Goal: Communication & Community: Answer question/provide support

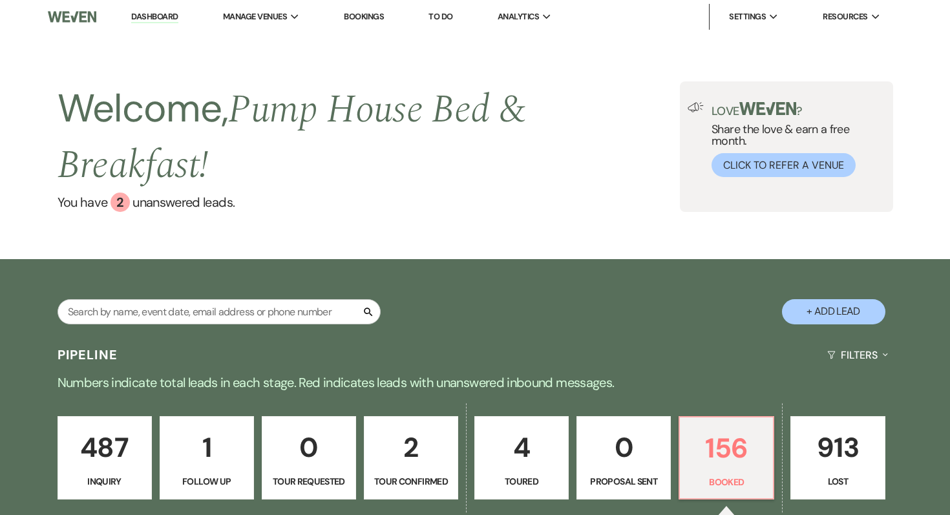
select select "7"
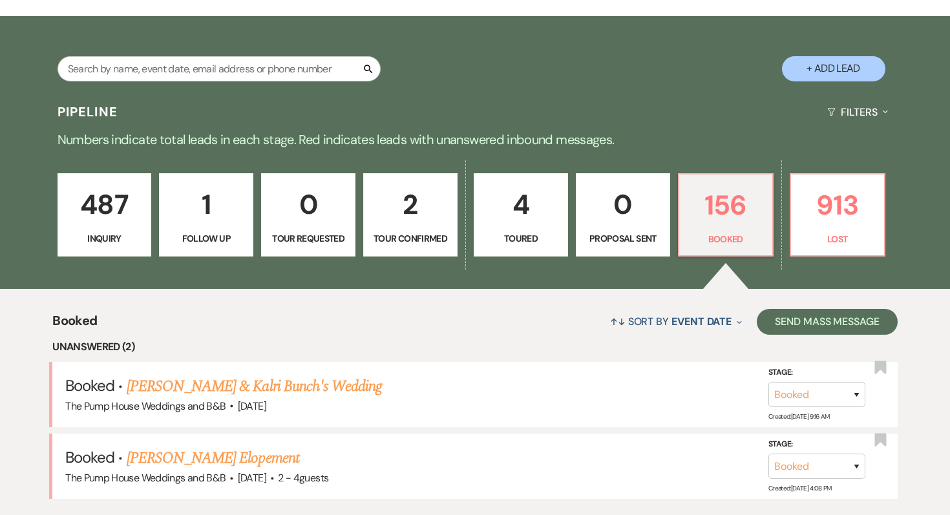
scroll to position [251, 0]
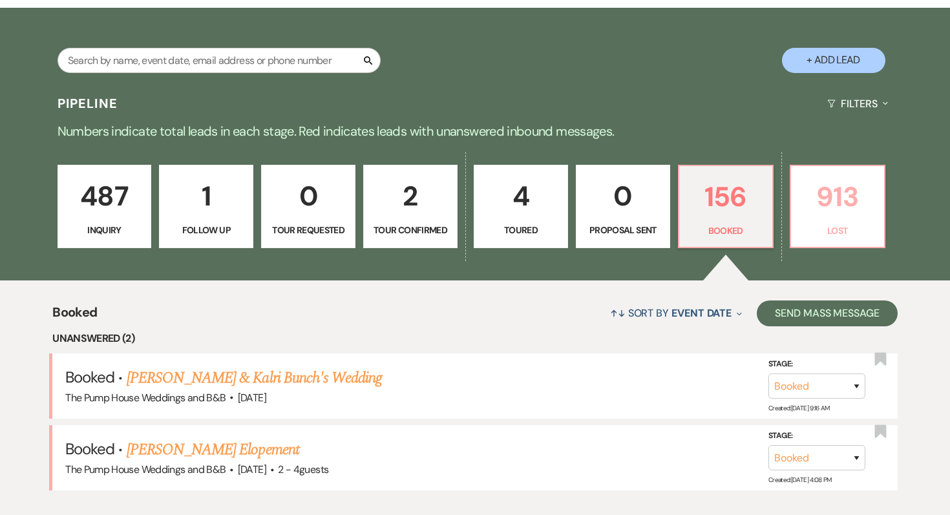
click at [859, 221] on link "913 Lost" at bounding box center [838, 207] width 96 height 84
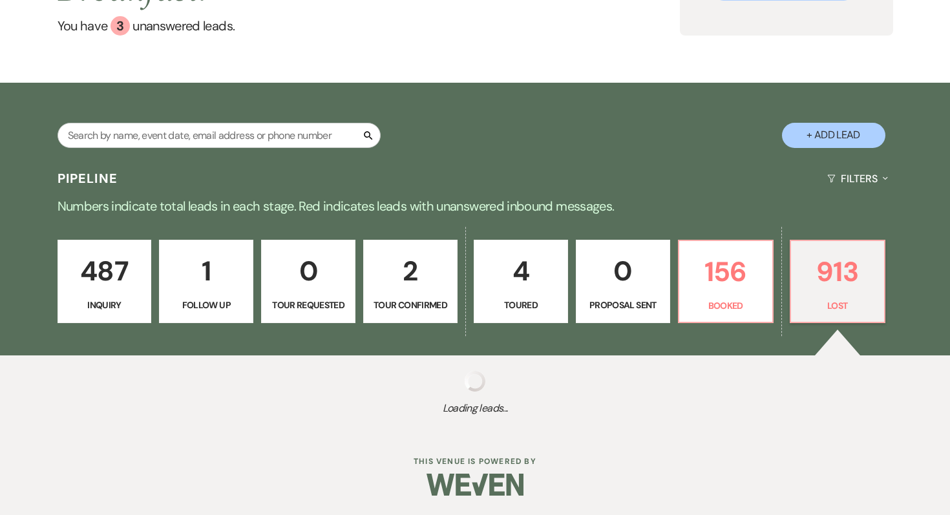
click at [719, 356] on div "Loading leads..." at bounding box center [475, 394] width 950 height 76
select select "8"
select select "5"
select select "8"
select select "5"
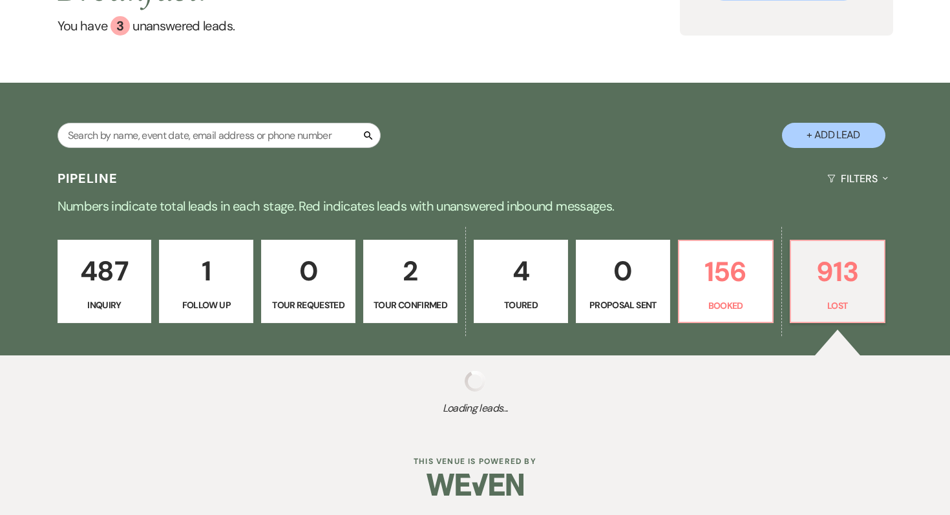
select select "8"
select select "5"
select select "8"
select select "5"
select select "8"
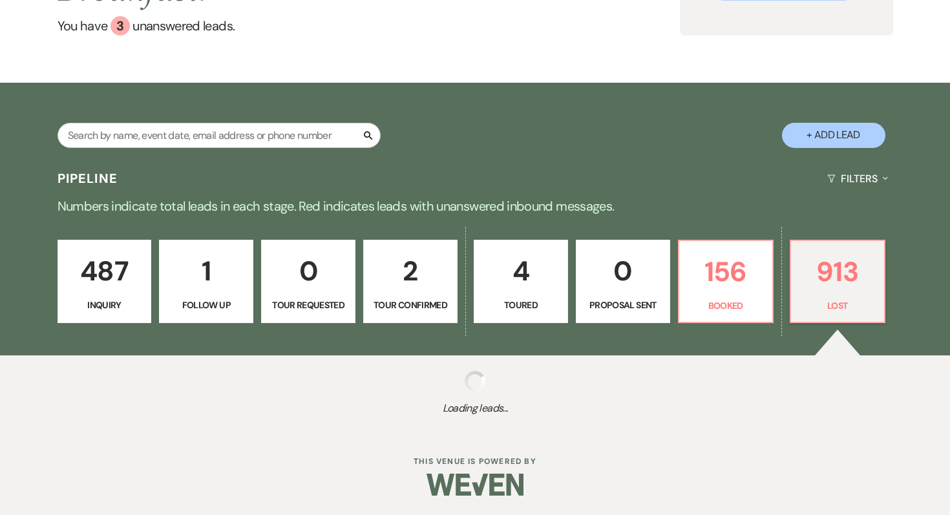
select select "10"
select select "8"
select select "5"
select select "8"
select select "5"
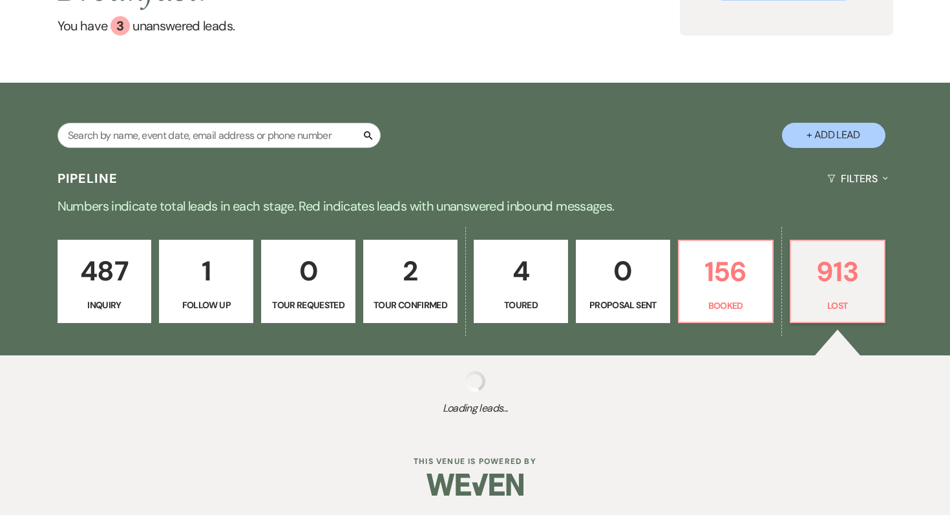
select select "8"
select select "5"
select select "8"
select select "5"
select select "8"
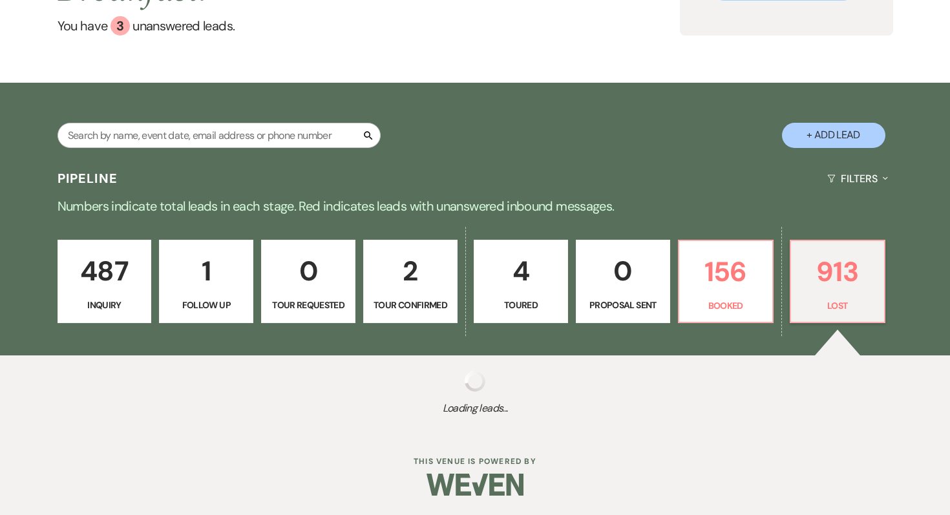
select select "5"
select select "8"
select select "5"
select select "8"
select select "5"
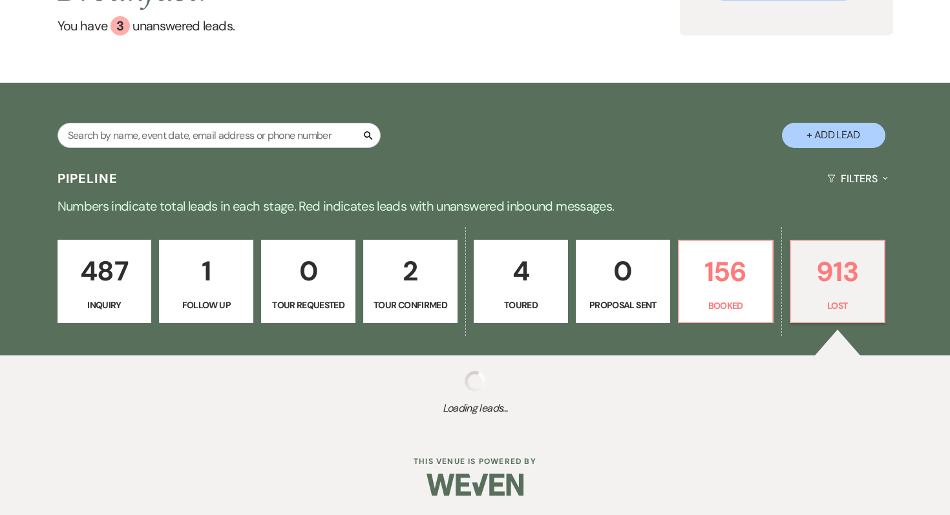
select select "8"
select select "5"
select select "8"
select select "5"
select select "8"
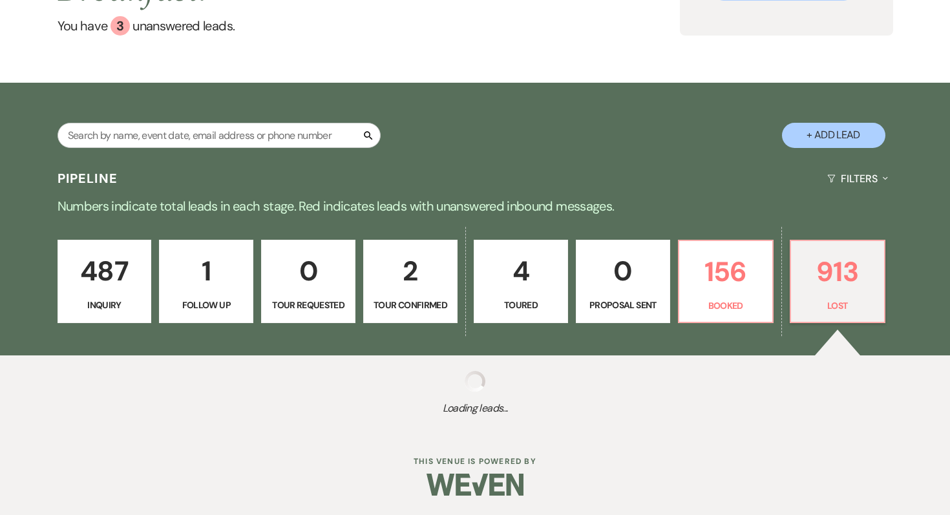
select select "5"
select select "8"
select select "5"
select select "8"
select select "5"
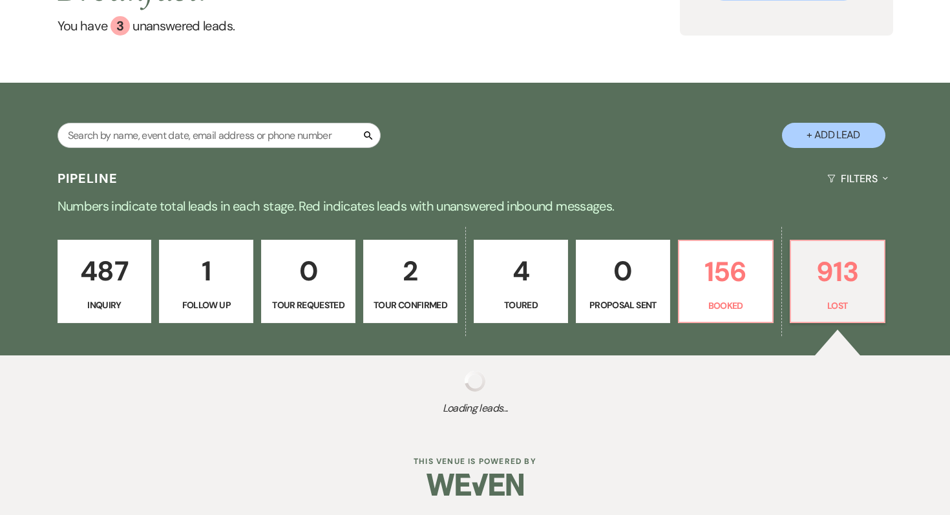
select select "8"
select select "5"
select select "8"
select select "5"
select select "8"
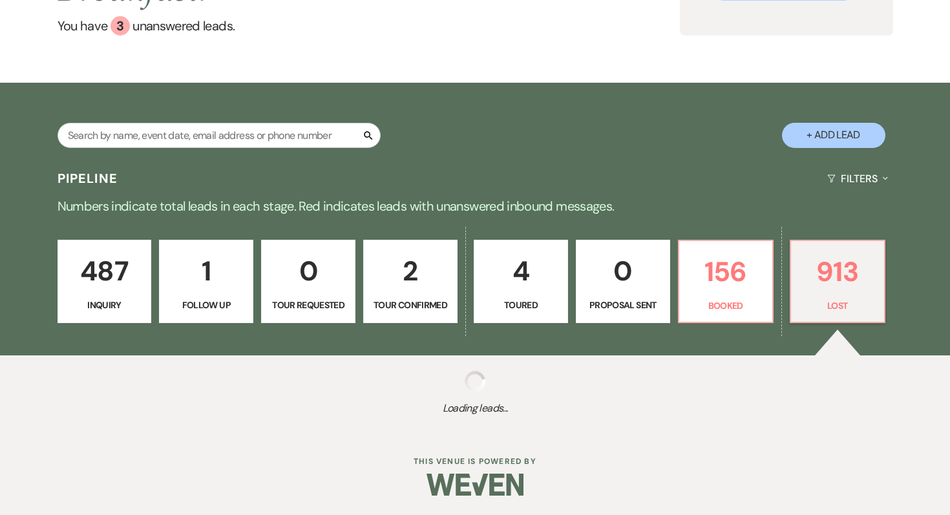
select select "5"
select select "8"
select select "5"
select select "8"
select select "5"
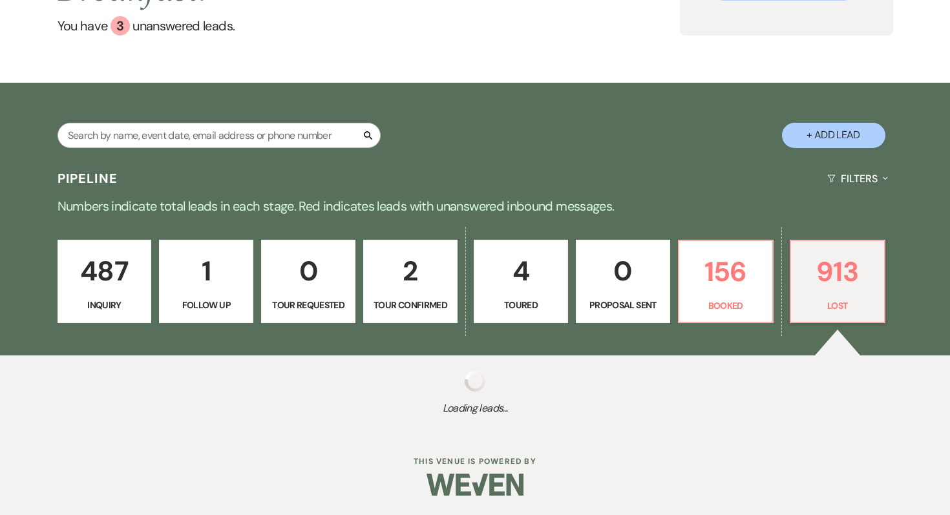
select select "8"
select select "5"
select select "8"
select select "10"
select select "8"
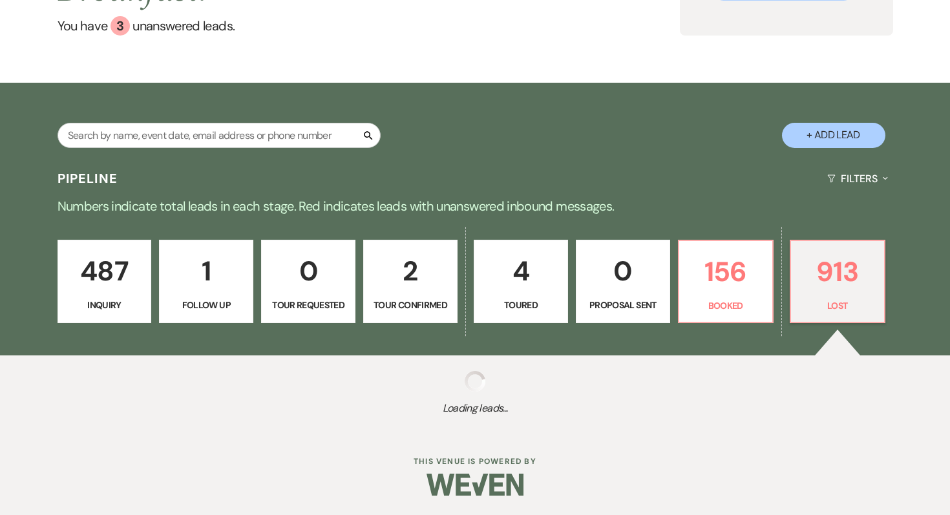
select select "5"
select select "8"
select select "5"
select select "8"
select select "5"
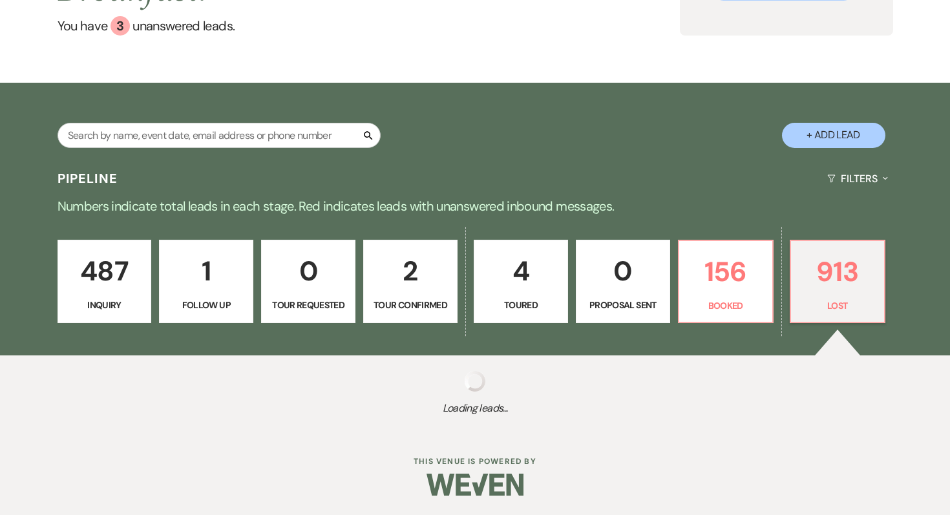
select select "8"
select select "5"
select select "8"
select select "5"
select select "8"
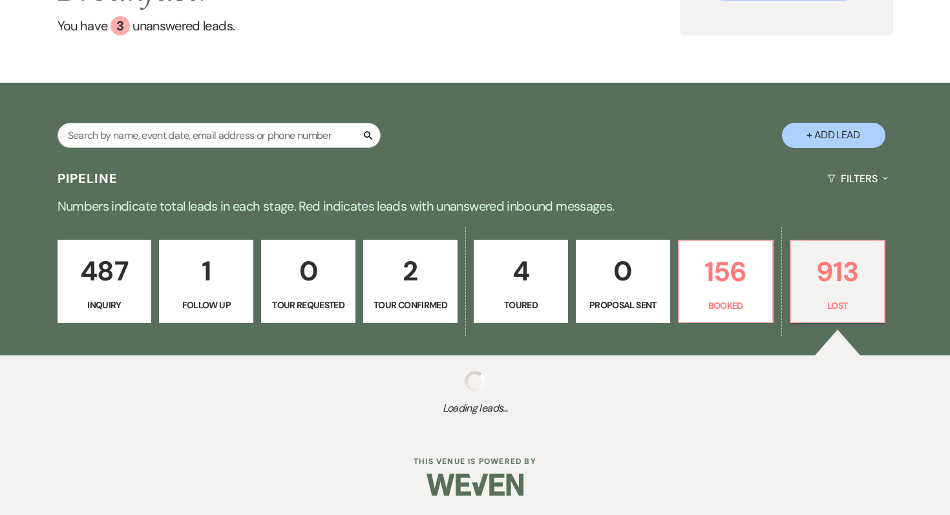
select select "5"
select select "8"
select select "5"
select select "8"
select select "5"
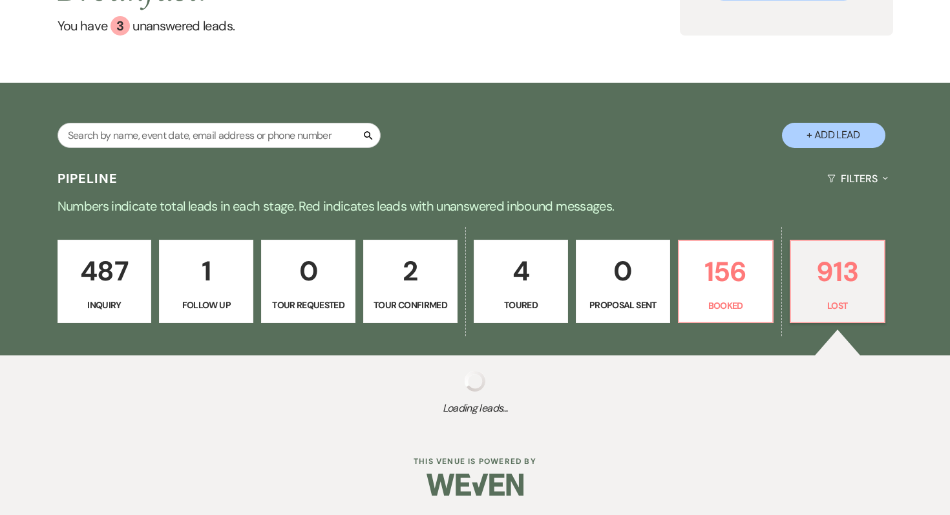
select select "8"
select select "5"
select select "8"
select select "5"
select select "8"
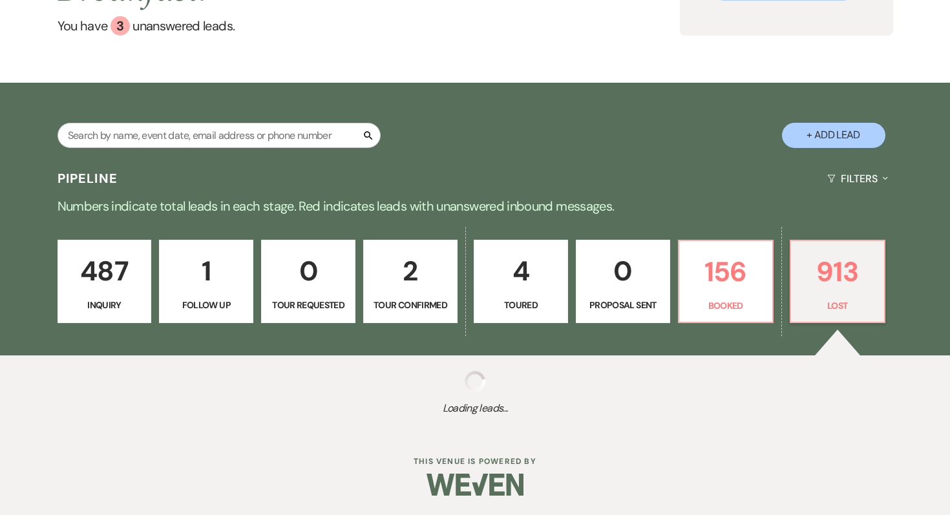
select select "5"
select select "8"
select select "5"
select select "8"
select select "6"
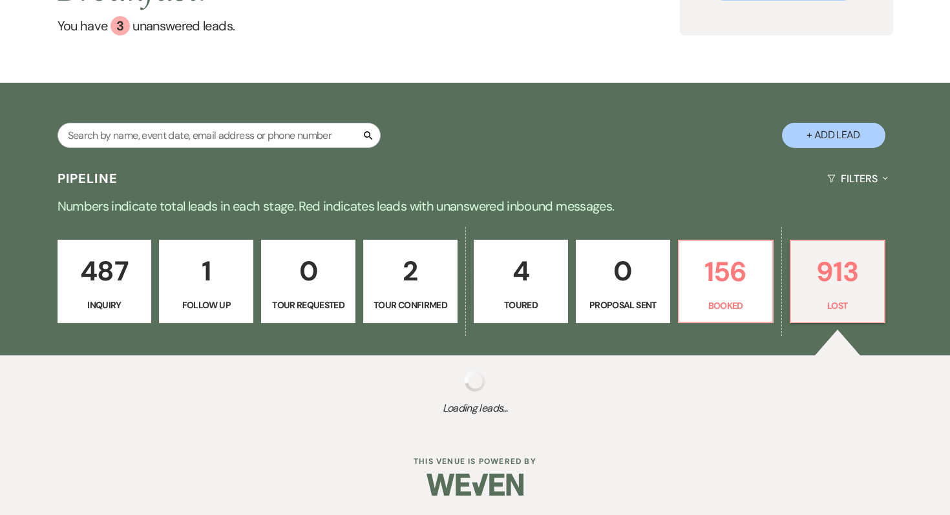
select select "8"
select select "5"
select select "8"
select select "5"
select select "8"
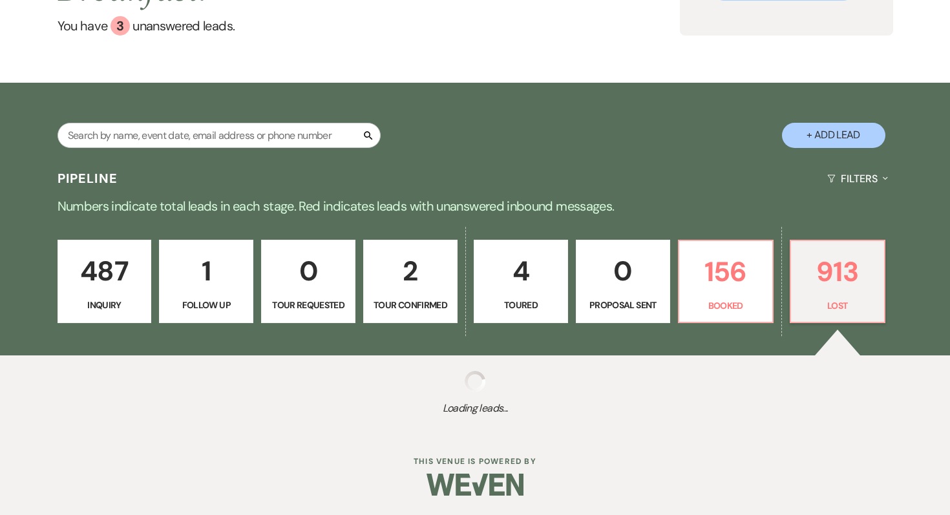
select select "5"
select select "8"
select select "5"
select select "8"
select select "5"
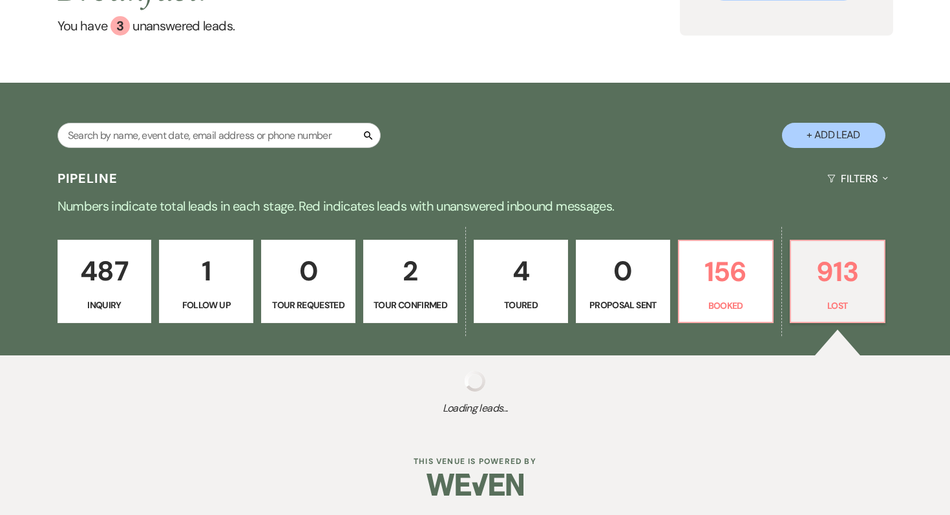
select select "8"
select select "5"
select select "8"
select select "5"
select select "8"
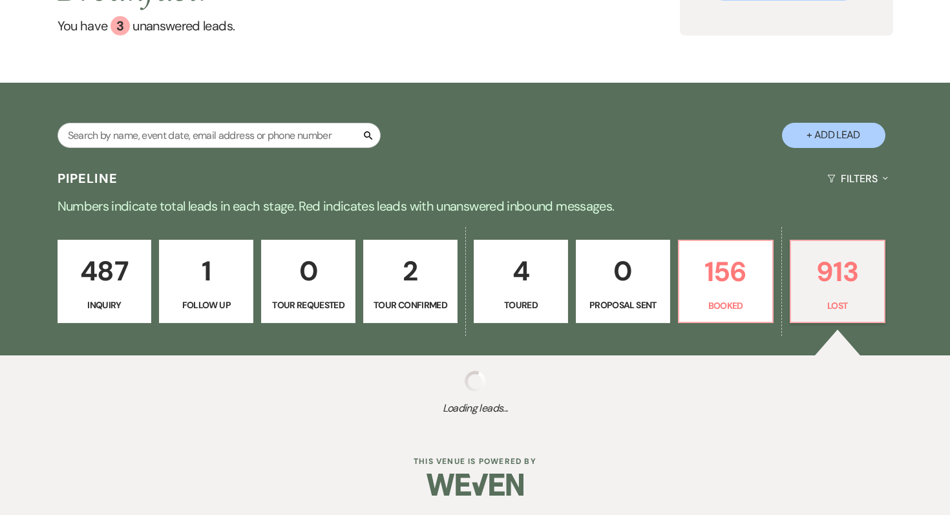
select select "5"
select select "8"
select select "5"
select select "8"
select select "10"
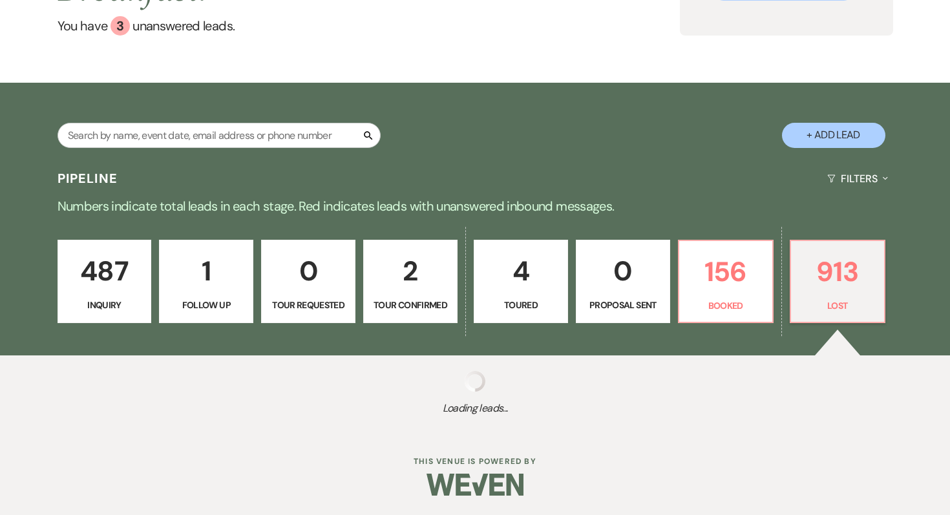
select select "8"
select select "5"
select select "8"
select select "5"
select select "8"
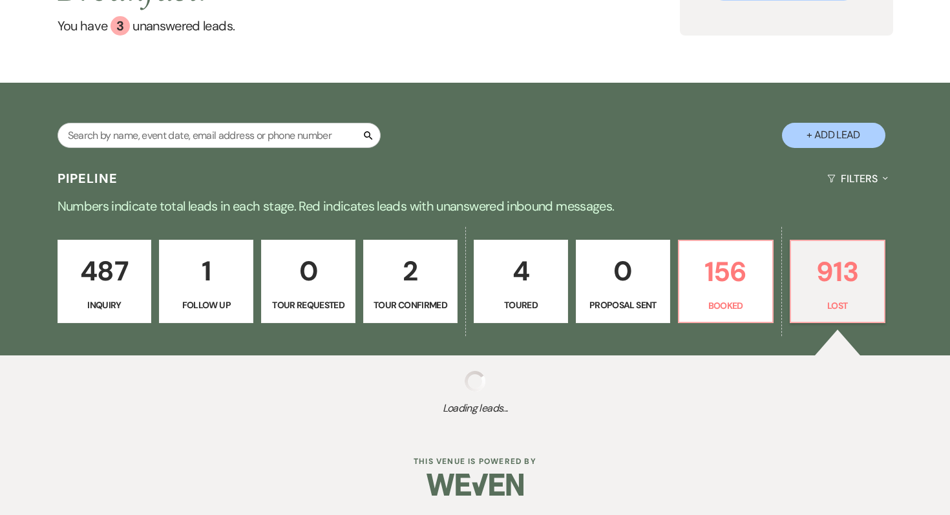
select select "5"
select select "8"
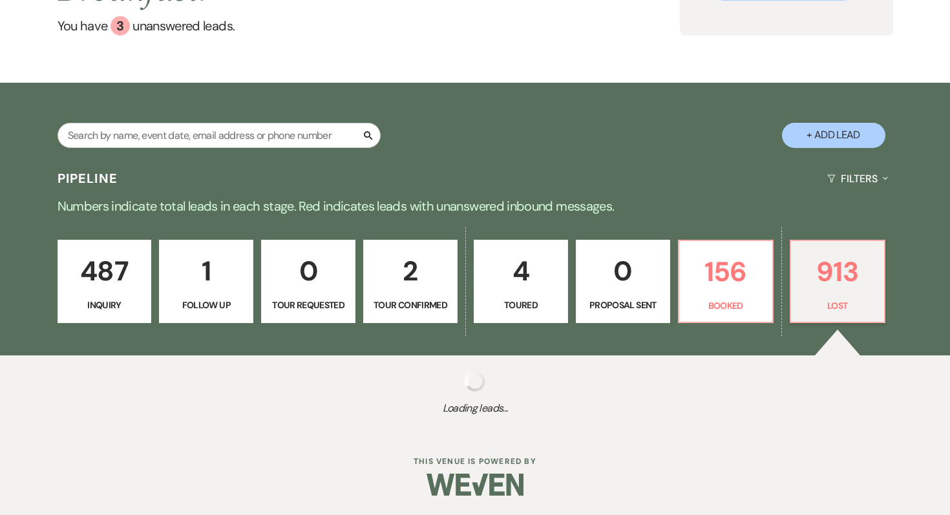
select select "8"
select select "5"
select select "8"
select select "10"
select select "8"
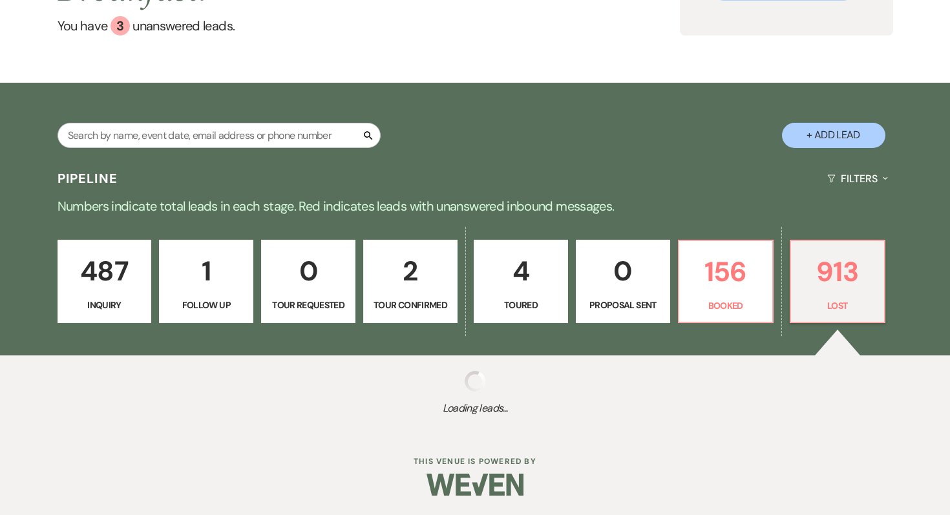
select select "5"
select select "8"
select select "5"
select select "8"
select select "1"
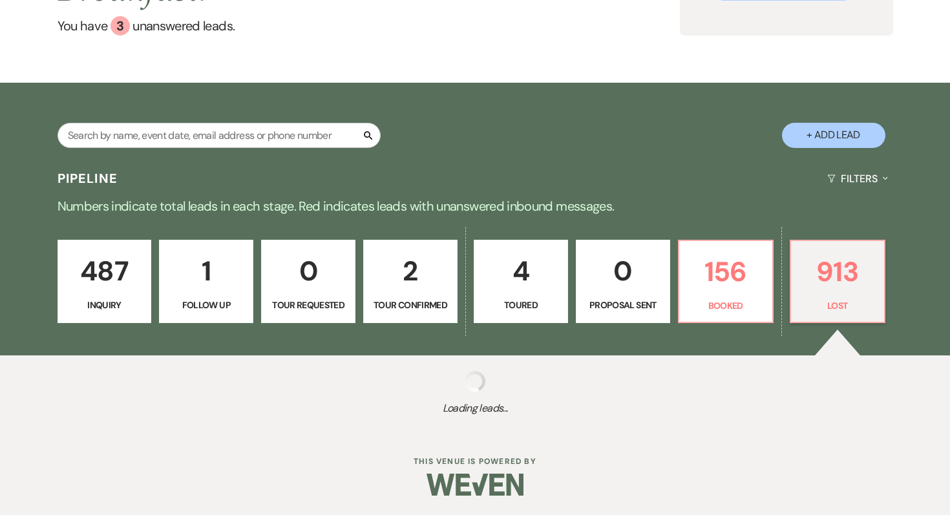
select select "8"
select select "5"
select select "8"
select select "5"
select select "8"
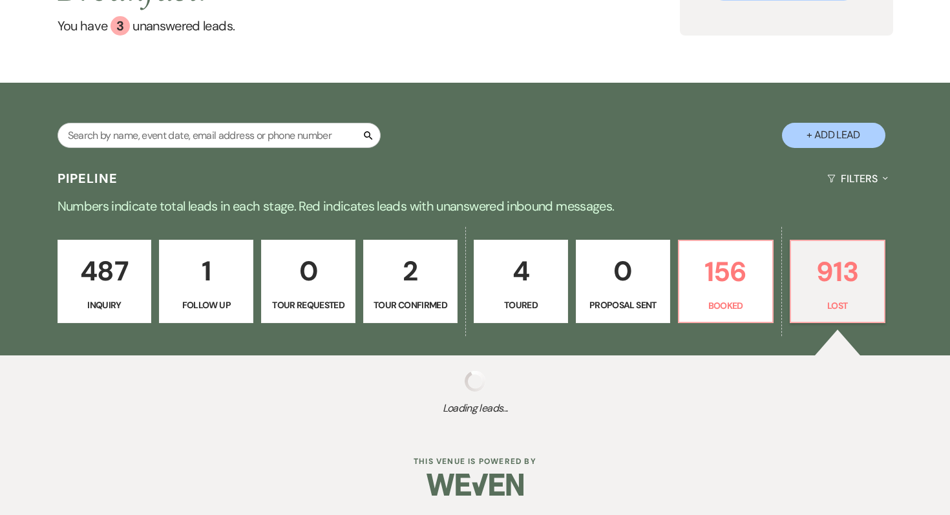
select select "6"
select select "8"
select select "5"
select select "8"
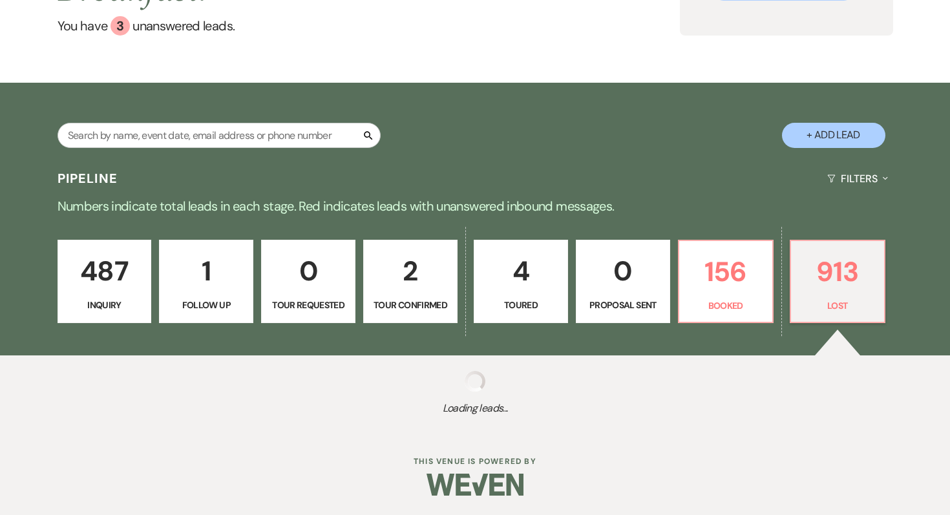
select select "5"
select select "8"
select select "5"
select select "8"
select select "6"
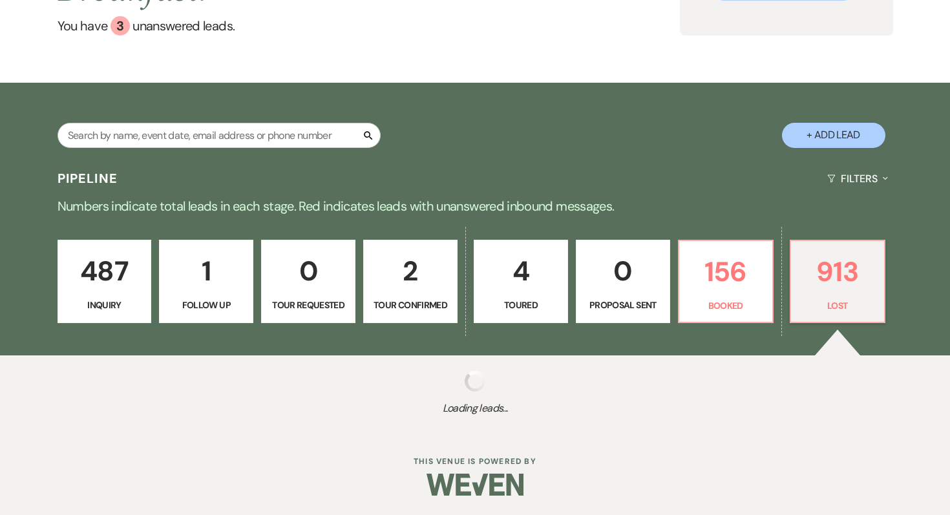
select select "8"
select select "5"
select select "8"
select select "5"
select select "8"
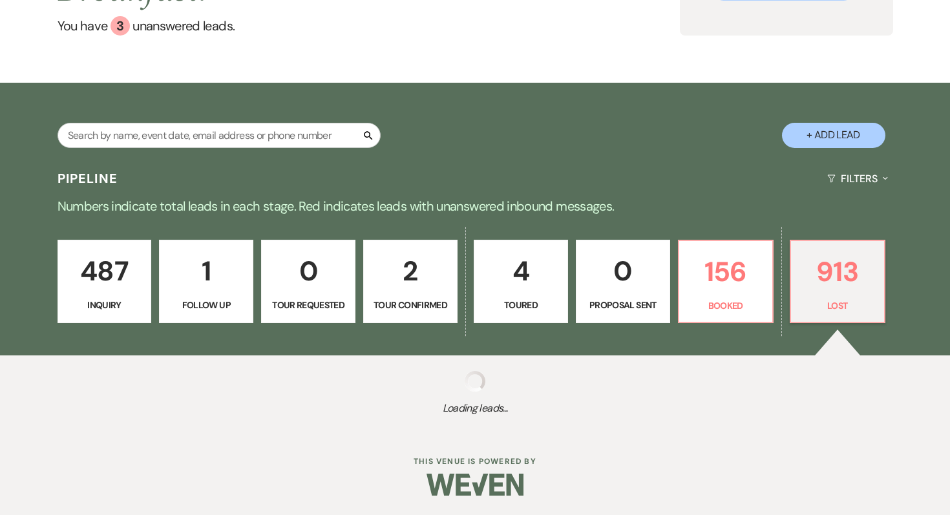
select select "5"
select select "8"
select select "5"
select select "8"
select select "5"
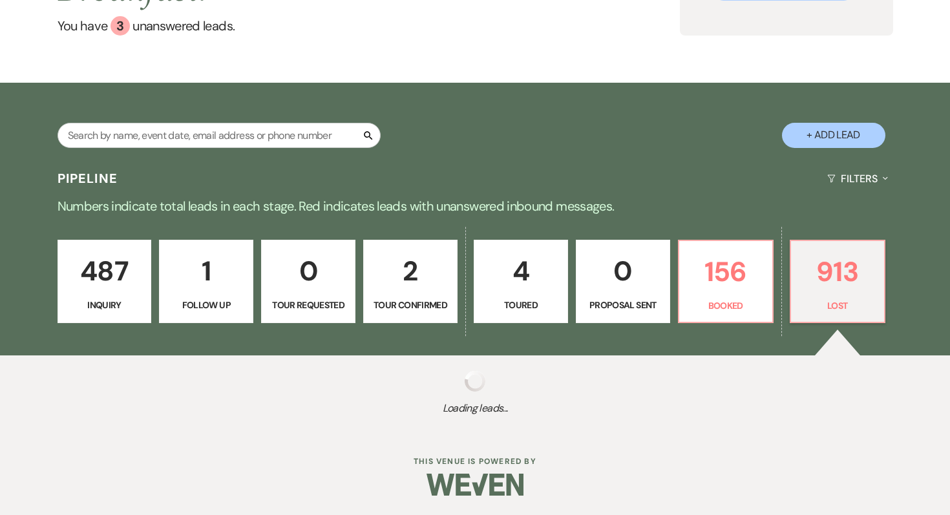
select select "8"
select select "5"
select select "8"
select select "5"
select select "8"
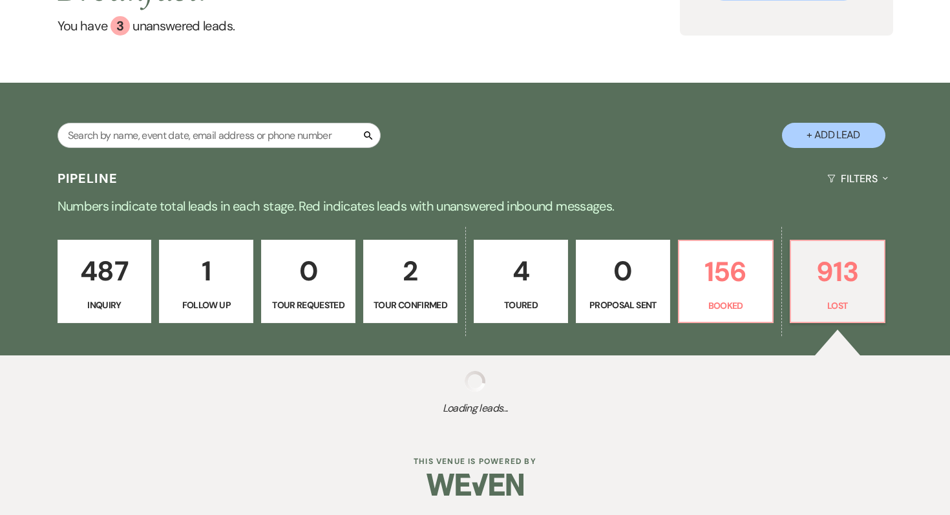
select select "10"
select select "8"
select select "5"
select select "8"
select select "1"
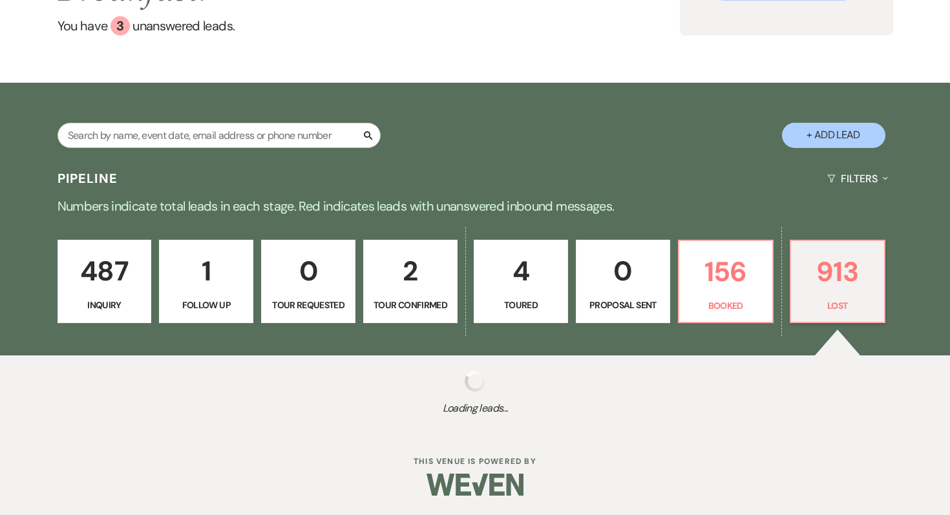
select select "8"
select select "5"
select select "8"
select select "5"
select select "8"
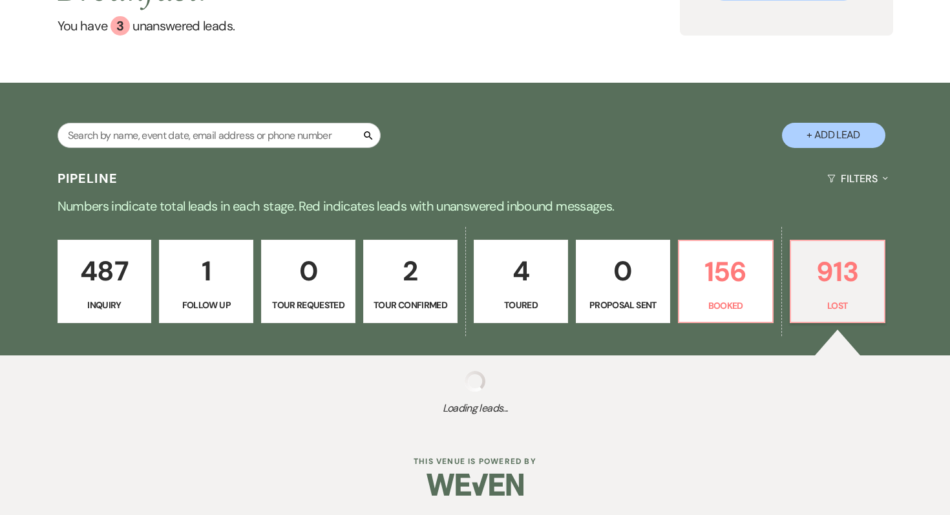
select select "5"
select select "8"
select select "10"
select select "8"
select select "5"
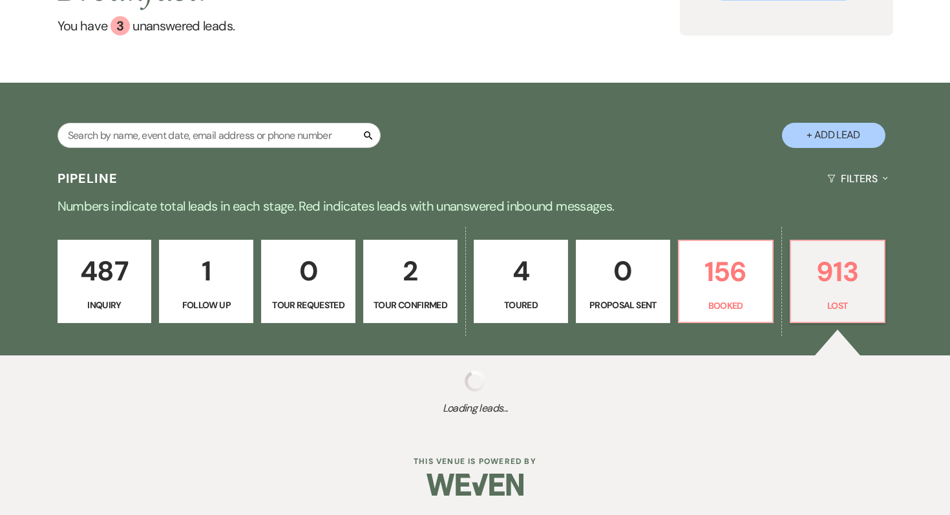
select select "8"
select select "5"
select select "8"
select select "5"
select select "8"
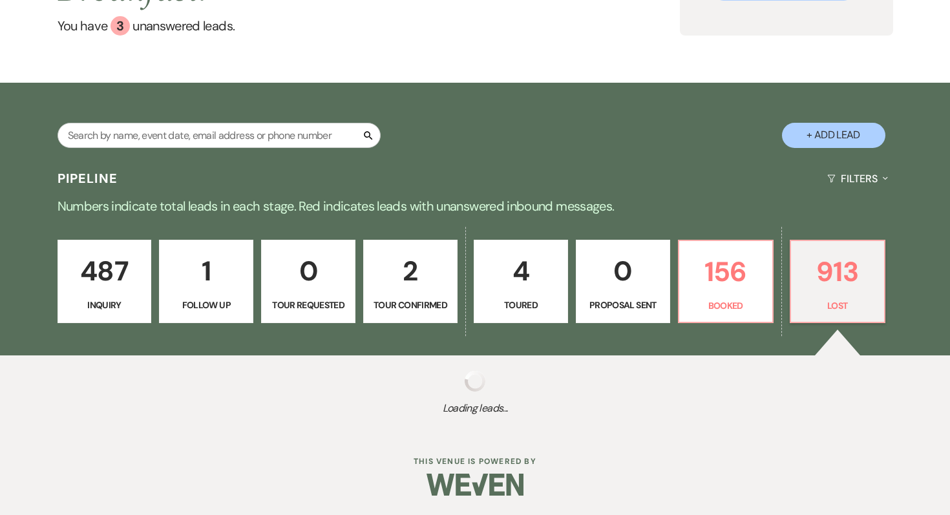
select select "5"
select select "8"
select select "5"
select select "8"
select select "5"
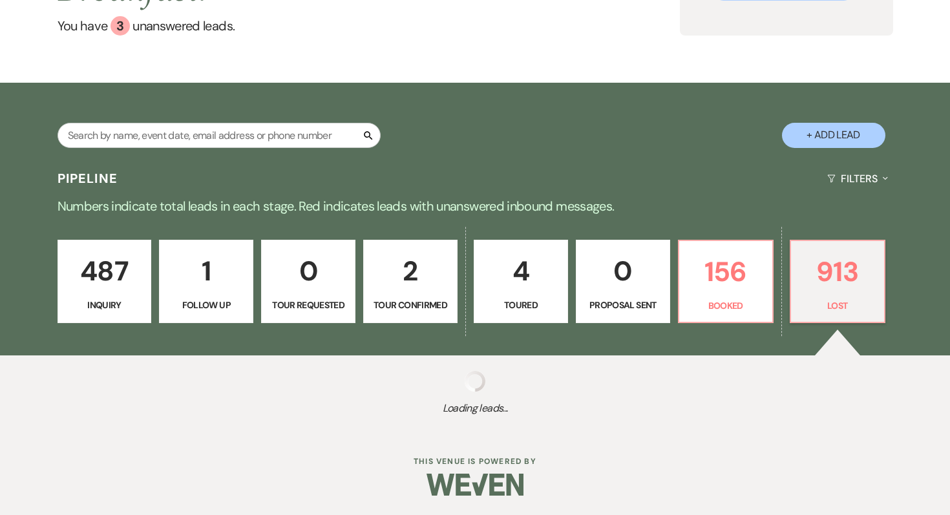
select select "8"
select select "5"
select select "8"
select select "7"
select select "8"
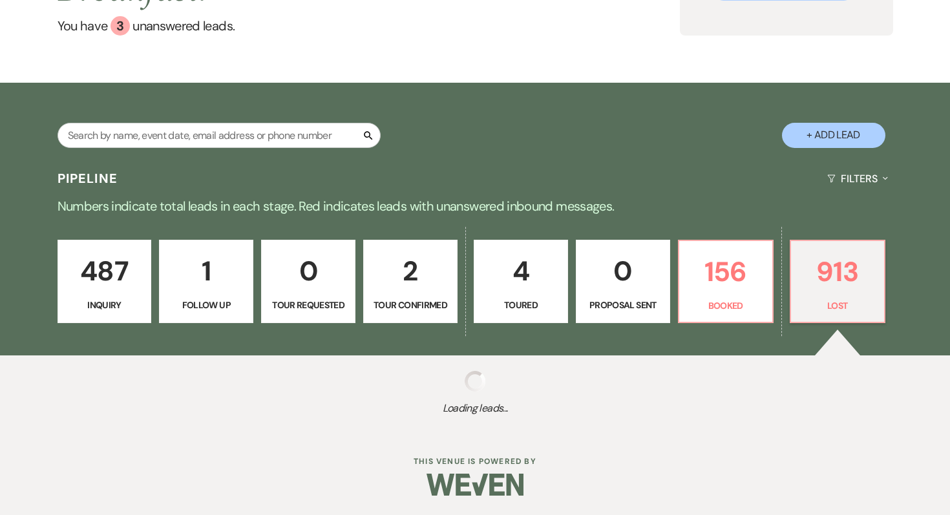
select select "5"
select select "8"
select select "11"
select select "8"
select select "5"
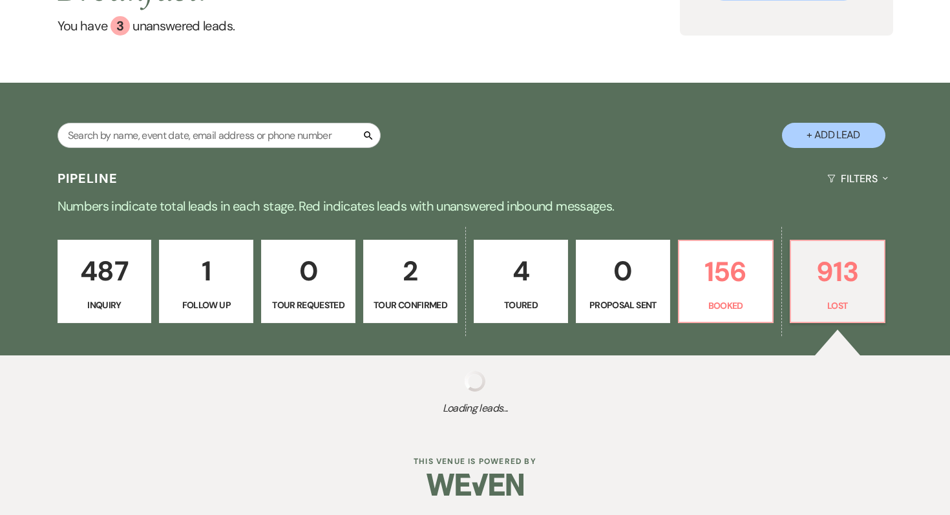
select select "8"
select select "5"
select select "8"
select select "10"
select select "8"
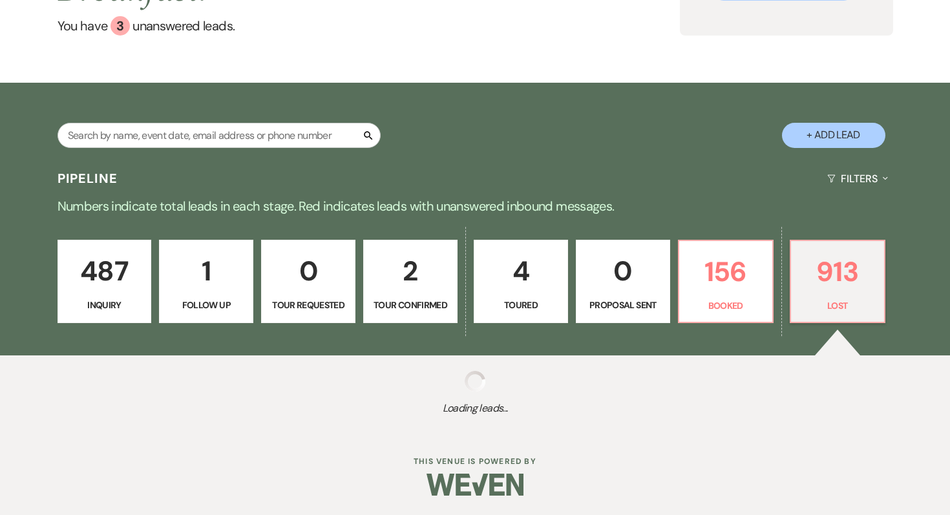
select select "5"
select select "8"
select select "5"
select select "8"
select select "5"
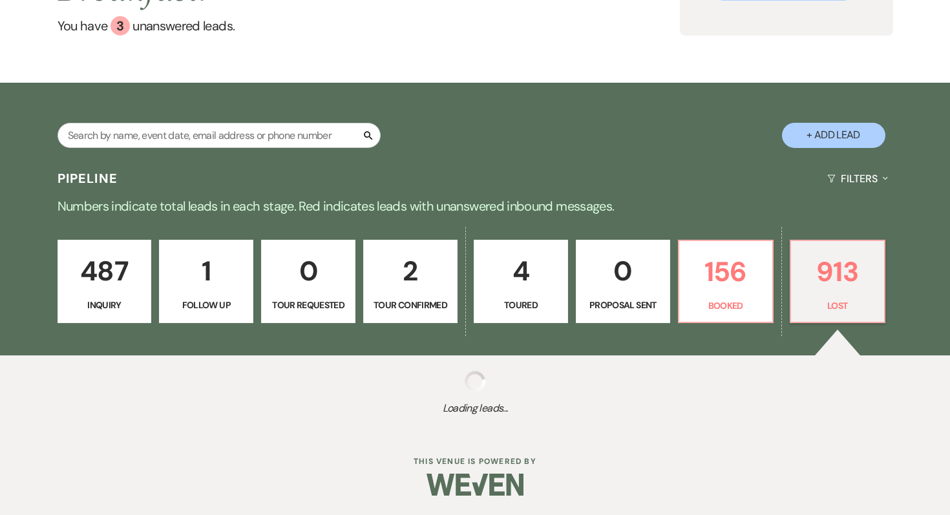
select select "8"
select select "5"
select select "8"
select select "5"
select select "8"
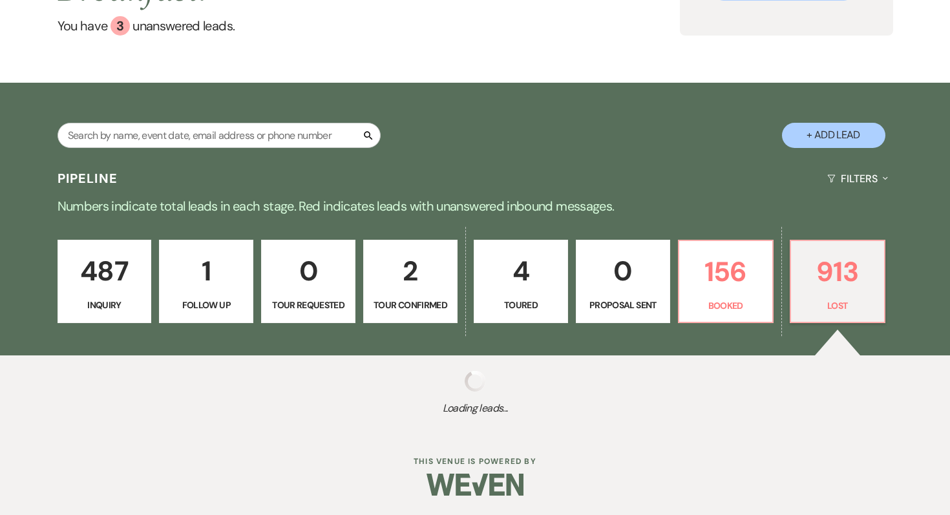
select select "5"
select select "8"
select select "5"
select select "8"
select select "5"
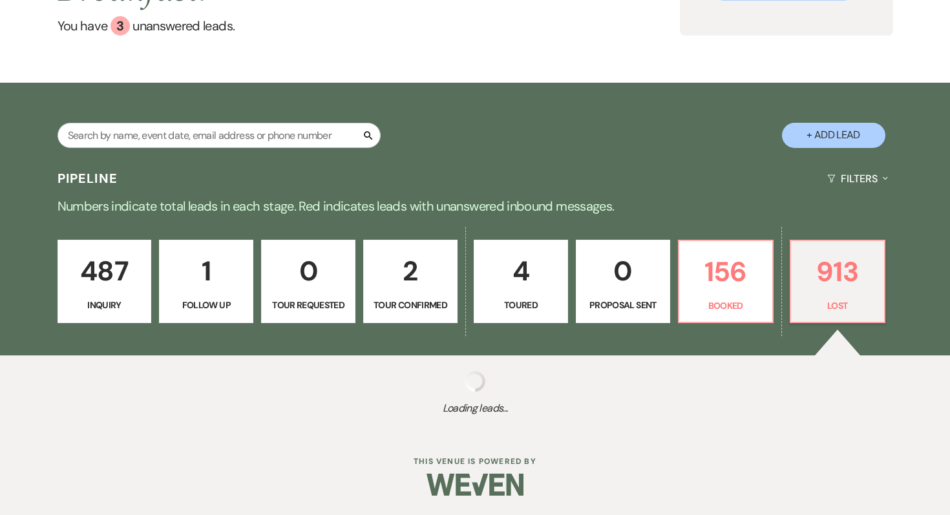
select select "8"
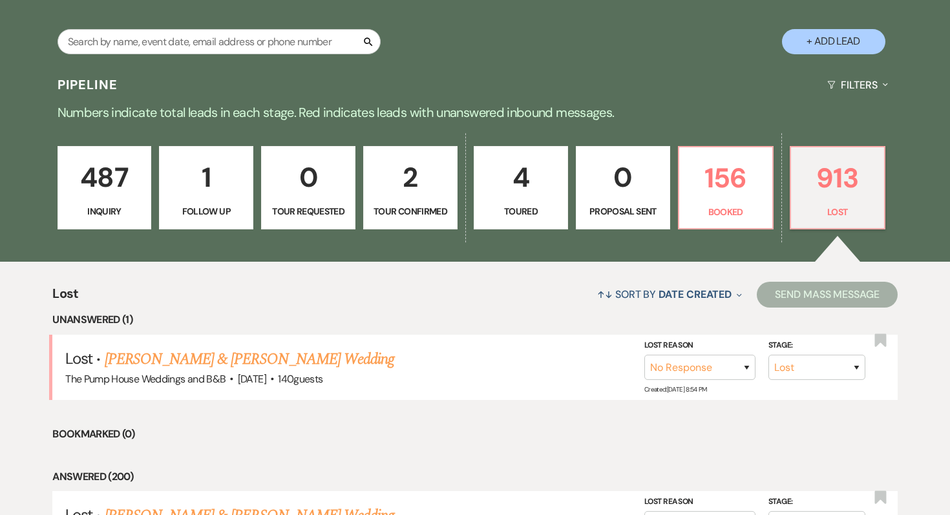
scroll to position [273, 0]
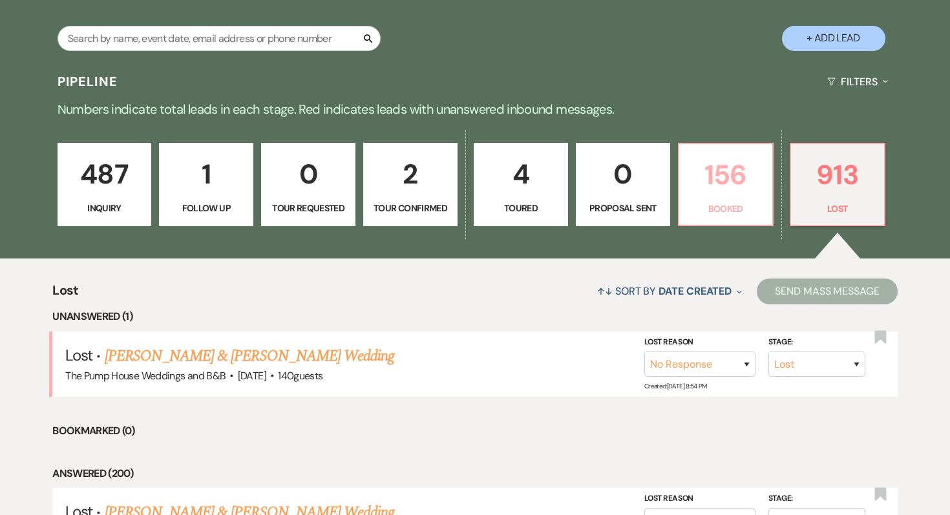
click at [726, 176] on p "156" at bounding box center [726, 174] width 78 height 43
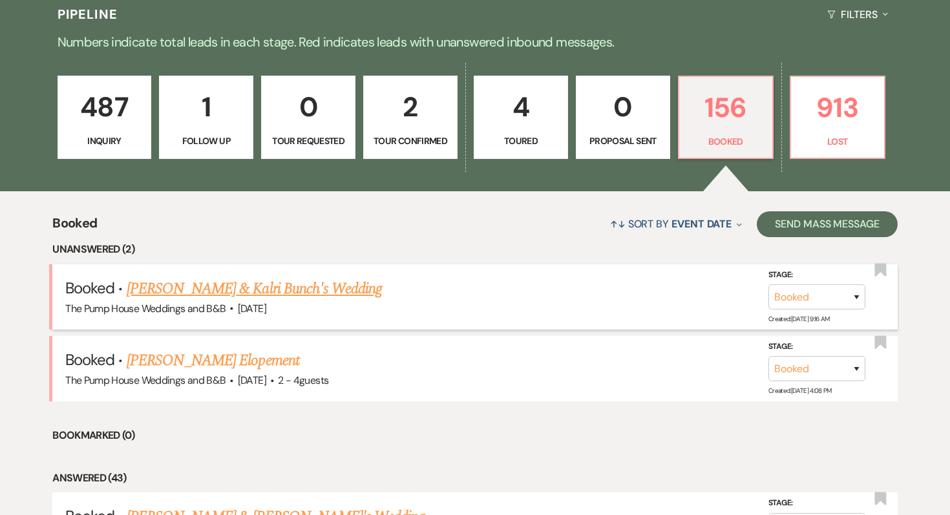
scroll to position [341, 0]
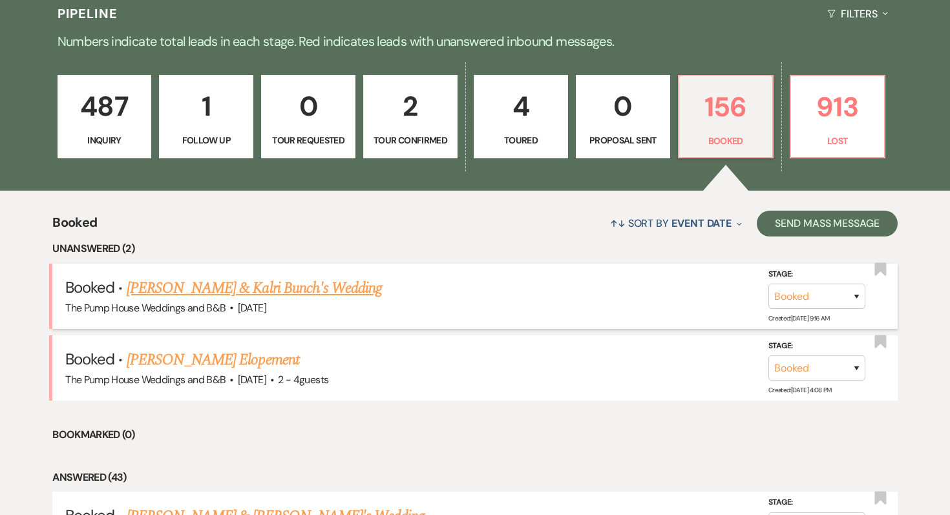
click at [214, 293] on link "[PERSON_NAME] & Kalri Bunch's Wedding" at bounding box center [254, 288] width 255 height 23
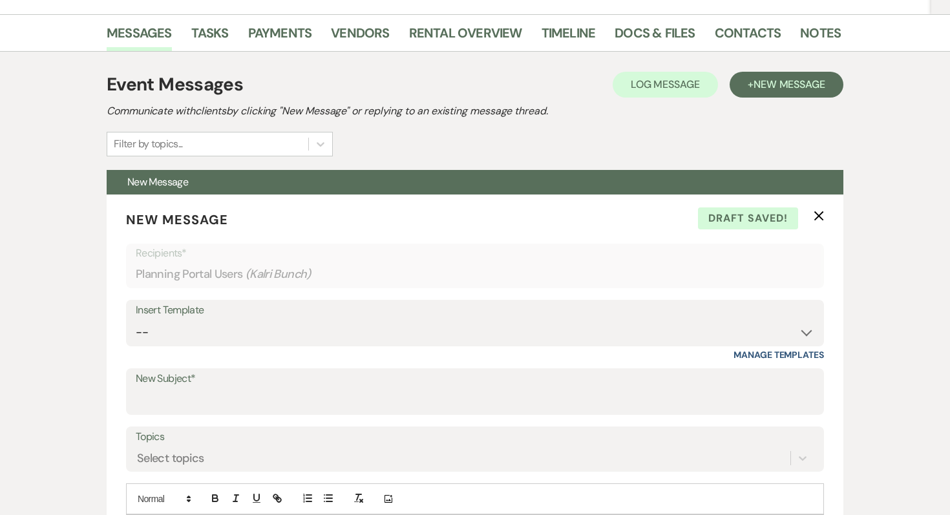
scroll to position [196, 0]
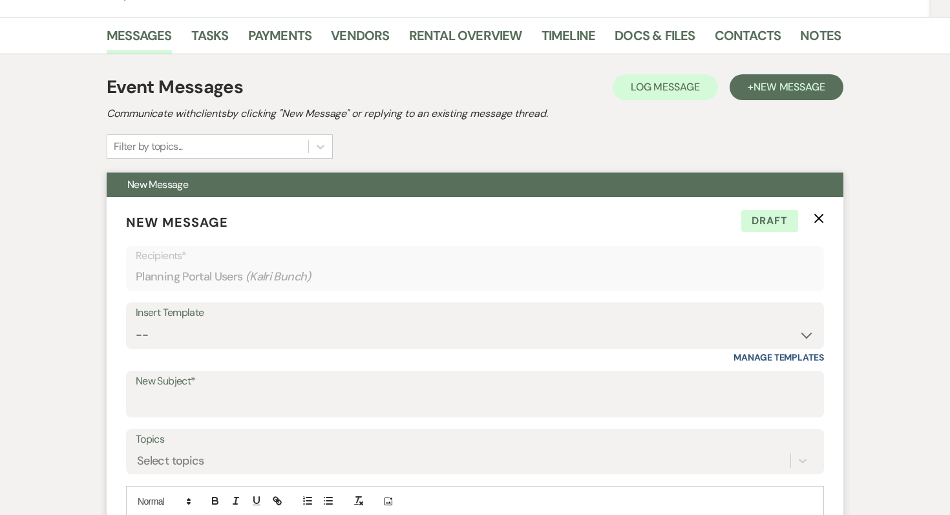
click at [820, 219] on use "button" at bounding box center [820, 219] width 10 height 10
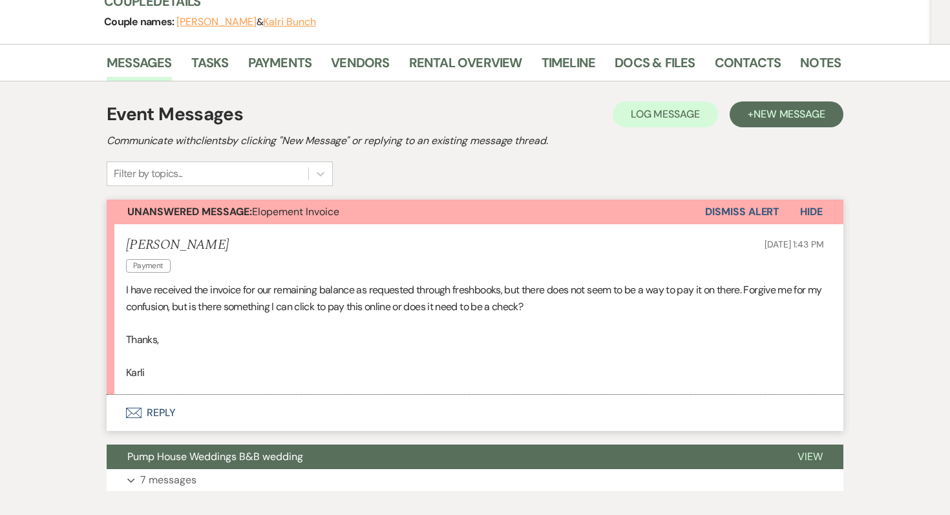
scroll to position [0, 0]
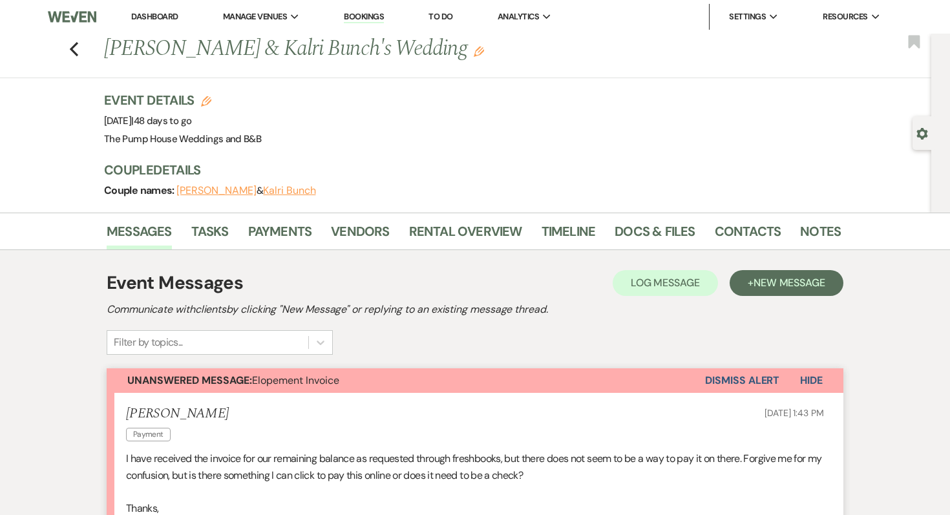
click at [156, 19] on link "Dashboard" at bounding box center [154, 16] width 47 height 11
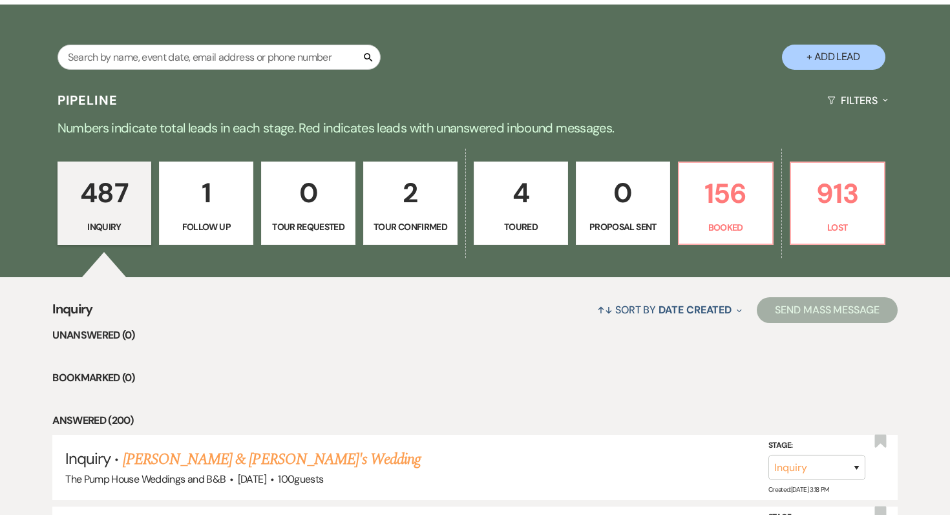
scroll to position [257, 0]
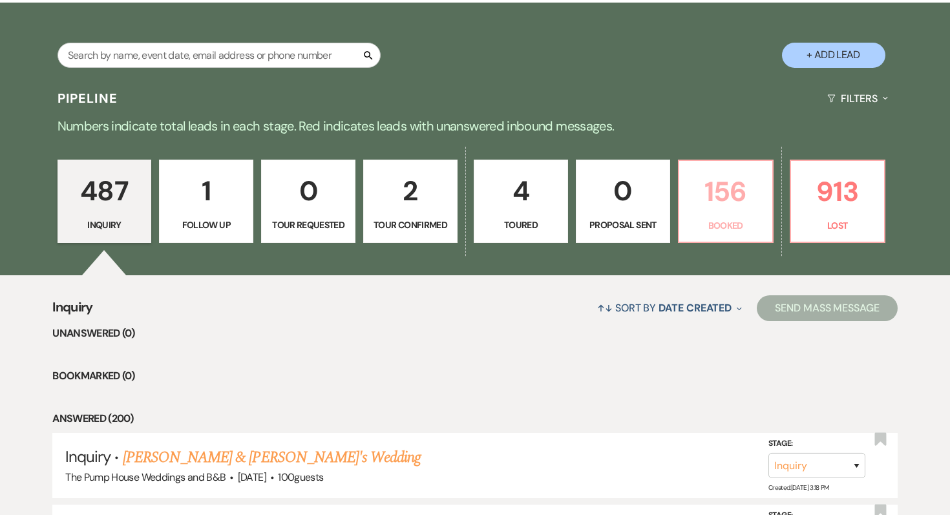
click at [724, 229] on p "Booked" at bounding box center [726, 225] width 78 height 14
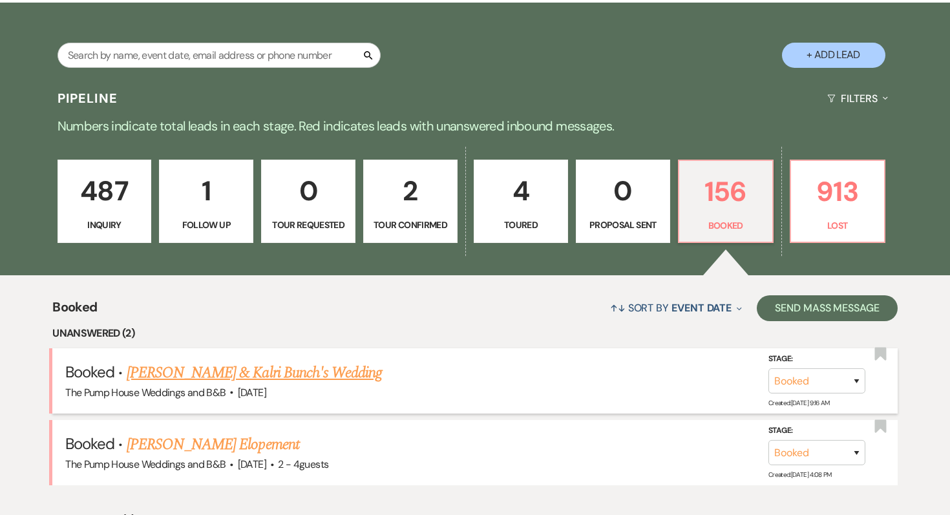
click at [242, 368] on link "[PERSON_NAME] & Kalri Bunch's Wedding" at bounding box center [254, 372] width 255 height 23
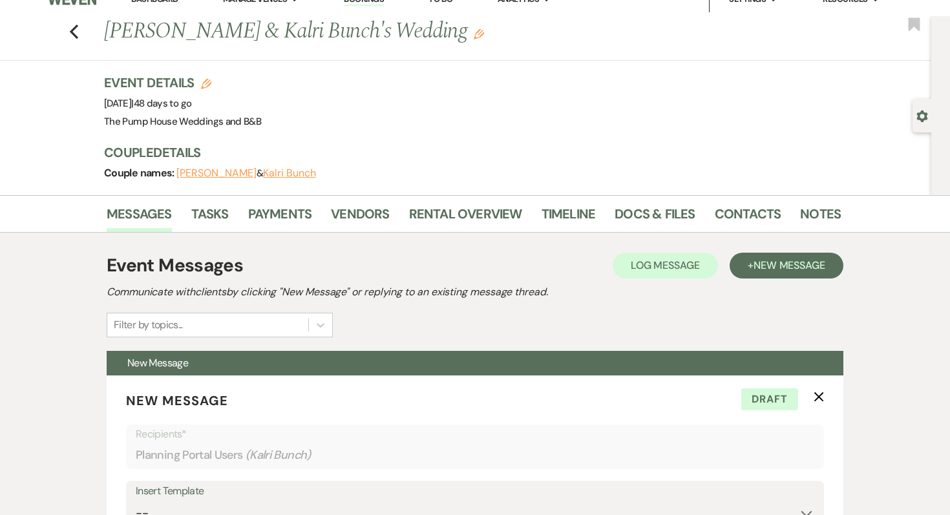
scroll to position [8, 0]
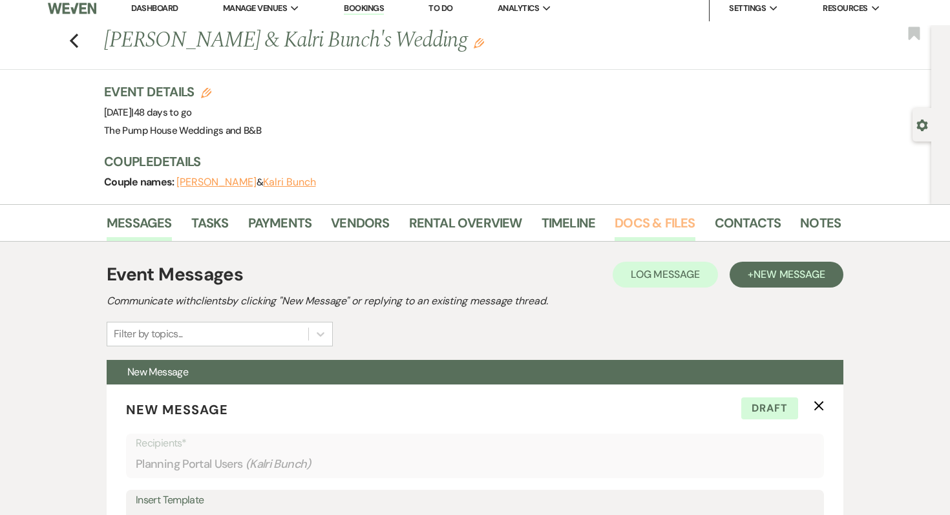
click at [618, 221] on link "Docs & Files" at bounding box center [655, 227] width 80 height 28
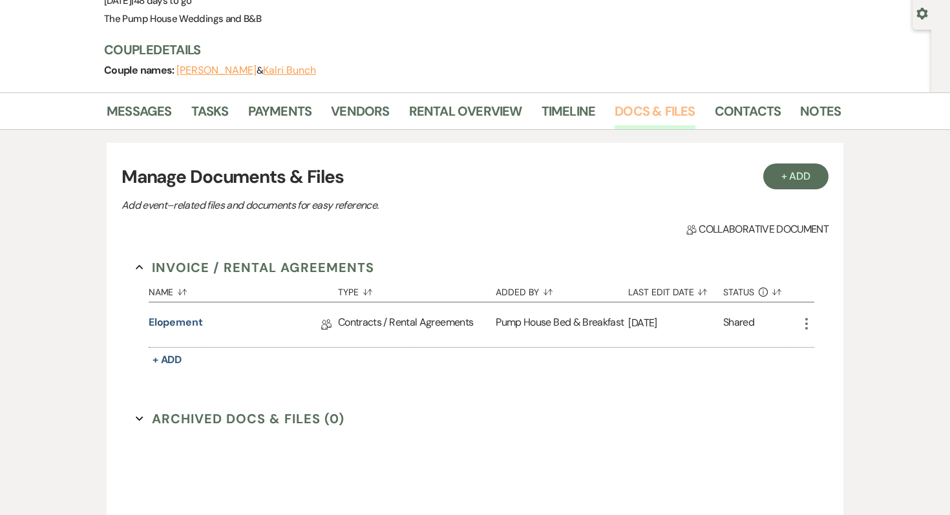
scroll to position [109, 0]
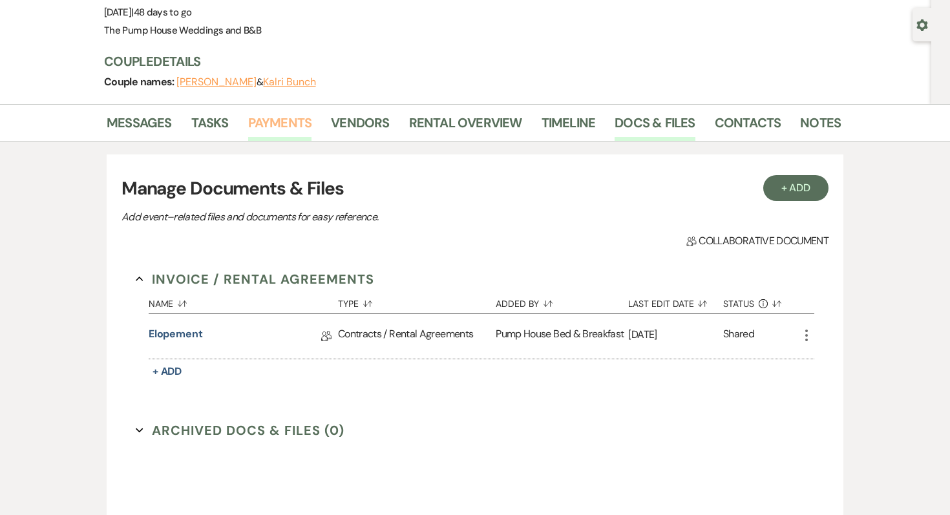
click at [276, 116] on link "Payments" at bounding box center [280, 126] width 64 height 28
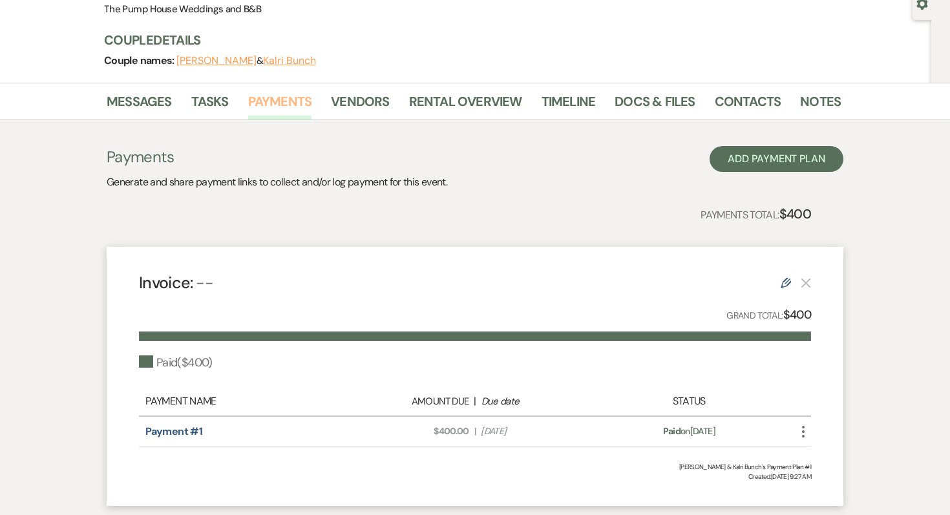
scroll to position [142, 0]
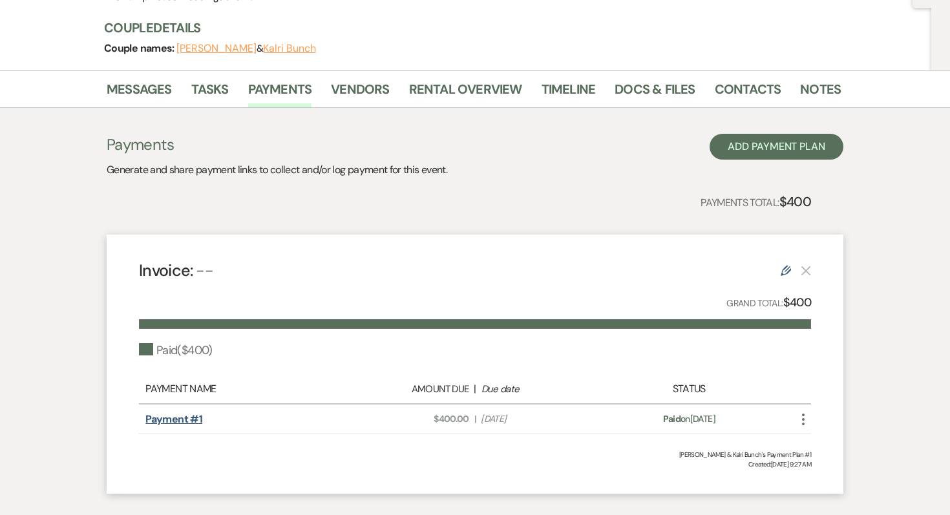
click at [171, 421] on link "Payment #1" at bounding box center [173, 419] width 57 height 14
click at [153, 96] on link "Messages" at bounding box center [139, 93] width 65 height 28
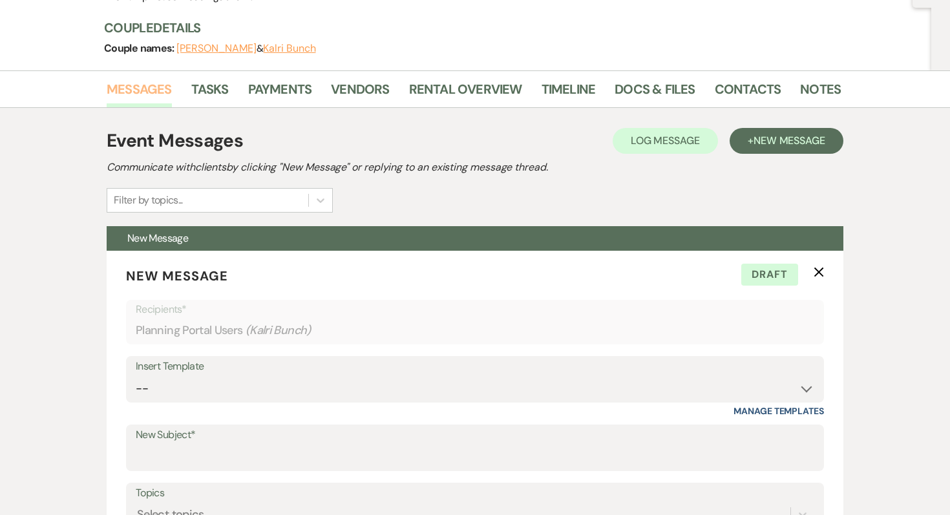
click at [133, 92] on link "Messages" at bounding box center [139, 93] width 65 height 28
click at [820, 273] on use "button" at bounding box center [820, 273] width 10 height 10
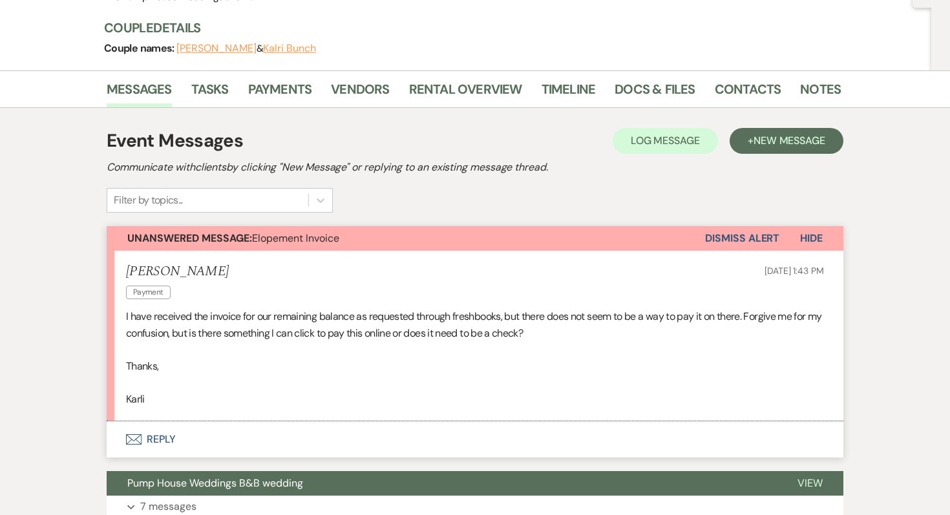
click at [140, 438] on icon "Envelope" at bounding box center [134, 439] width 16 height 10
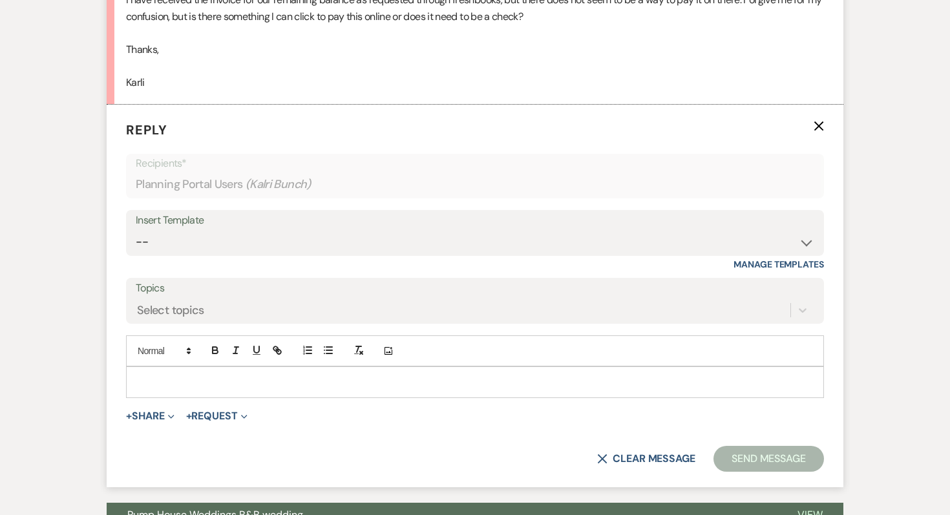
scroll to position [461, 0]
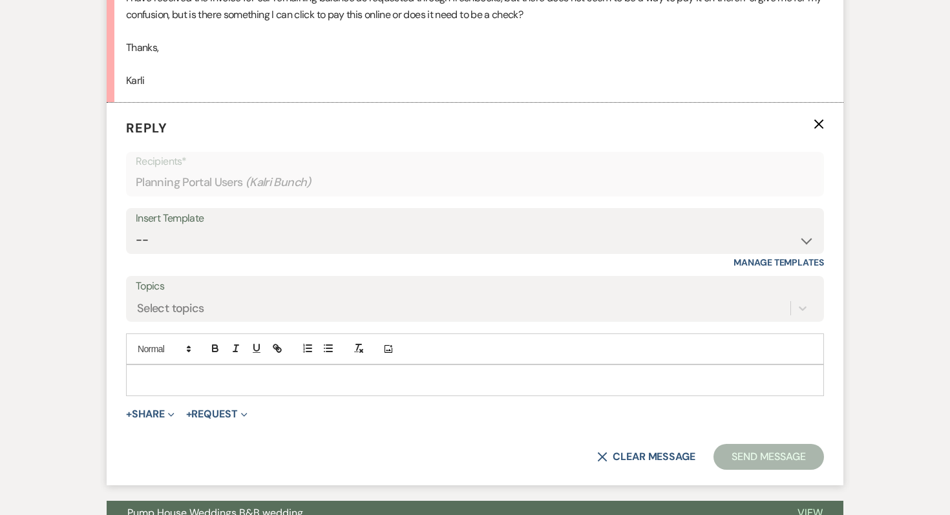
click at [185, 384] on p at bounding box center [474, 380] width 677 height 14
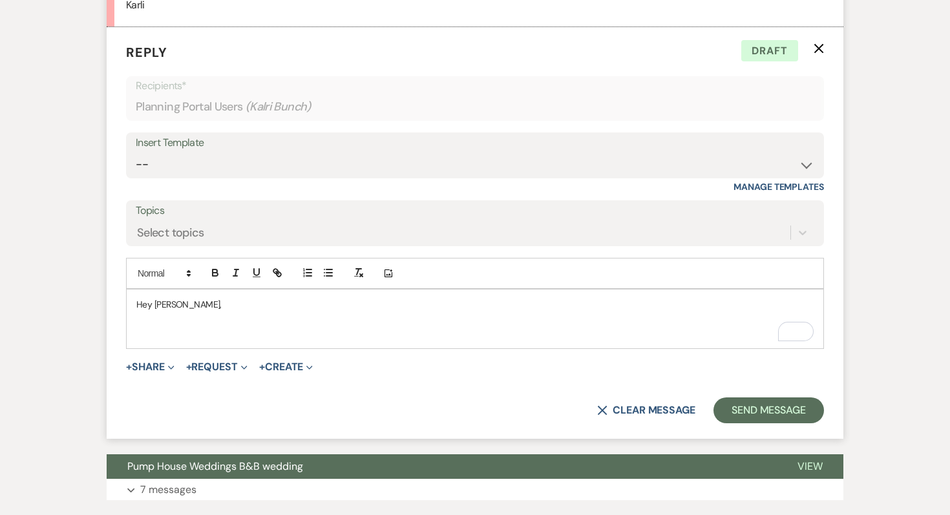
scroll to position [550, 0]
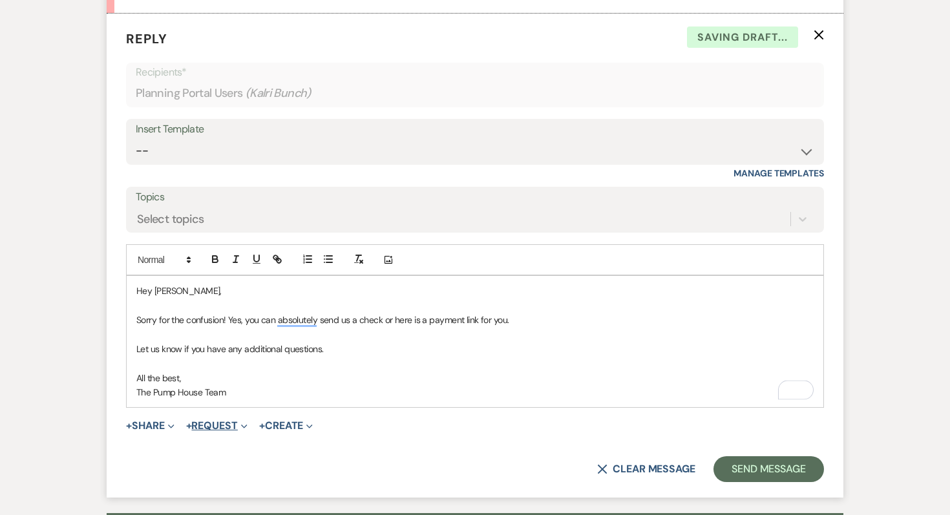
click at [212, 431] on button "+ Request Expand" at bounding box center [216, 426] width 61 height 10
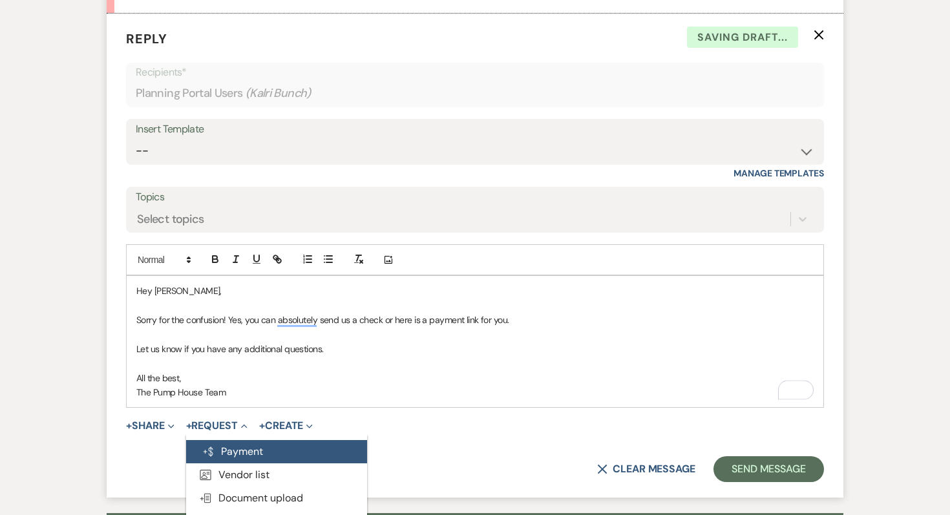
click at [224, 447] on button "Generate Payment Payment" at bounding box center [276, 451] width 181 height 23
click at [235, 454] on button "Generate Payment Payment" at bounding box center [276, 451] width 181 height 23
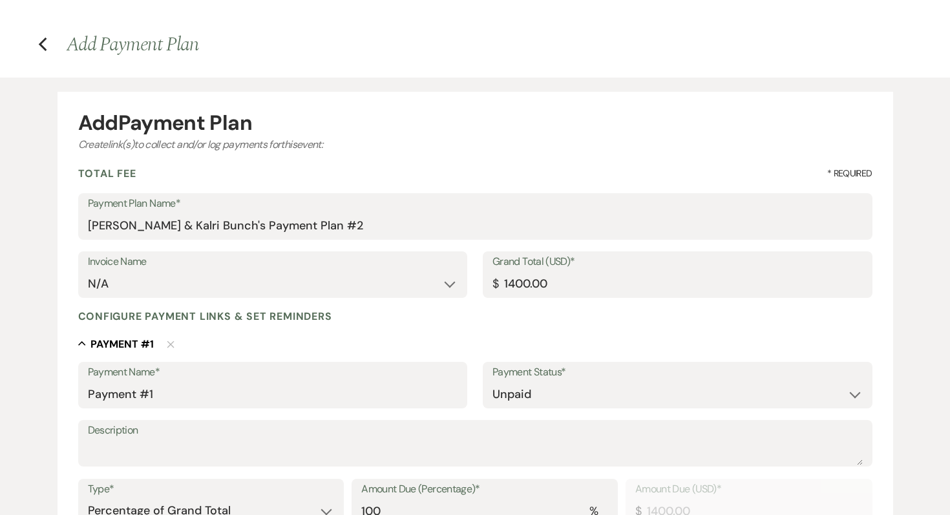
select select "2"
select select "percentage"
select select "true"
select select "client"
select select "weeks"
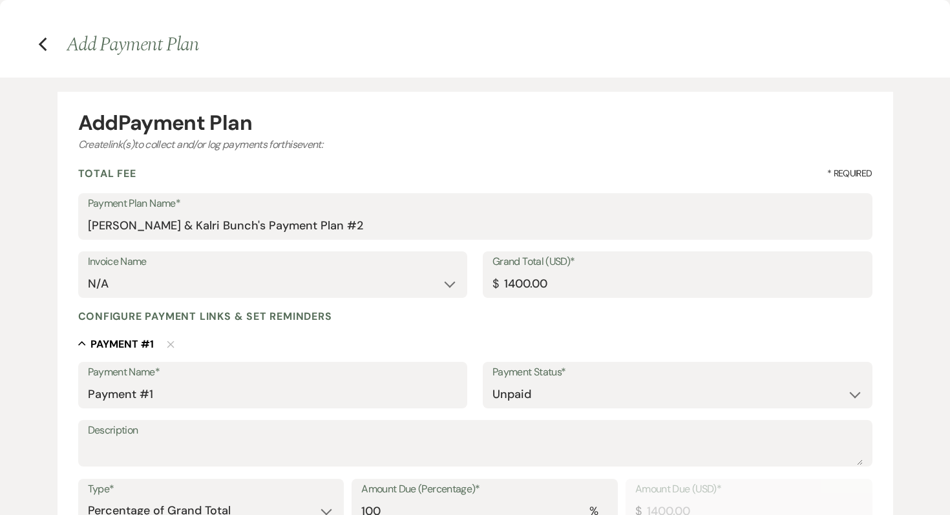
scroll to position [57, 0]
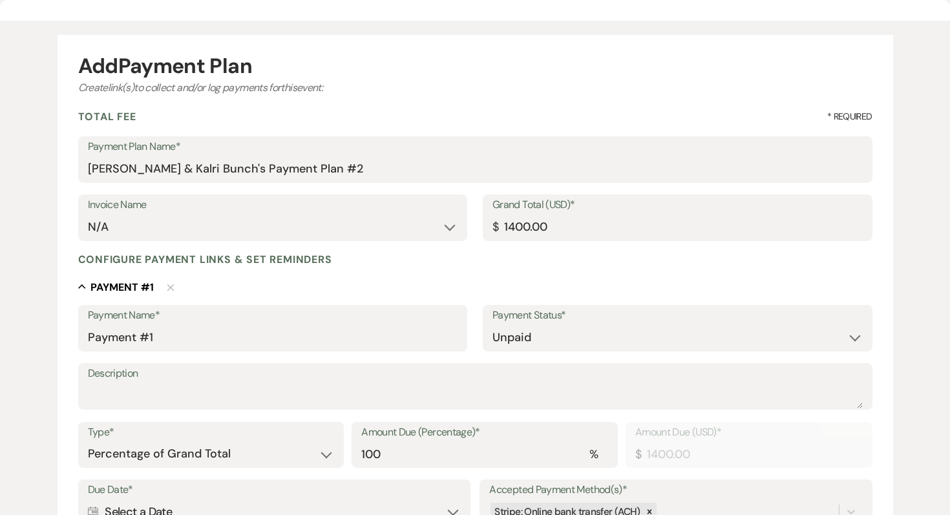
click at [55, 332] on div "Add Payment Plan Create link(s) to collect and/or log payments for this event: …" at bounding box center [475, 415] width 931 height 789
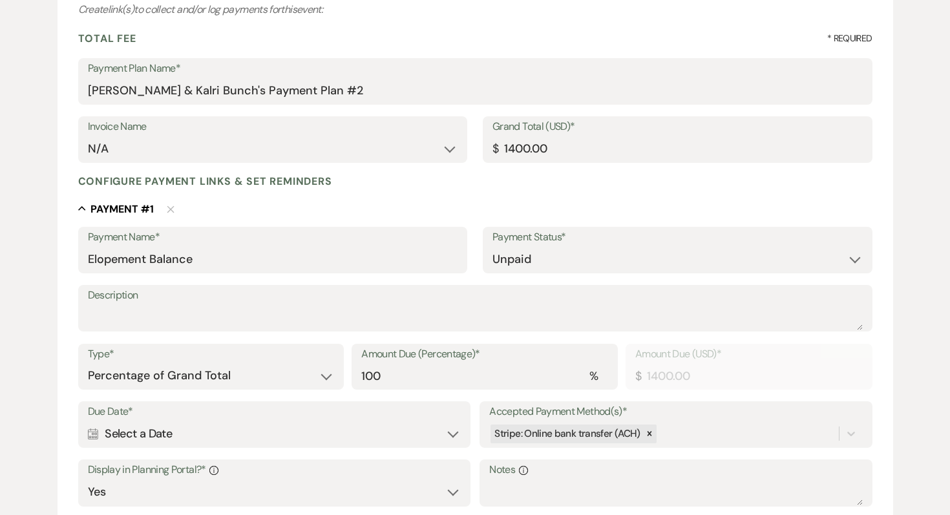
scroll to position [137, 0]
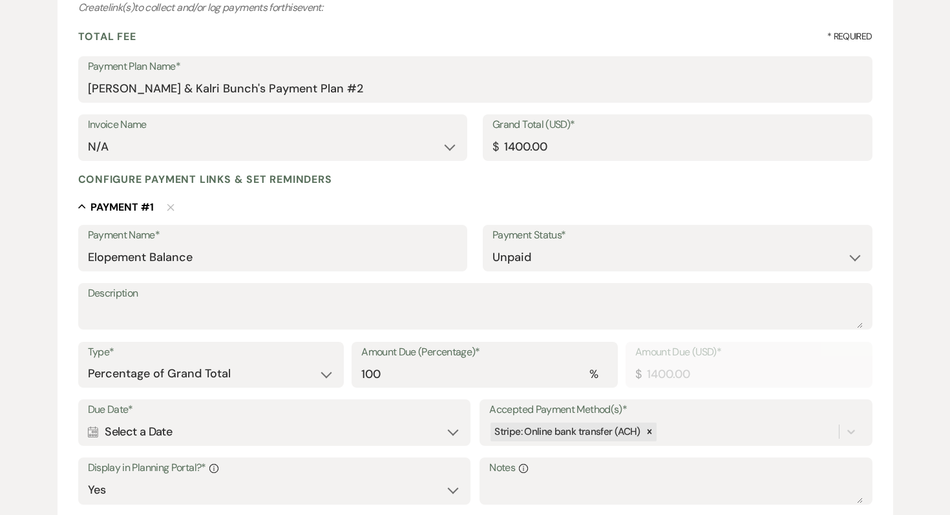
type input "Elopement Balance"
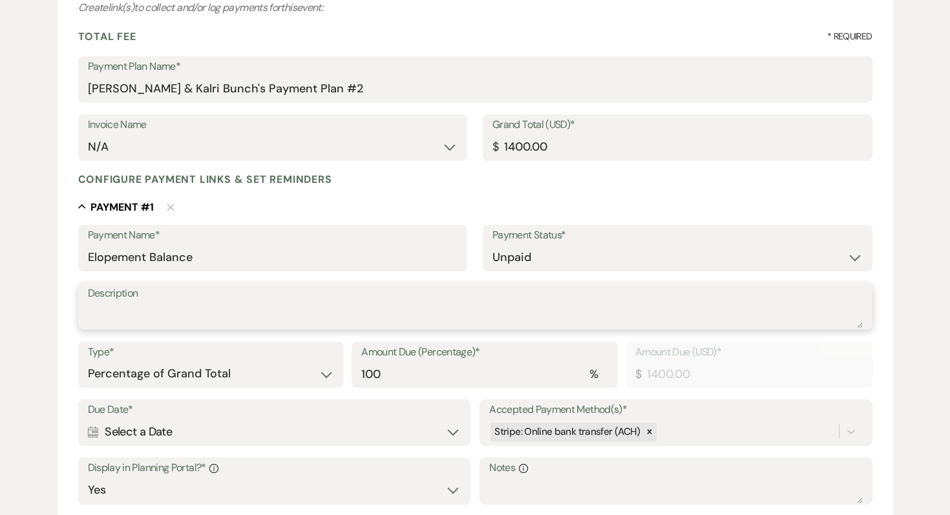
click at [119, 314] on textarea "Description" at bounding box center [475, 316] width 775 height 26
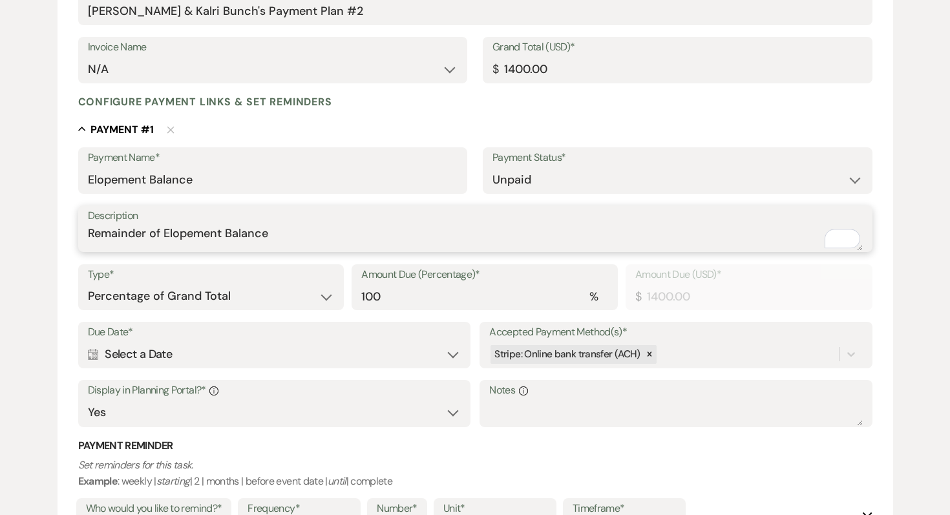
scroll to position [0, 0]
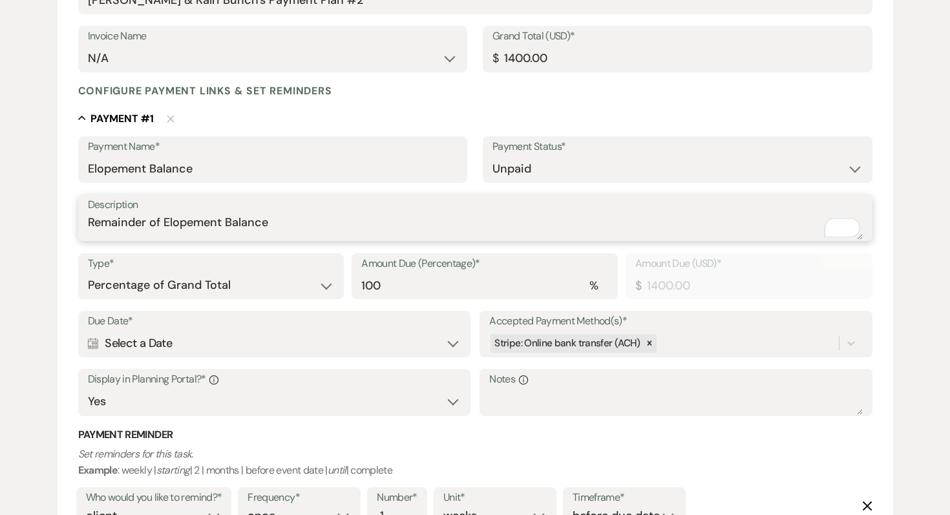
type textarea "Remainder of Elopement Balance"
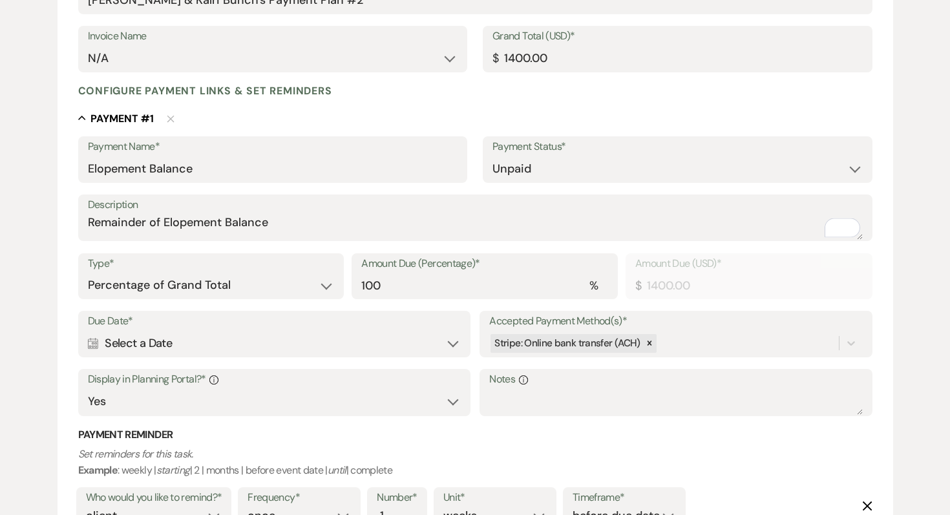
click at [265, 343] on div "Calendar Select a Date Expand" at bounding box center [274, 343] width 373 height 25
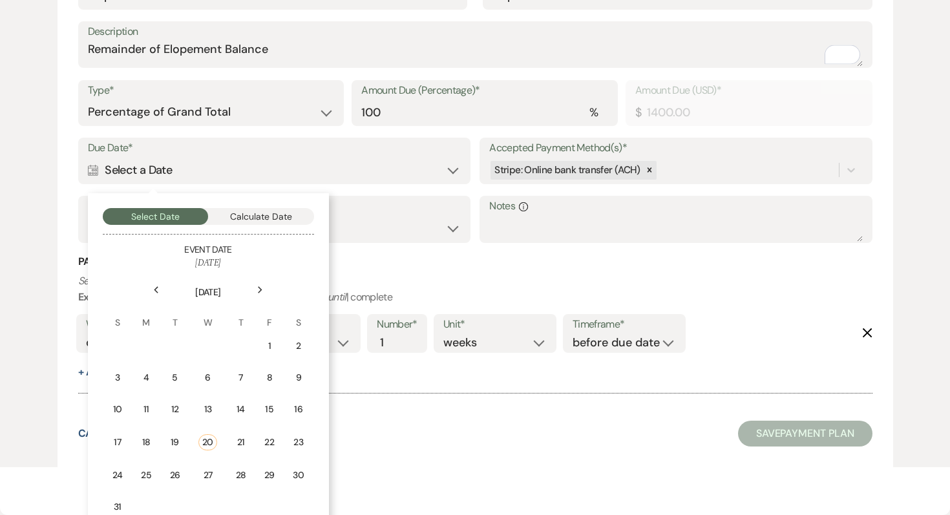
scroll to position [418, 0]
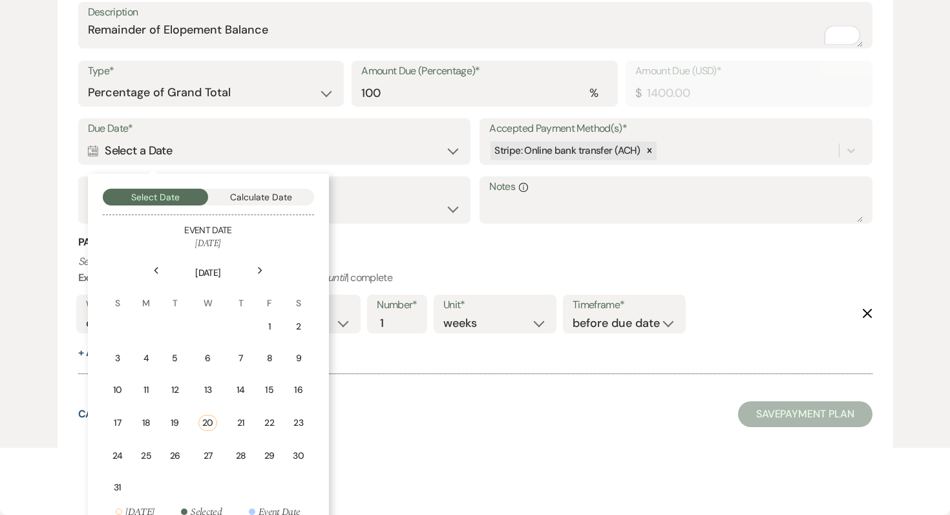
click at [257, 272] on icon "Next" at bounding box center [260, 271] width 6 height 8
click at [215, 412] on td "22" at bounding box center [208, 423] width 30 height 30
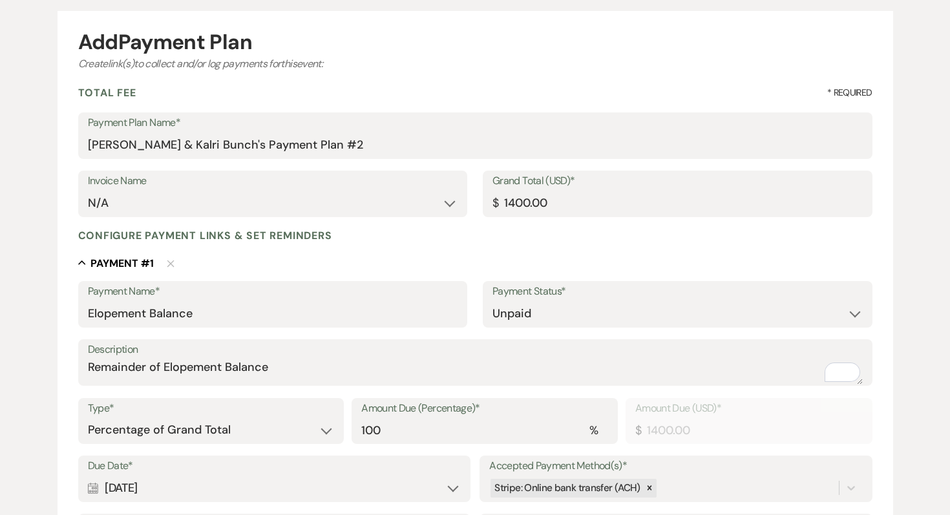
scroll to position [130, 0]
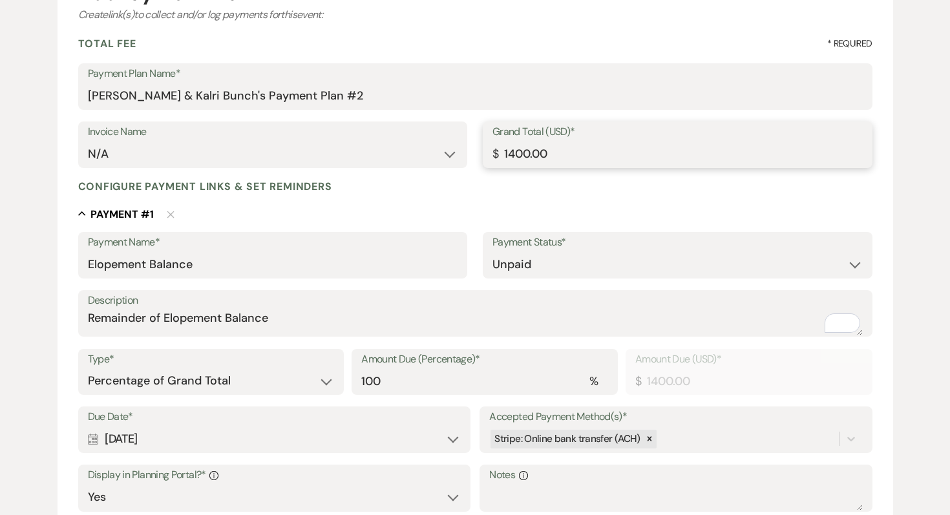
click at [563, 158] on input "1400.00" at bounding box center [678, 154] width 370 height 25
type input "140"
type input "140.00"
type input "14"
type input "14.00"
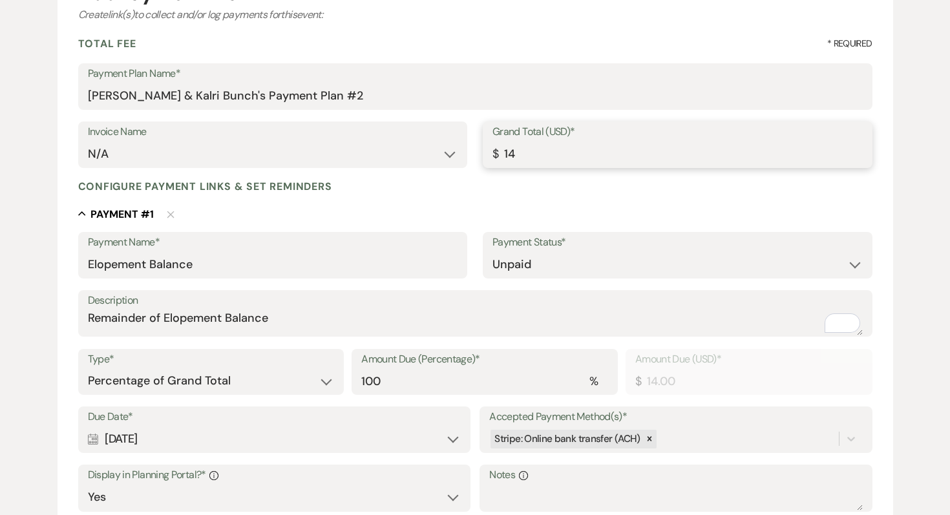
type input "146"
type input "146.00"
type input "1460"
type input "1460.00"
type input "1460.2"
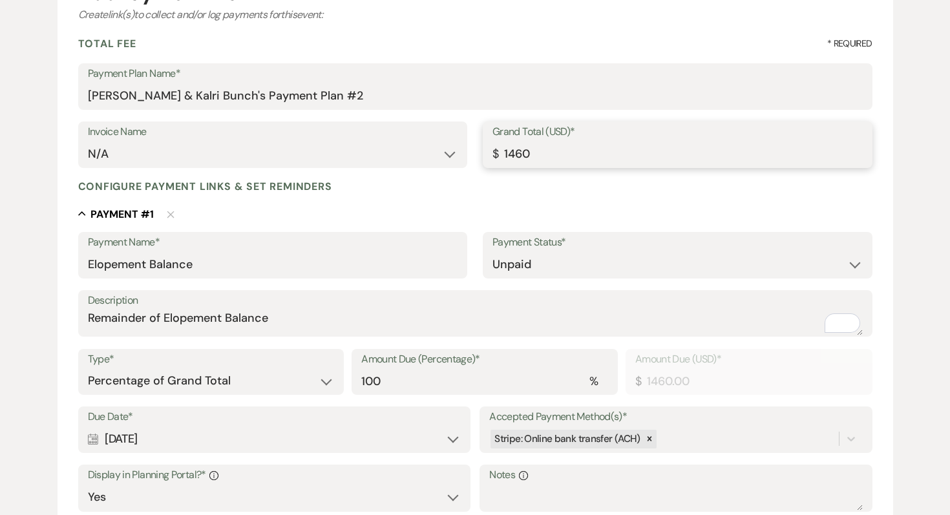
type input "1460.20"
type input "1460.25"
click at [554, 184] on div "Configure payment links & set reminders" at bounding box center [475, 187] width 794 height 14
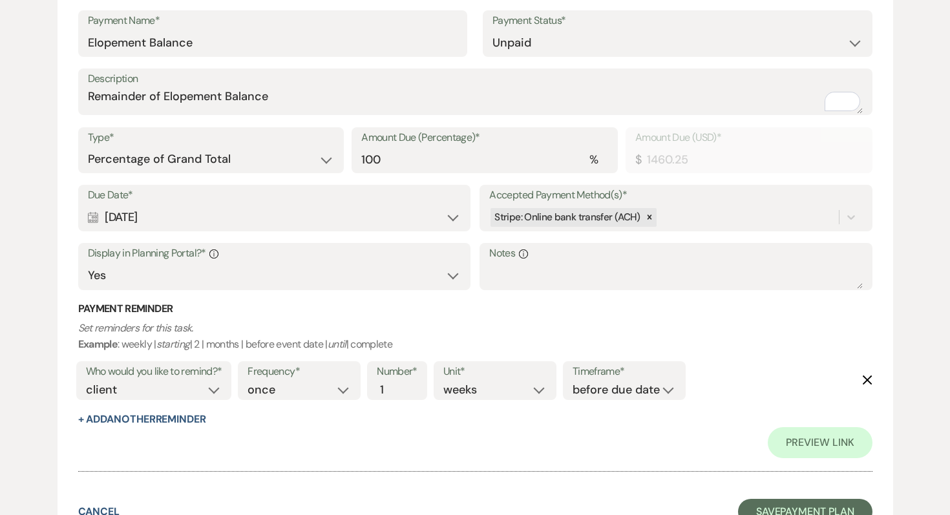
scroll to position [381, 0]
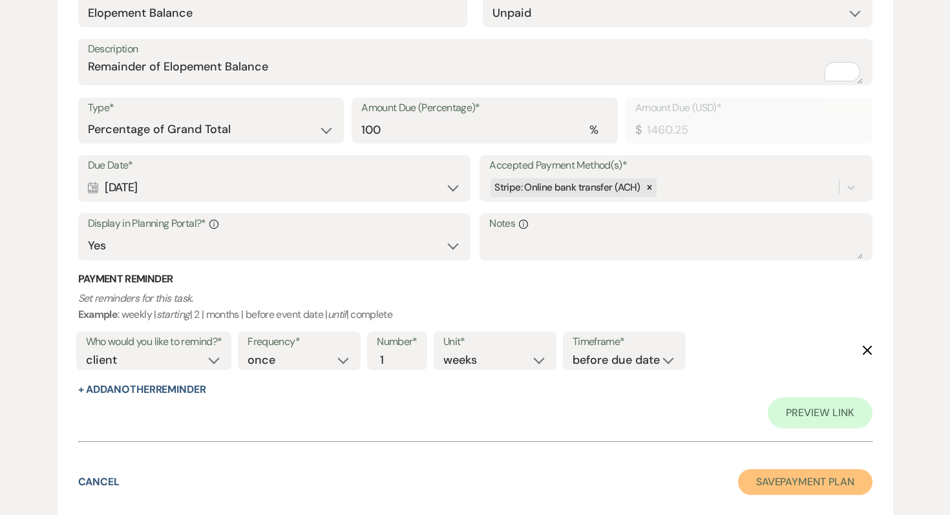
click at [822, 471] on button "Save Payment Plan" at bounding box center [805, 482] width 134 height 26
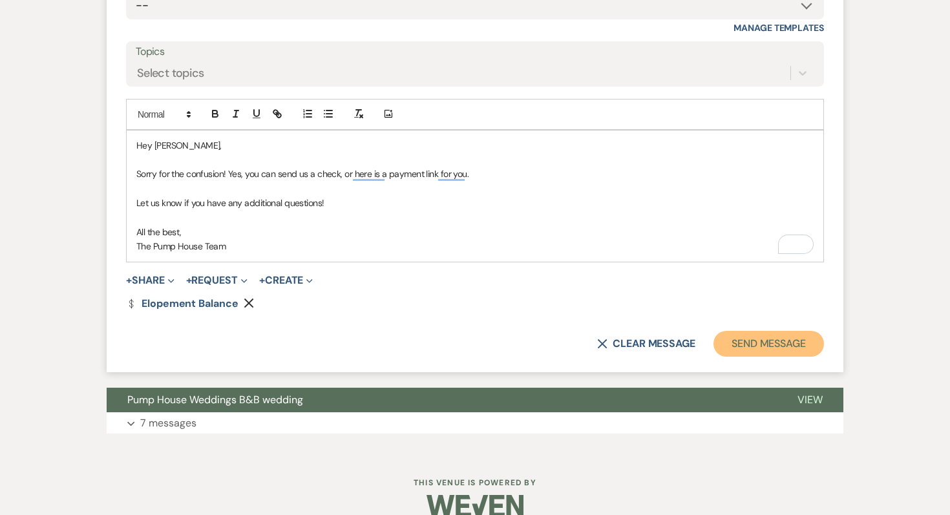
click at [798, 342] on button "Send Message" at bounding box center [769, 344] width 111 height 26
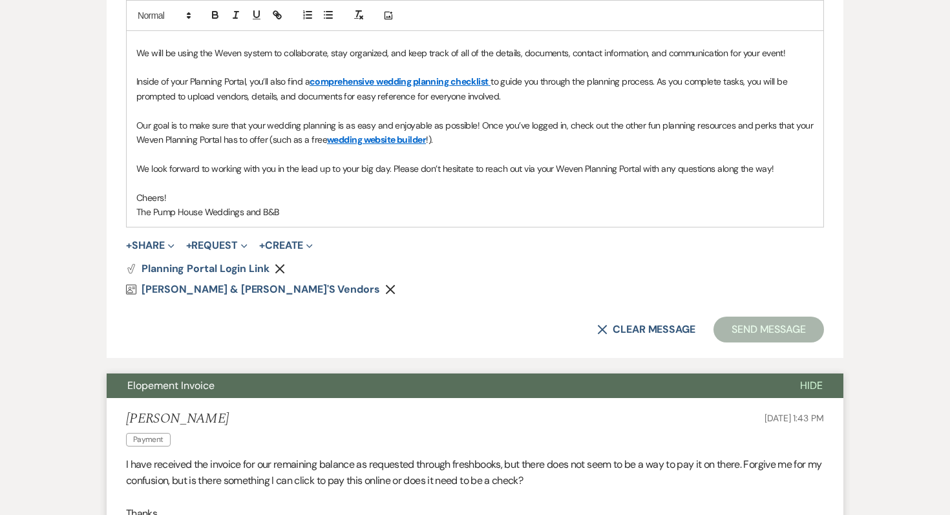
scroll to position [0, 0]
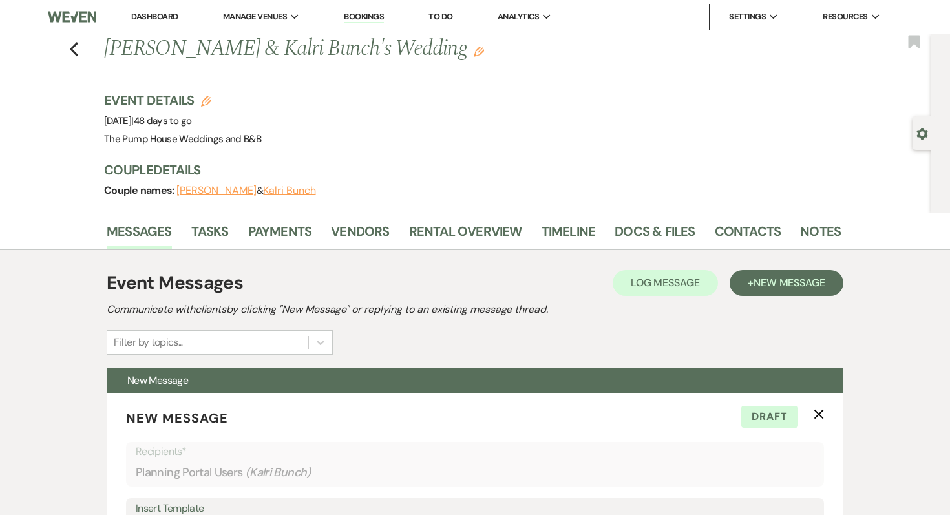
click at [147, 14] on link "Dashboard" at bounding box center [154, 16] width 47 height 11
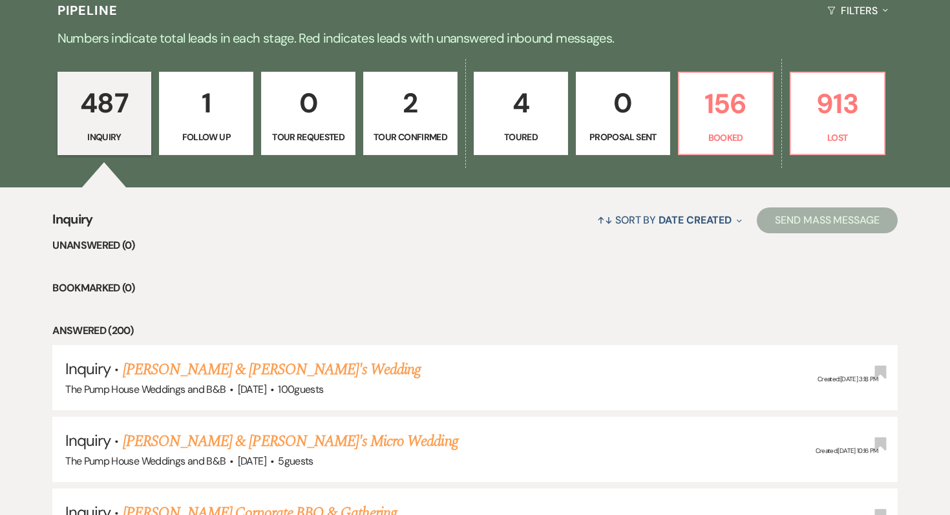
scroll to position [432, 0]
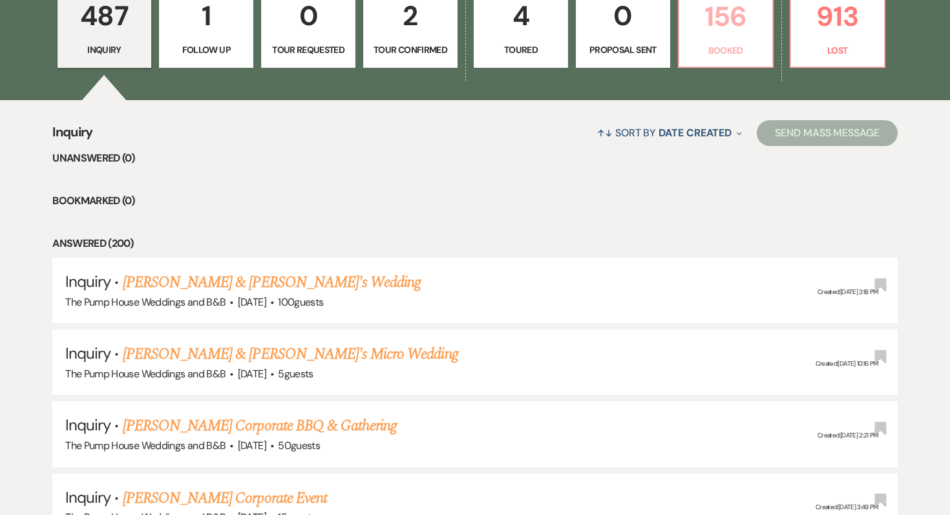
click at [697, 94] on div "487 Inquiry 1 Follow Up 0 Tour Requested 2 Tour Confirmed 4 Toured 0 Proposal S…" at bounding box center [475, 35] width 931 height 132
click at [728, 69] on link "156 Booked" at bounding box center [726, 26] width 96 height 84
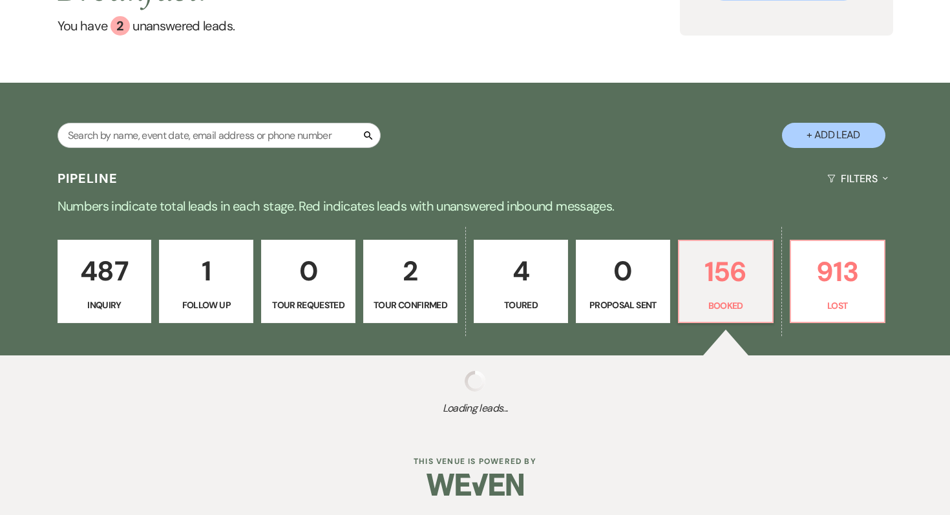
scroll to position [145, 0]
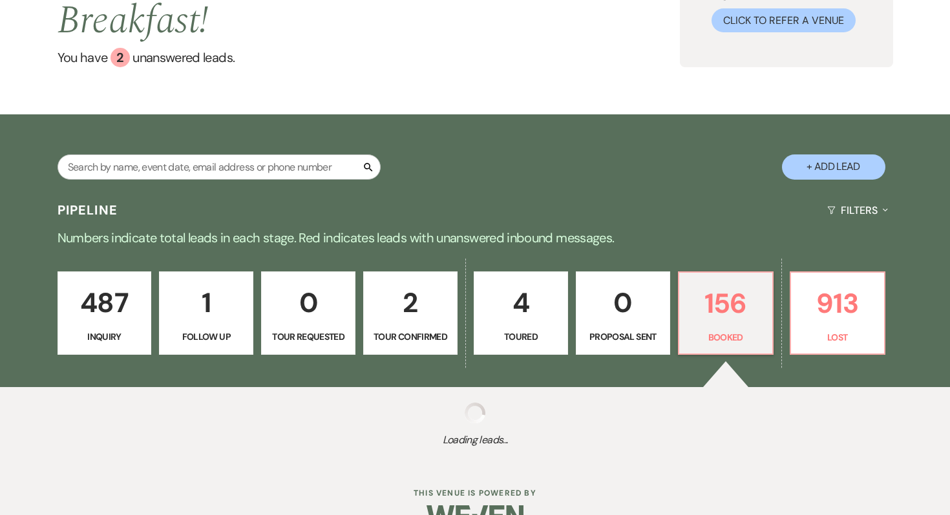
select select "7"
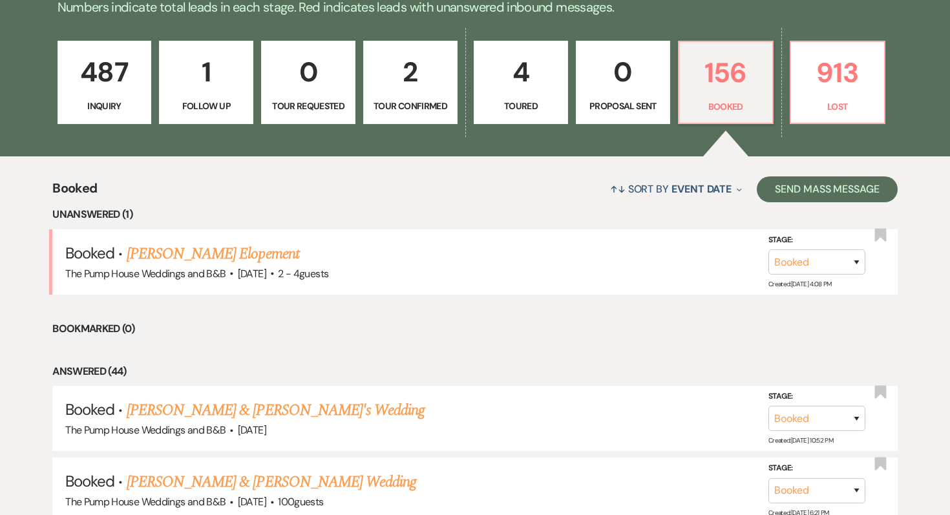
scroll to position [390, 0]
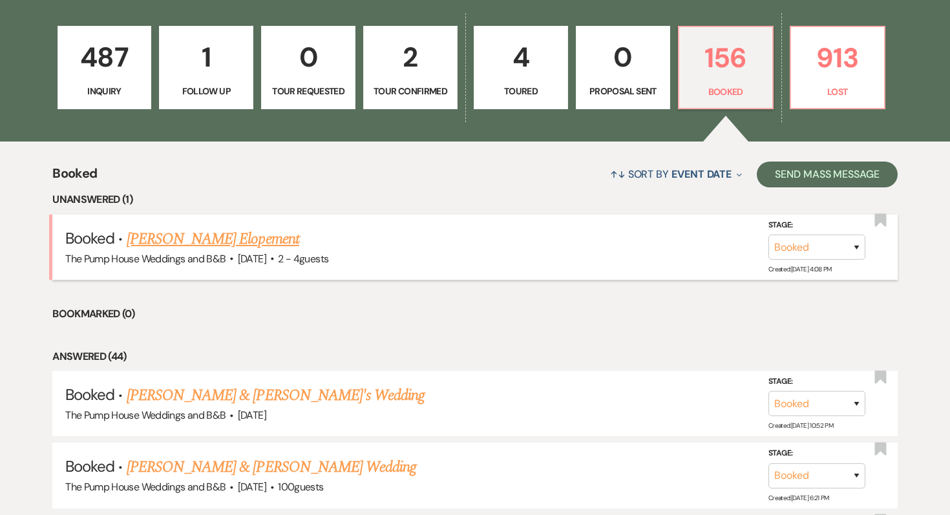
click at [167, 244] on link "[PERSON_NAME] Elopement" at bounding box center [213, 239] width 173 height 23
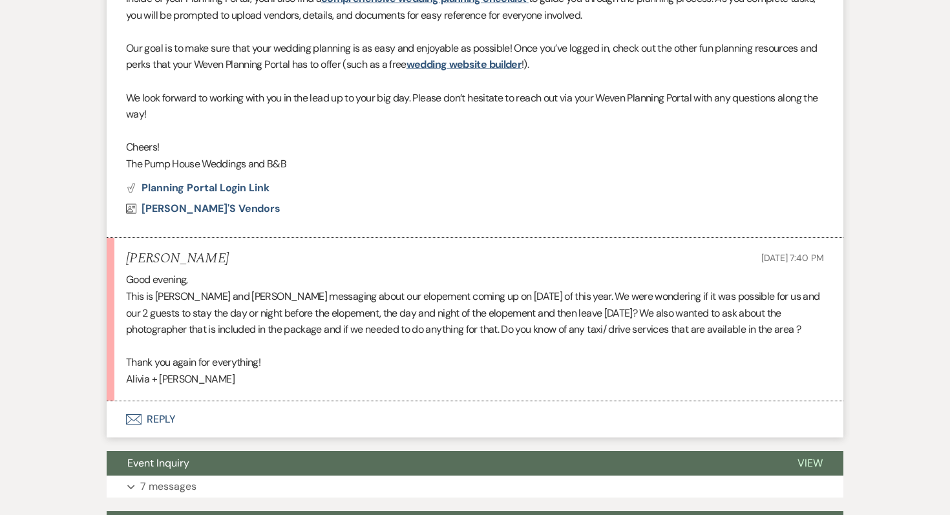
scroll to position [793, 0]
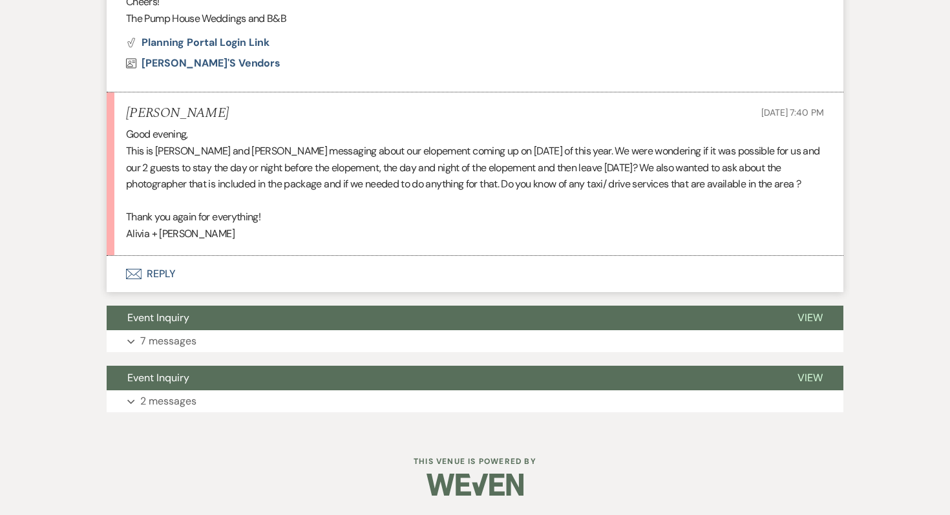
click at [160, 273] on button "Envelope Reply" at bounding box center [475, 274] width 737 height 36
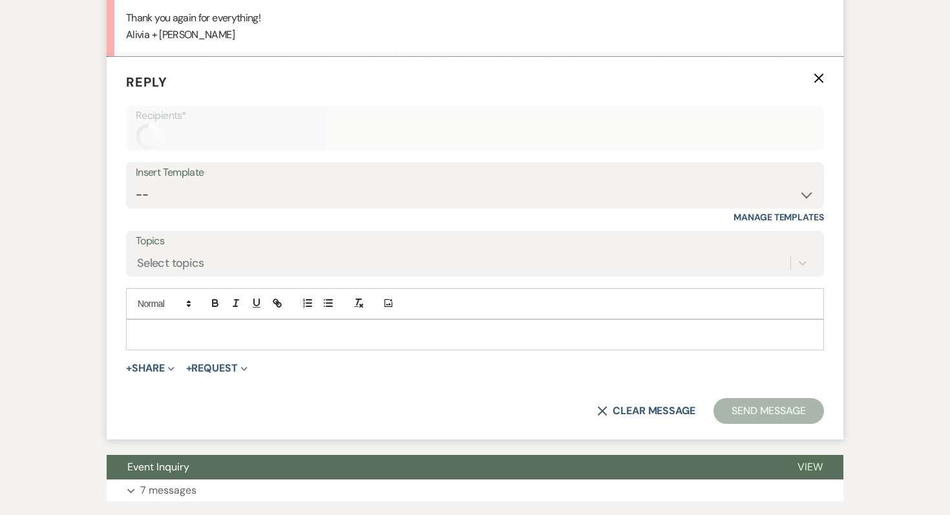
scroll to position [983, 0]
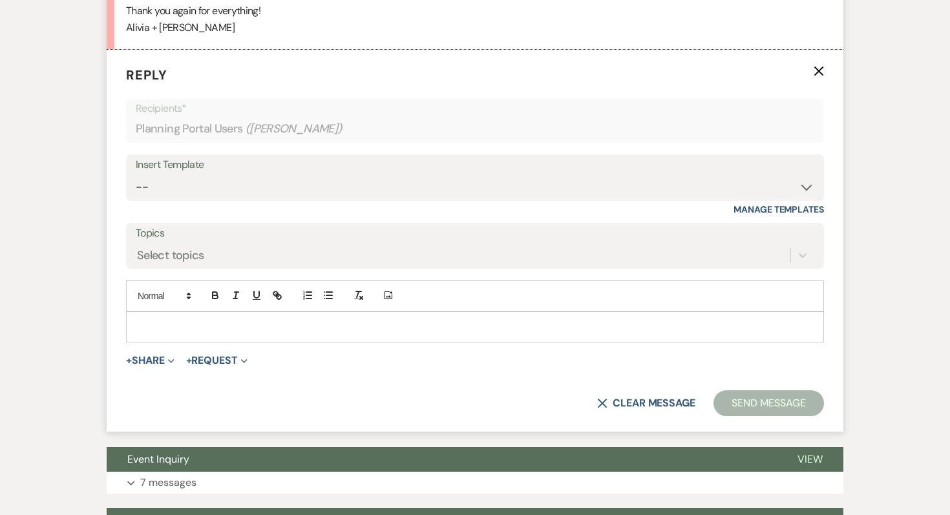
click at [169, 334] on p at bounding box center [474, 327] width 677 height 14
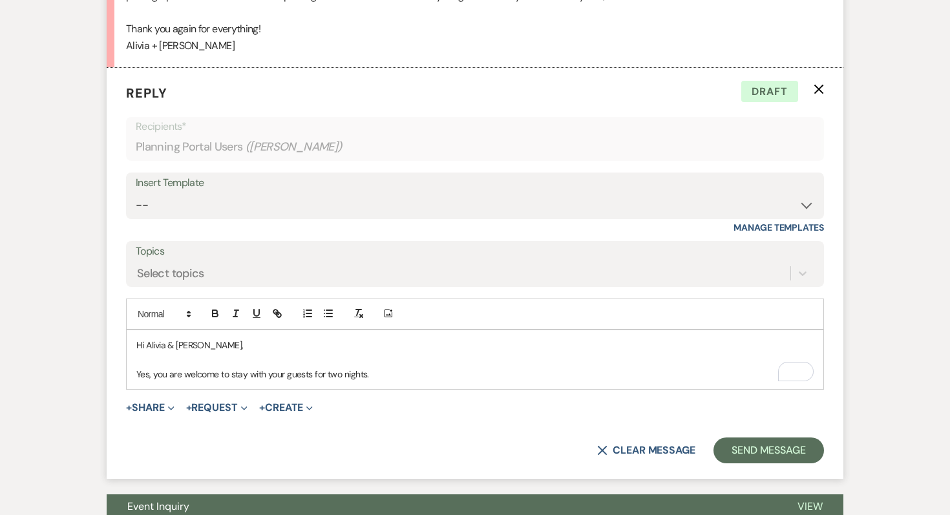
scroll to position [1137, 0]
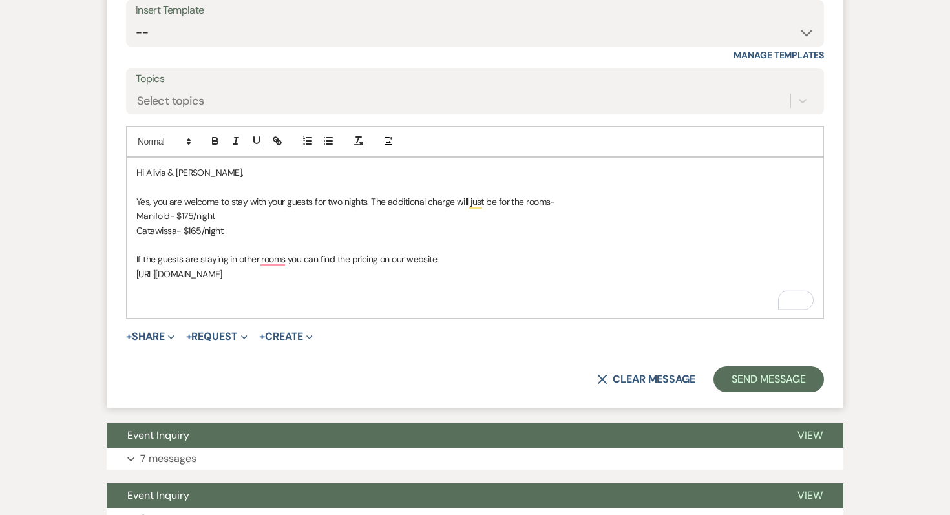
drag, startPoint x: 405, startPoint y: 297, endPoint x: 103, endPoint y: 290, distance: 302.0
click at [281, 147] on icon "button" at bounding box center [278, 141] width 12 height 12
click at [321, 304] on link at bounding box center [324, 299] width 28 height 10
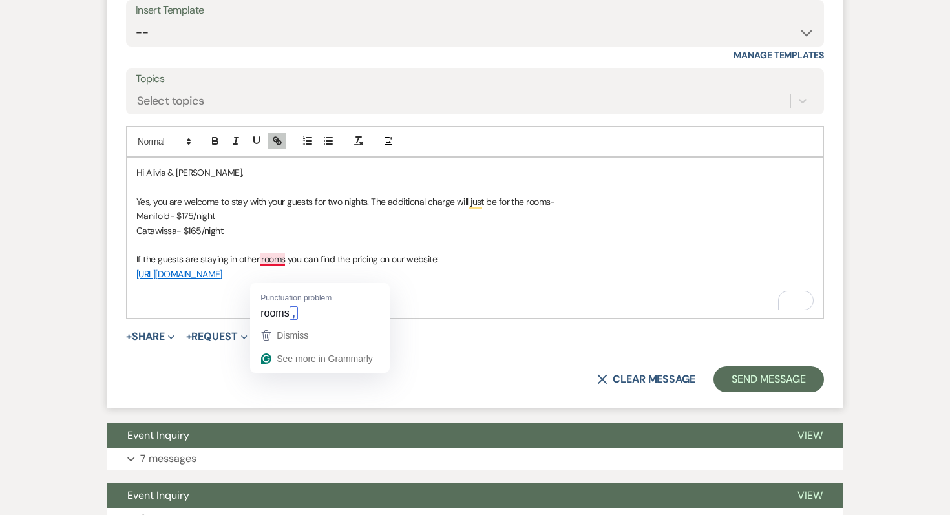
click at [284, 266] on p "If the guests are staying in other rooms you can find the pricing on our websit…" at bounding box center [474, 259] width 677 height 14
click at [383, 281] on p "[URL][DOMAIN_NAME]" at bounding box center [474, 274] width 677 height 14
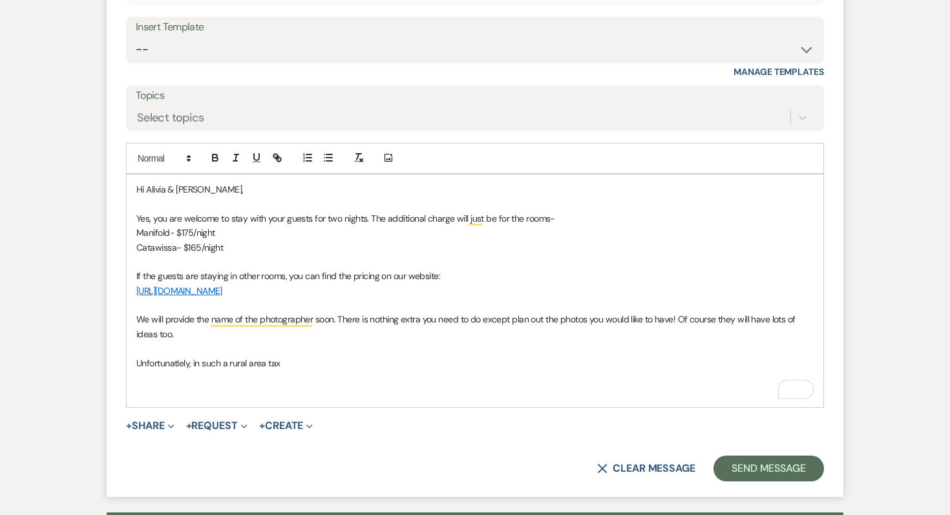
scroll to position [1166, 0]
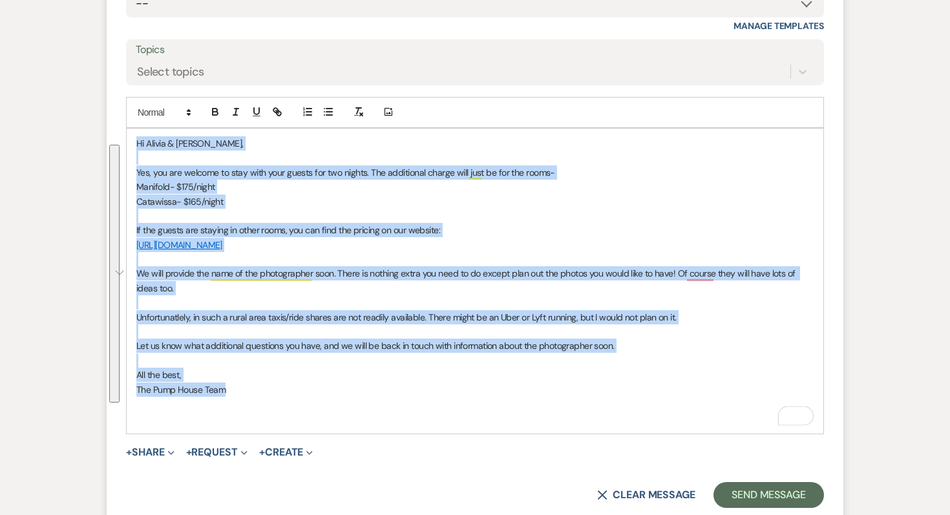
drag, startPoint x: 249, startPoint y: 401, endPoint x: 98, endPoint y: 132, distance: 308.8
copy div "Hi [PERSON_NAME] & [PERSON_NAME], Yes, you are welcome to stay with your guests…"
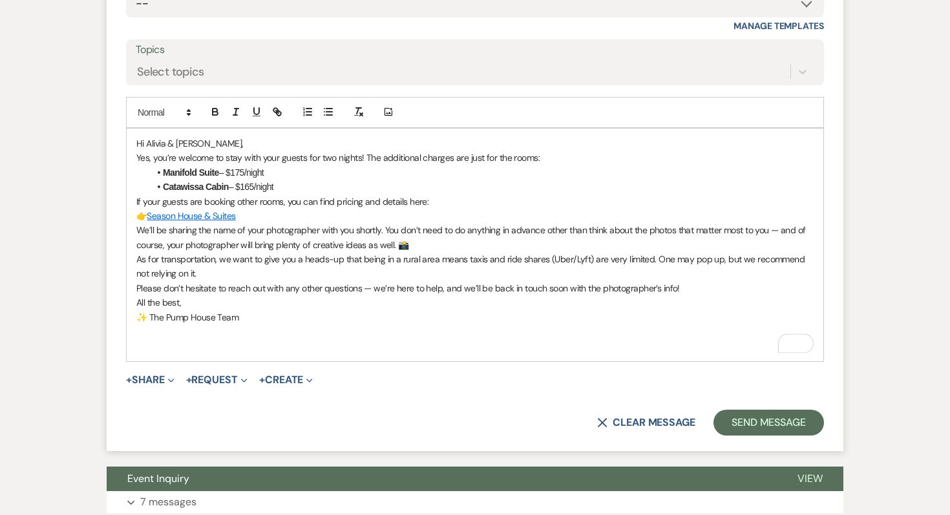
click at [318, 209] on p "If your guests are booking other rooms, you can find pricing and details here:" at bounding box center [474, 202] width 677 height 14
click at [309, 194] on li "Catawissa Cabin – $165/night" at bounding box center [481, 187] width 665 height 14
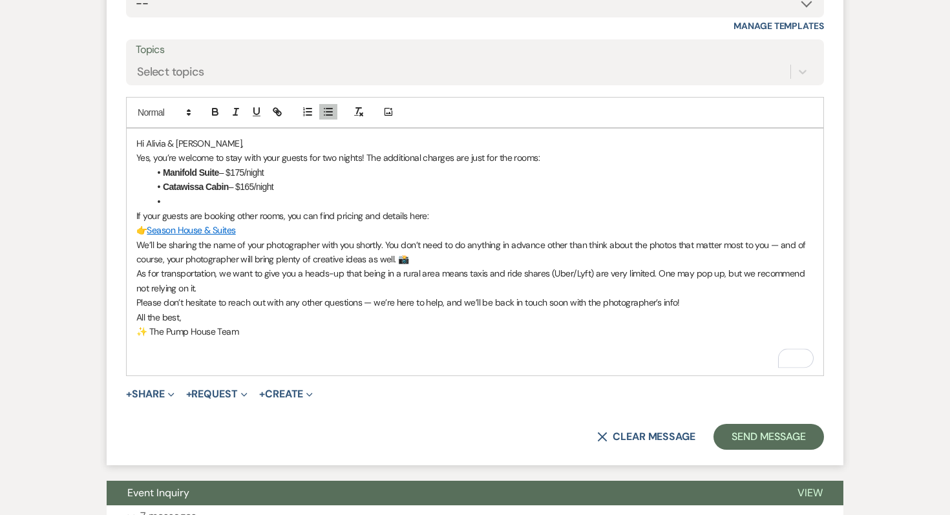
click at [276, 237] on p "👉 Season House & Suites" at bounding box center [474, 230] width 677 height 14
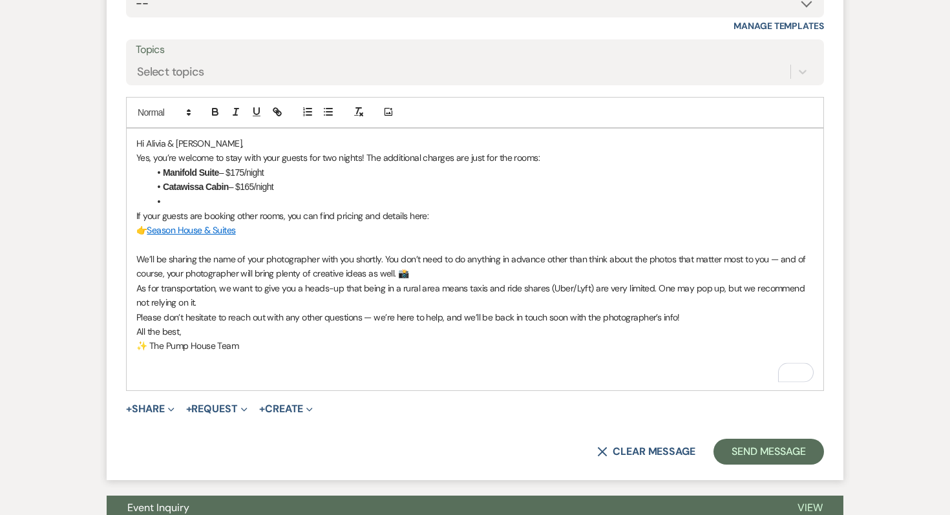
click at [418, 281] on p "We’ll be sharing the name of your photographer with you shortly. You don’t need…" at bounding box center [474, 266] width 677 height 29
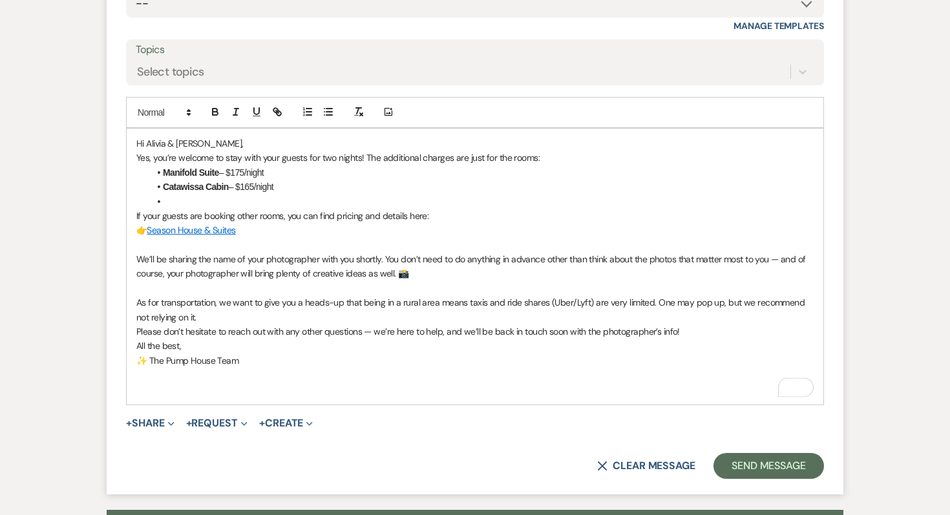
click at [273, 339] on p "Please don’t hesitate to reach out with any other questions — we’re here to hel…" at bounding box center [474, 332] width 677 height 14
click at [255, 325] on p "As for transportation, we want to give you a heads-up that being in a rural are…" at bounding box center [474, 309] width 677 height 29
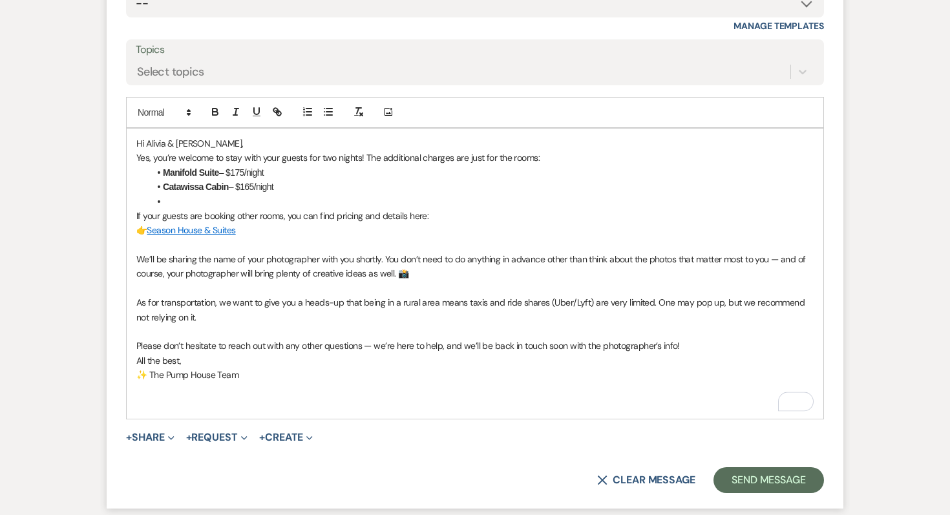
click at [694, 353] on p "Please don’t hesitate to reach out with any other questions — we’re here to hel…" at bounding box center [474, 346] width 677 height 14
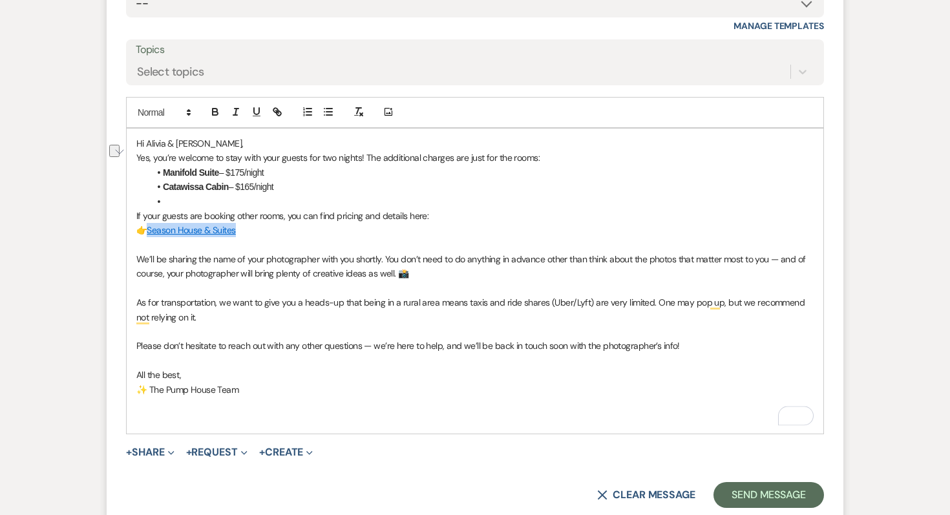
drag, startPoint x: 261, startPoint y: 240, endPoint x: 151, endPoint y: 242, distance: 110.5
click at [151, 237] on p "👉 Season House & Suites" at bounding box center [474, 230] width 677 height 14
drag, startPoint x: 404, startPoint y: 247, endPoint x: 150, endPoint y: 246, distance: 254.0
click at [150, 237] on p "👉 [URL][DOMAIN_NAME]" at bounding box center [474, 230] width 677 height 14
click at [276, 113] on line "button" at bounding box center [277, 112] width 3 height 3
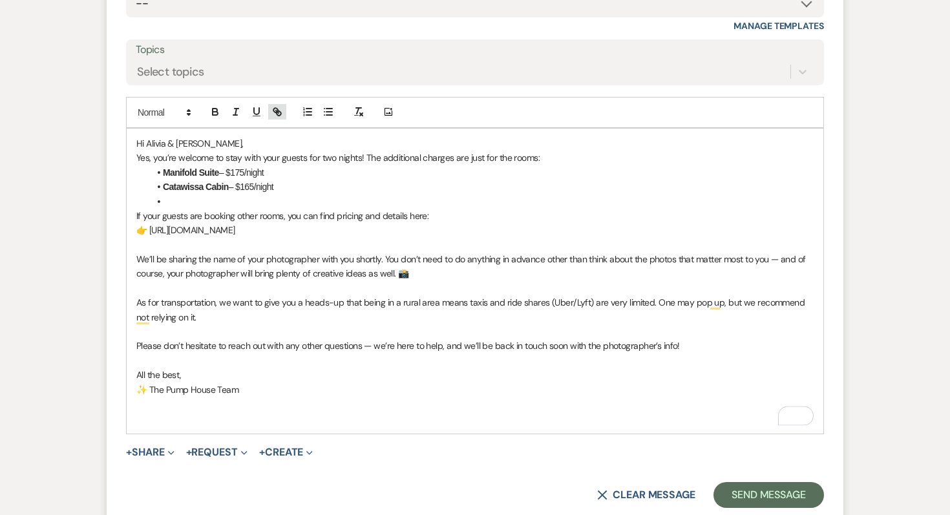
type input "[URL][DOMAIN_NAME]"
click at [341, 261] on link at bounding box center [337, 256] width 28 height 10
click at [347, 397] on p "✨ The Pump House Team" at bounding box center [474, 390] width 677 height 14
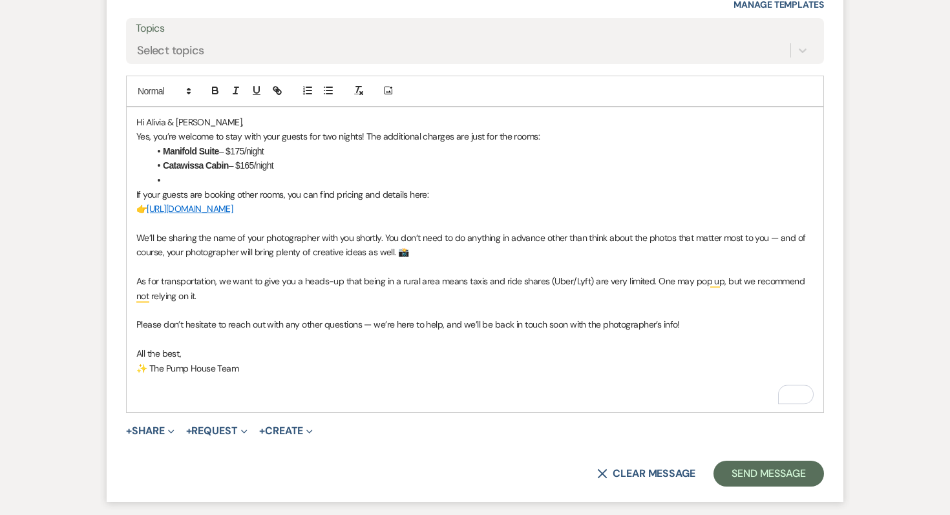
scroll to position [1189, 0]
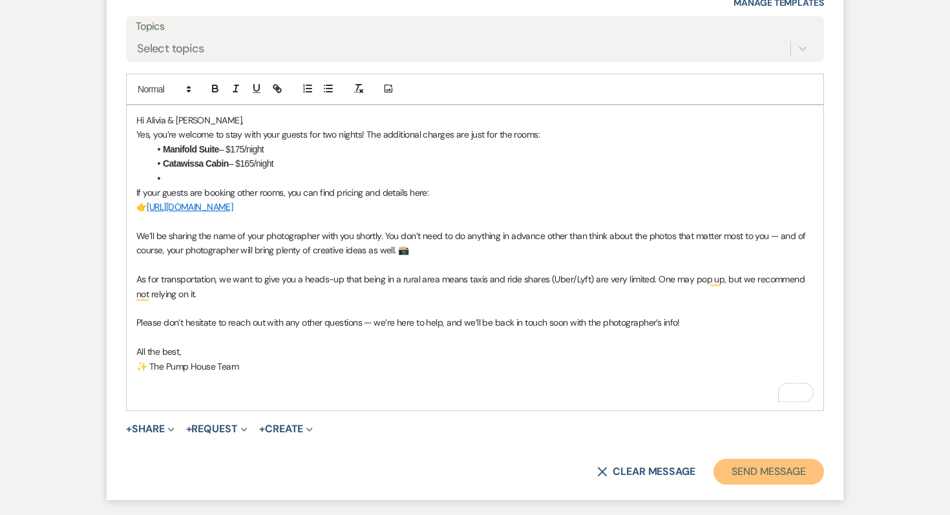
click at [740, 485] on button "Send Message" at bounding box center [769, 472] width 111 height 26
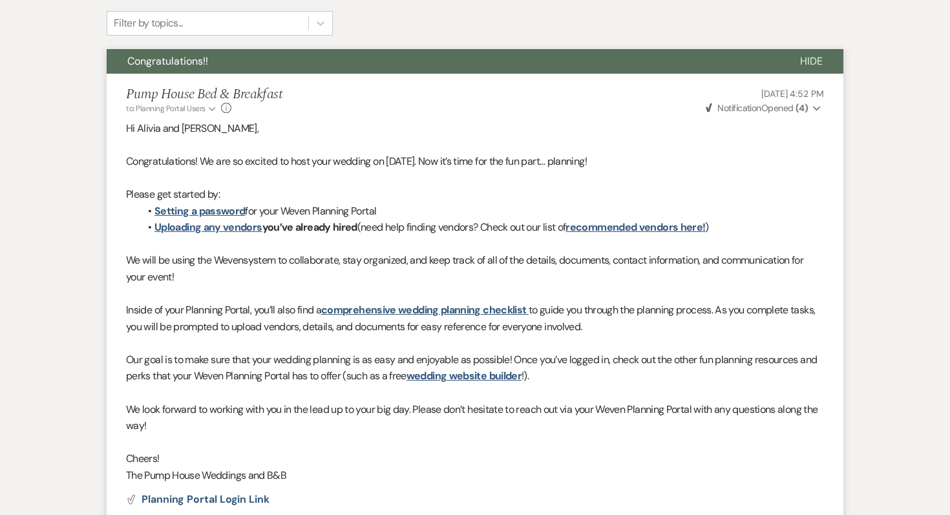
scroll to position [0, 0]
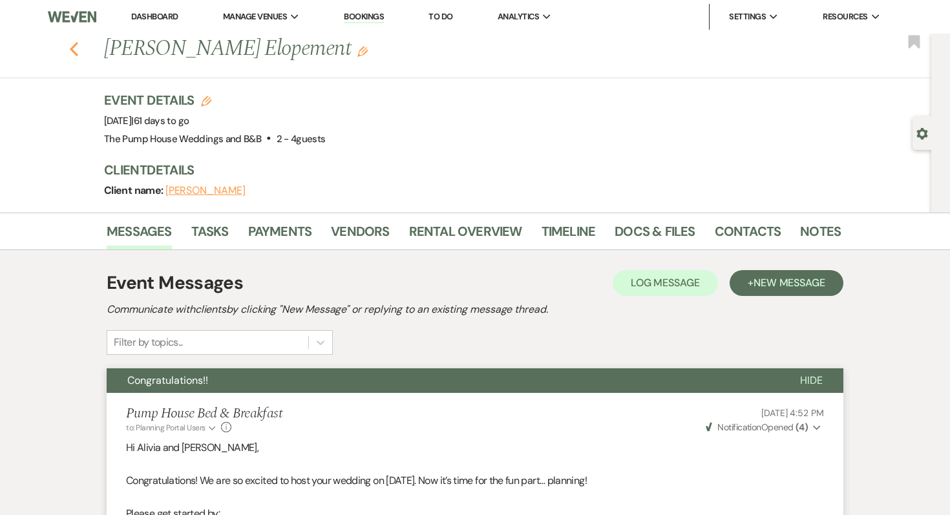
click at [76, 53] on use "button" at bounding box center [74, 49] width 8 height 14
select select "7"
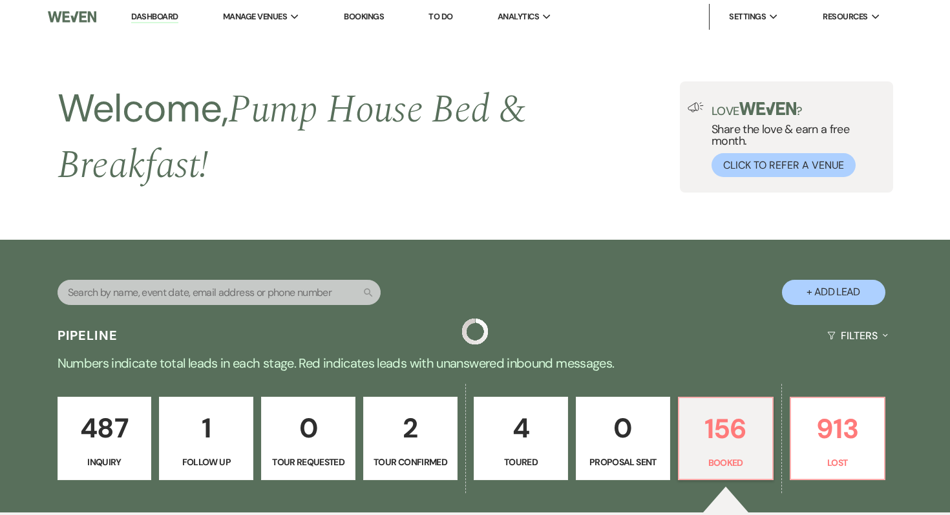
scroll to position [390, 0]
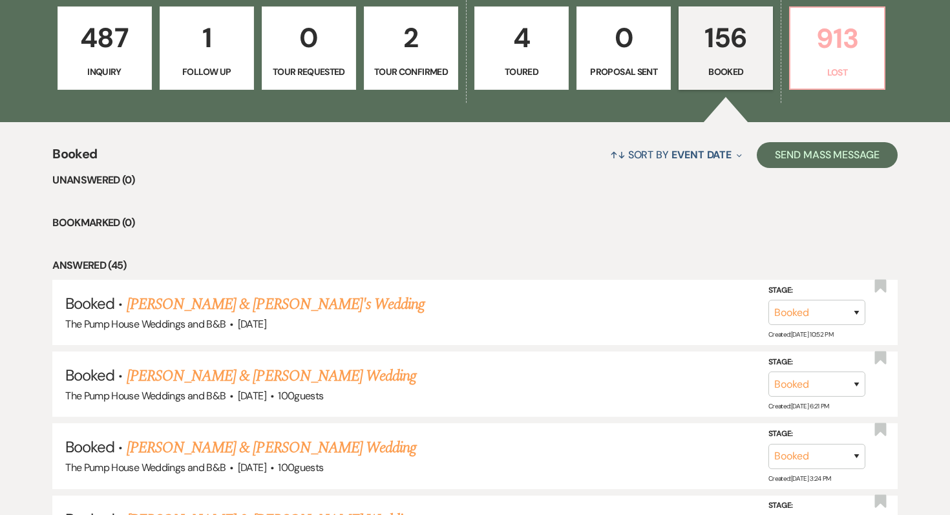
click at [829, 58] on p "913" at bounding box center [837, 38] width 78 height 43
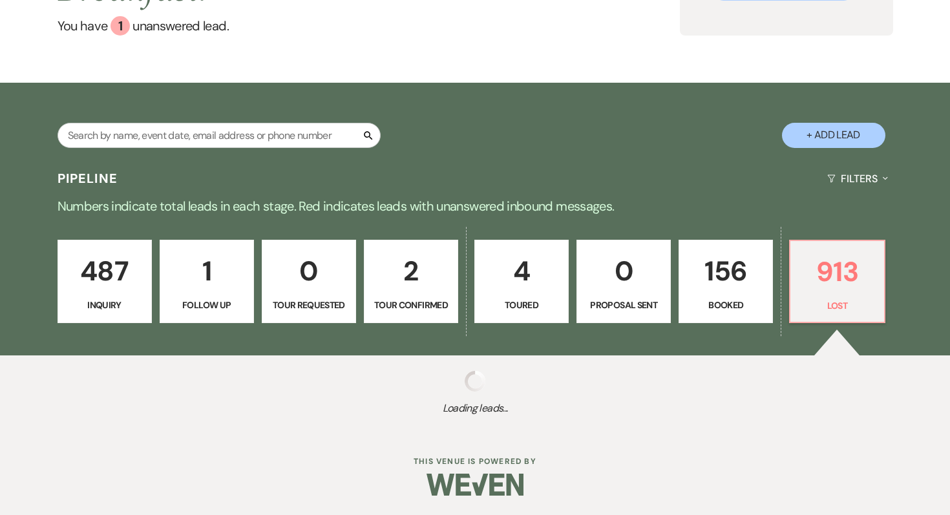
select select "8"
select select "5"
select select "8"
select select "5"
select select "8"
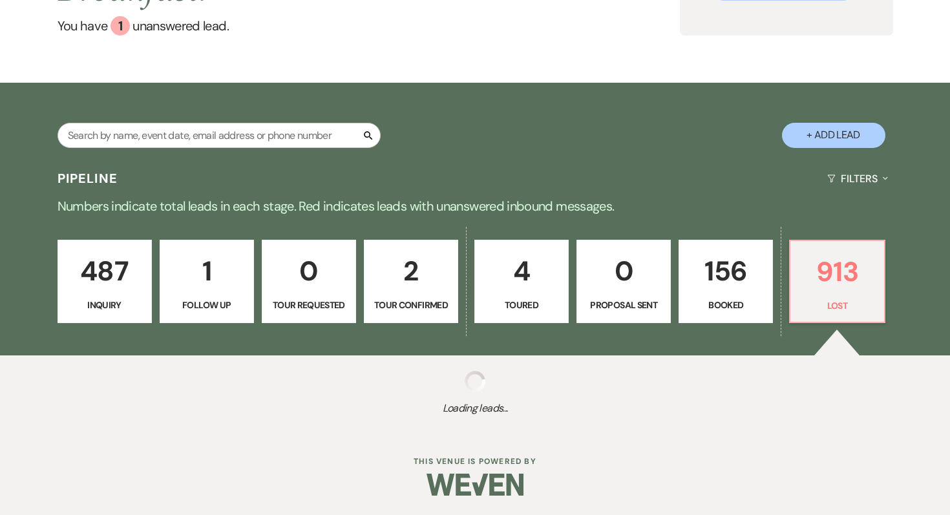
select select "5"
select select "8"
select select "5"
select select "8"
select select "10"
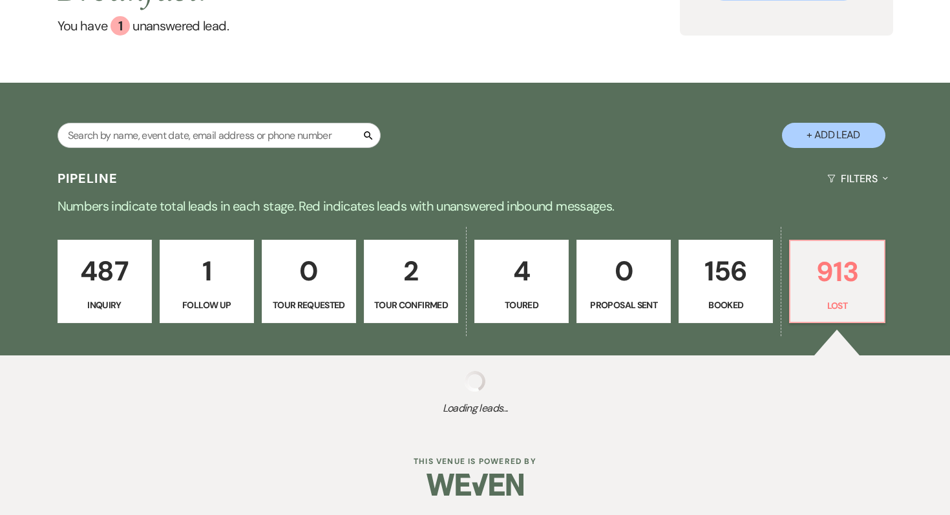
select select "8"
select select "5"
select select "8"
select select "5"
select select "8"
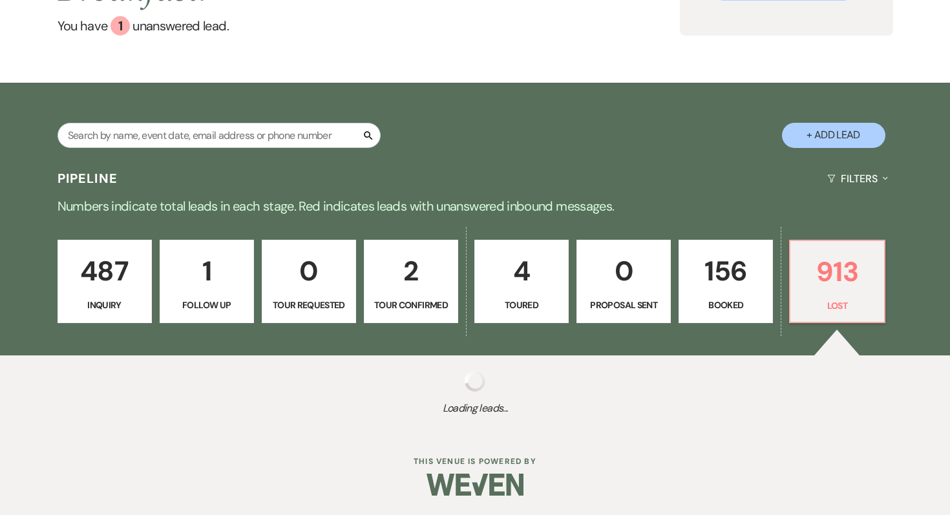
select select "5"
select select "8"
select select "5"
select select "8"
select select "5"
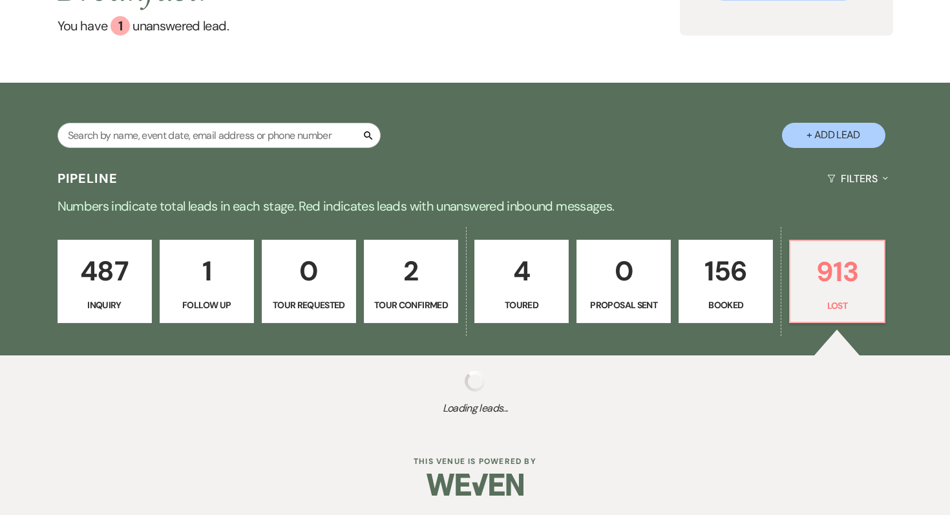
select select "8"
select select "5"
select select "8"
select select "5"
select select "8"
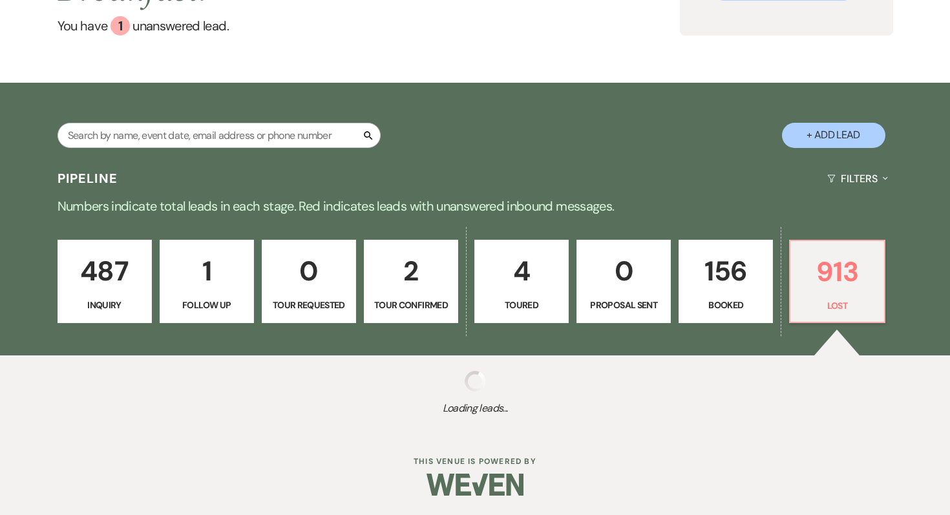
select select "5"
select select "8"
select select "5"
select select "8"
select select "5"
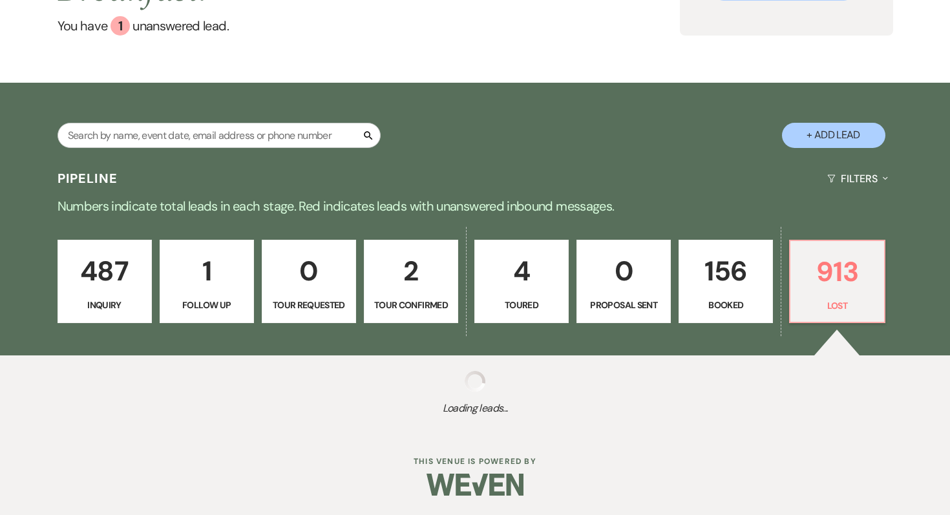
select select "8"
select select "5"
select select "8"
select select "5"
select select "8"
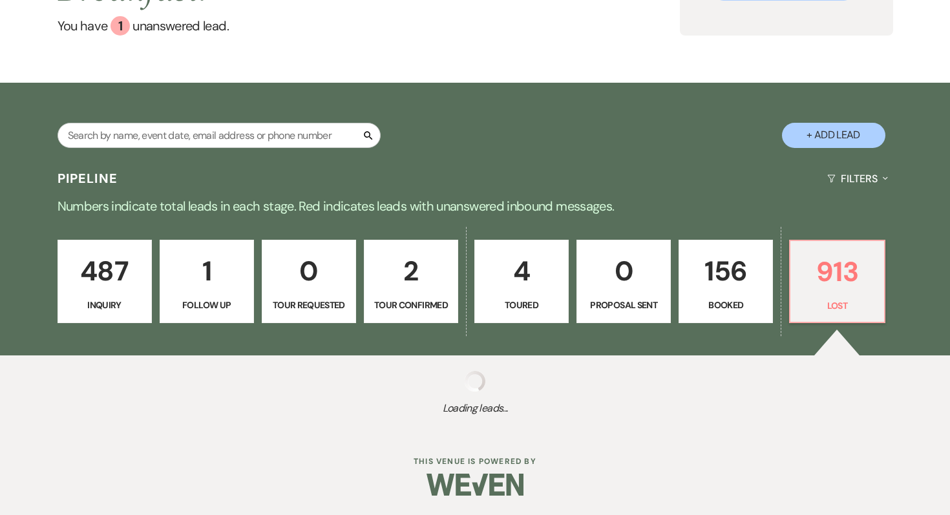
select select "5"
select select "8"
select select "5"
select select "8"
select select "5"
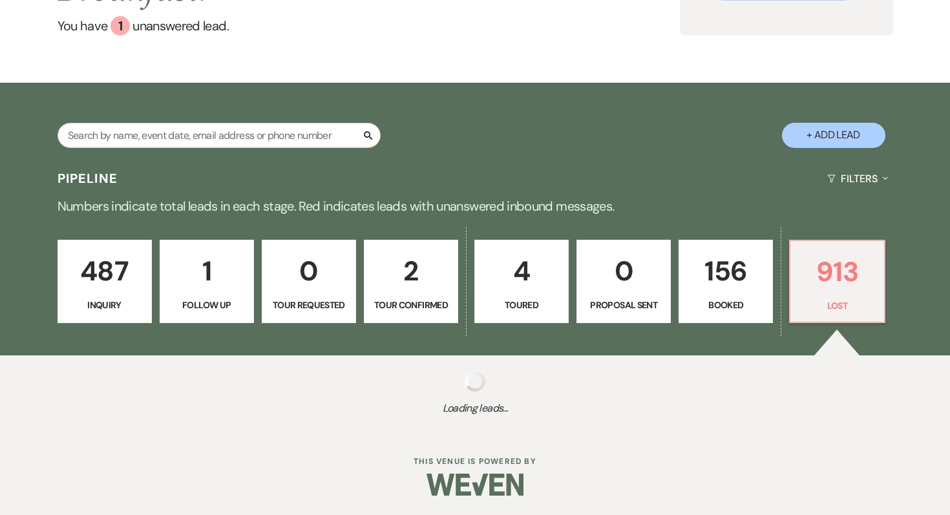
select select "8"
select select "5"
select select "8"
select select "5"
select select "8"
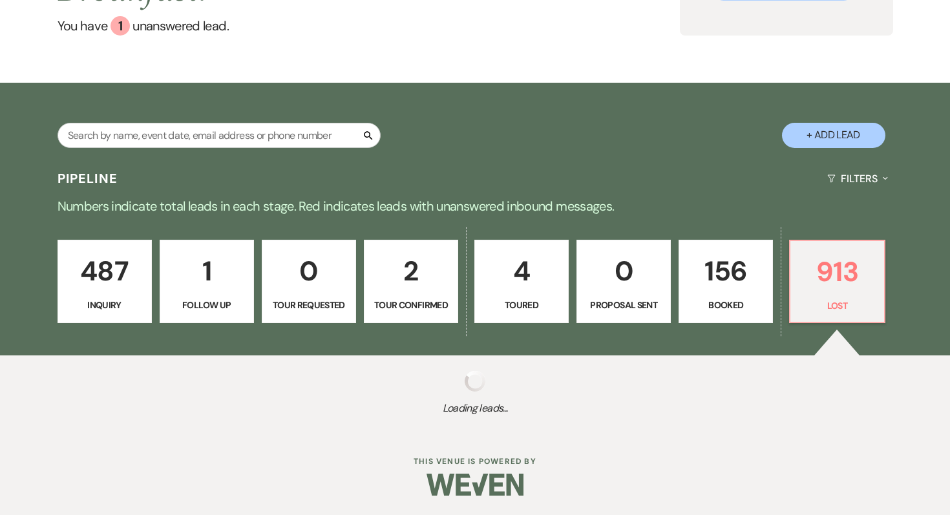
select select "5"
select select "8"
select select "10"
select select "8"
select select "5"
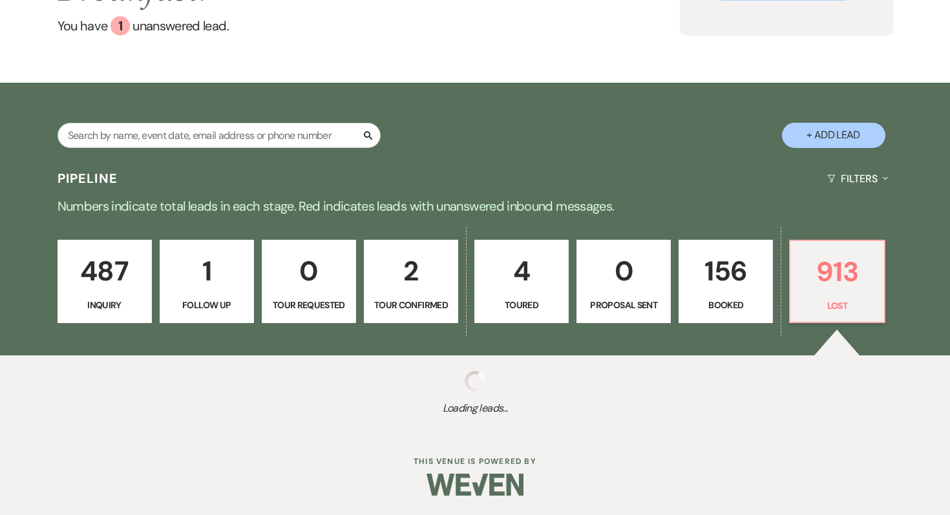
select select "8"
select select "5"
select select "8"
select select "5"
select select "8"
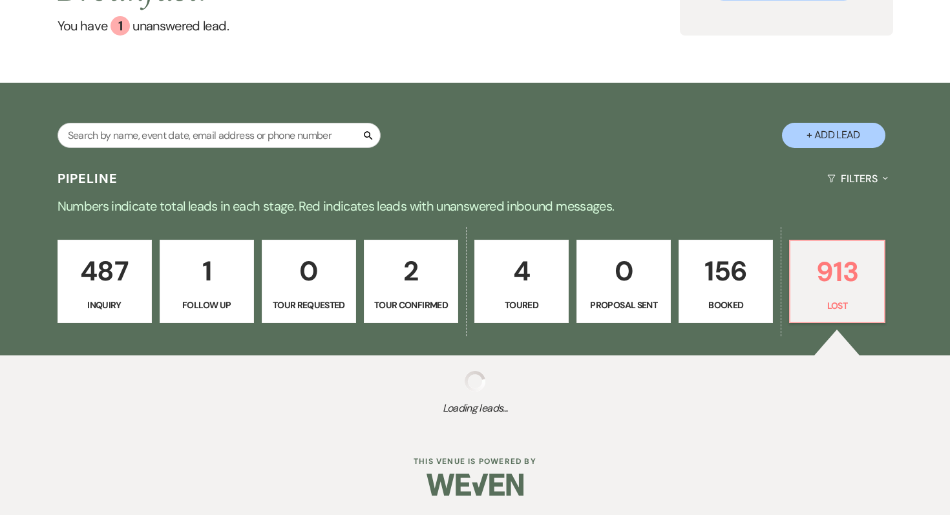
select select "5"
select select "8"
select select "5"
select select "8"
select select "5"
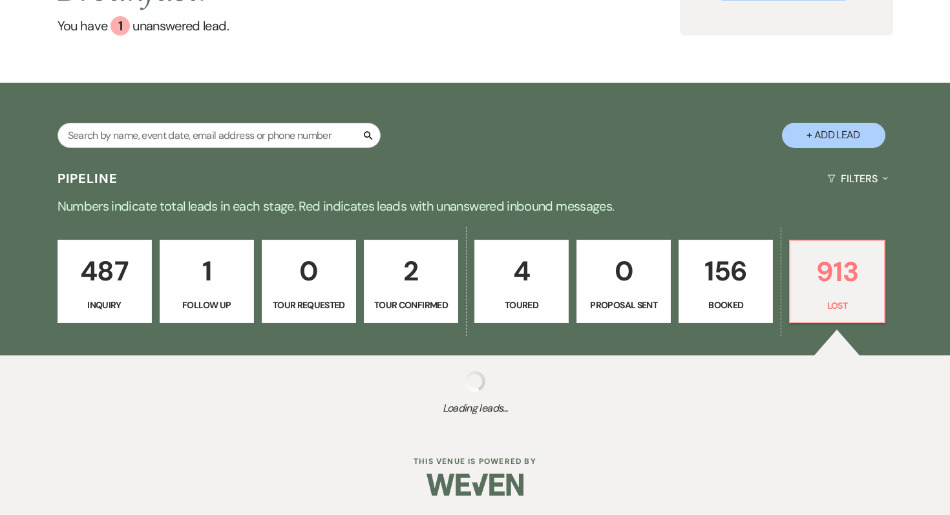
select select "8"
select select "5"
select select "8"
select select "5"
select select "8"
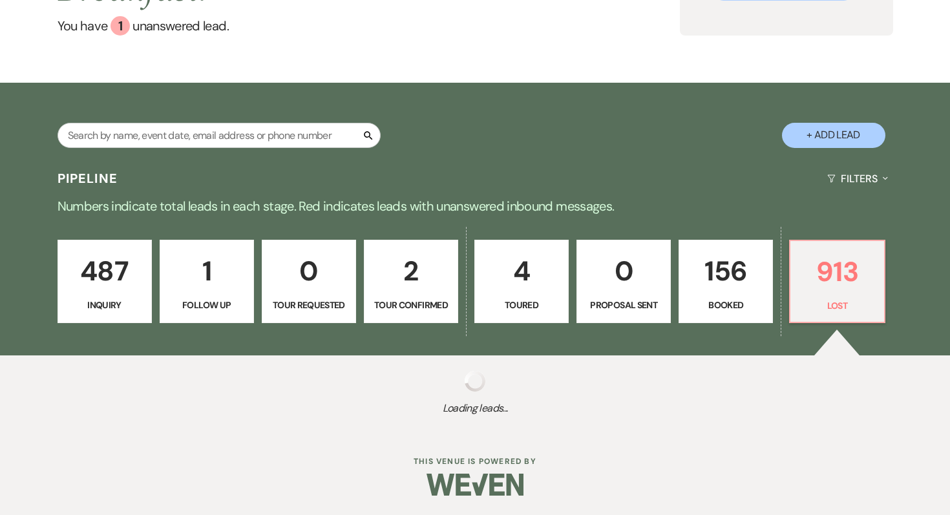
select select "5"
select select "8"
select select "5"
select select "8"
select select "5"
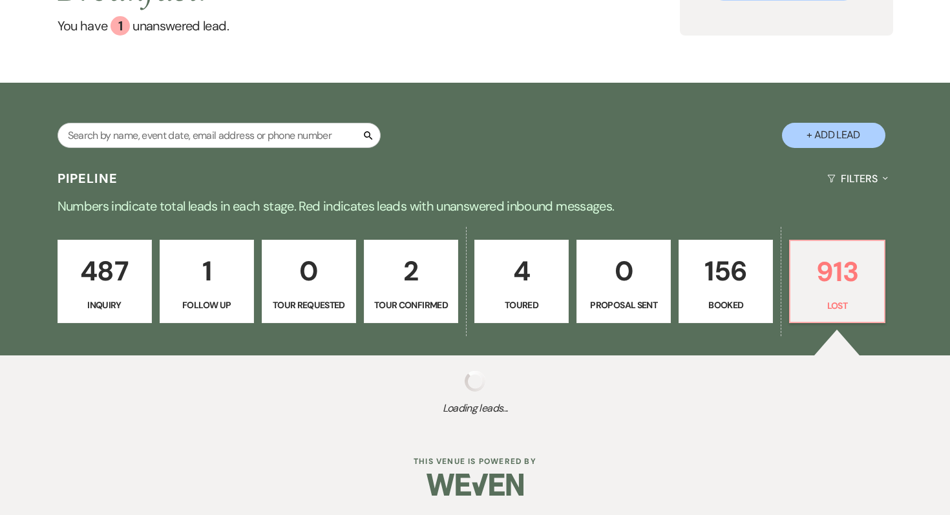
select select "8"
select select "5"
select select "8"
select select "6"
select select "8"
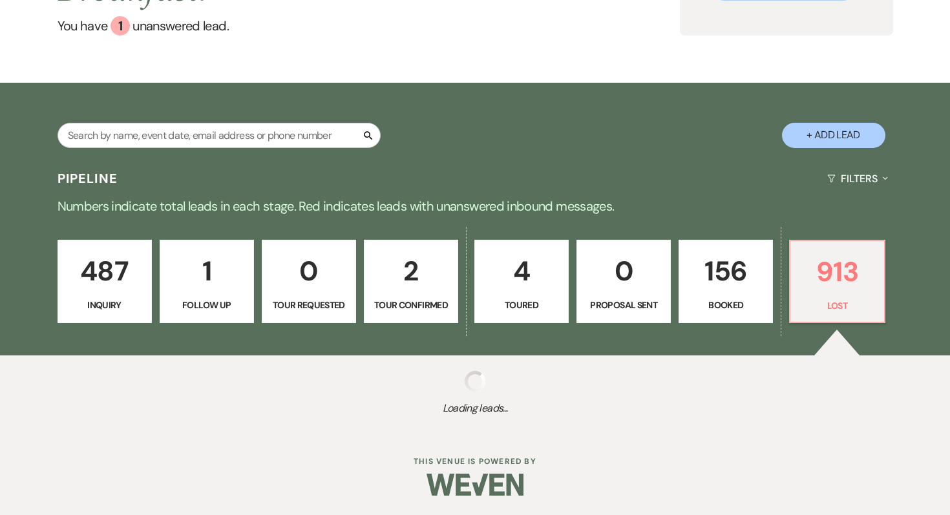
select select "5"
select select "8"
select select "5"
select select "8"
select select "5"
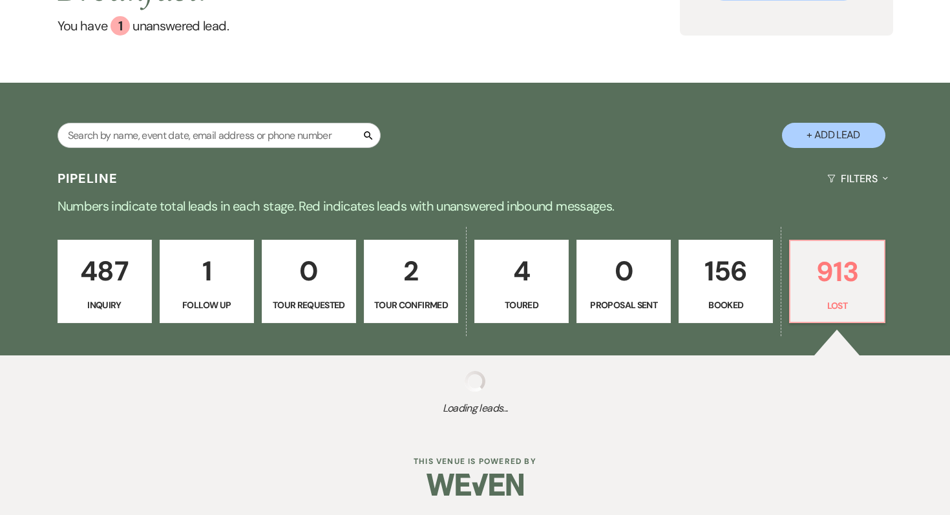
select select "8"
select select "5"
select select "8"
select select "5"
select select "8"
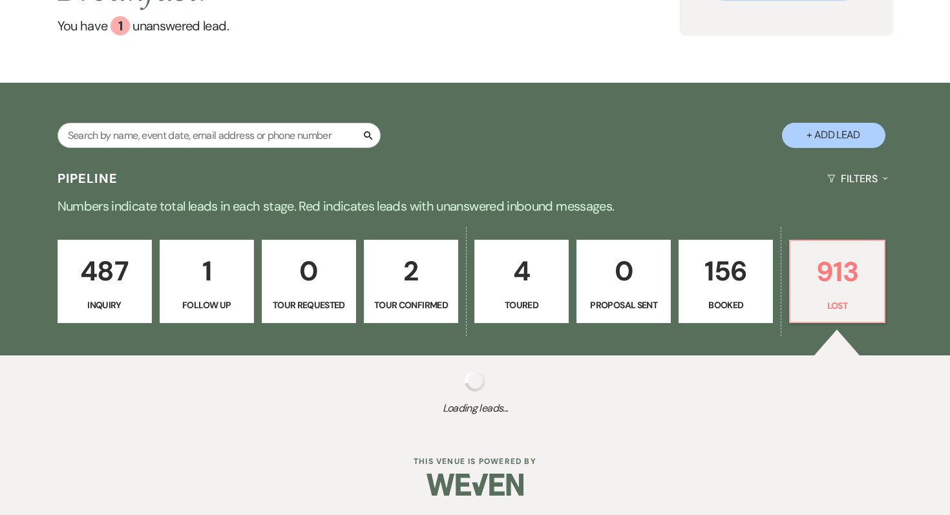
select select "5"
select select "8"
select select "5"
select select "8"
select select "5"
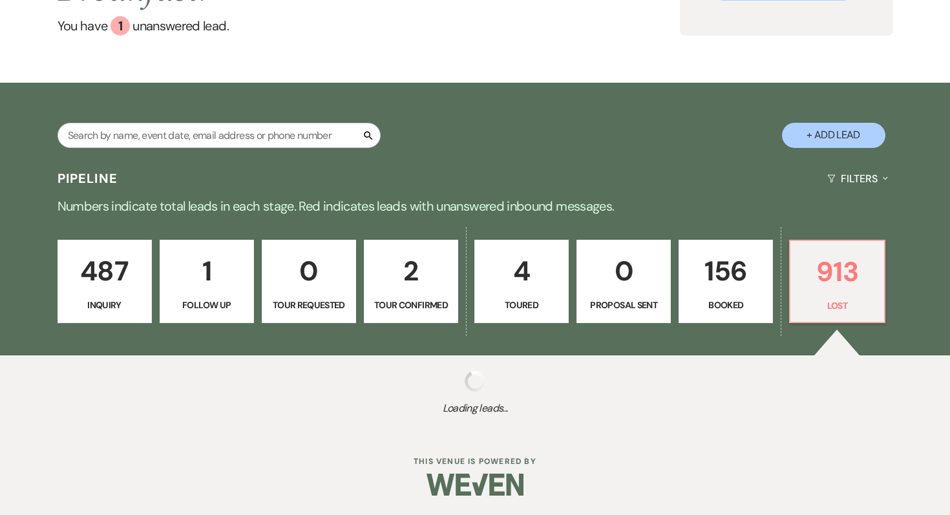
select select "8"
select select "5"
select select "8"
select select "10"
select select "8"
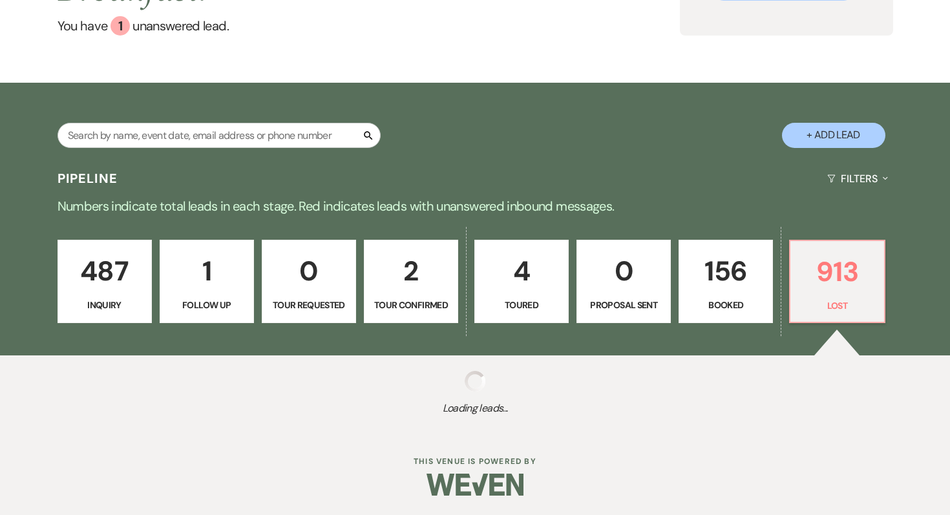
select select "5"
select select "8"
select select "5"
select select "8"
select select "5"
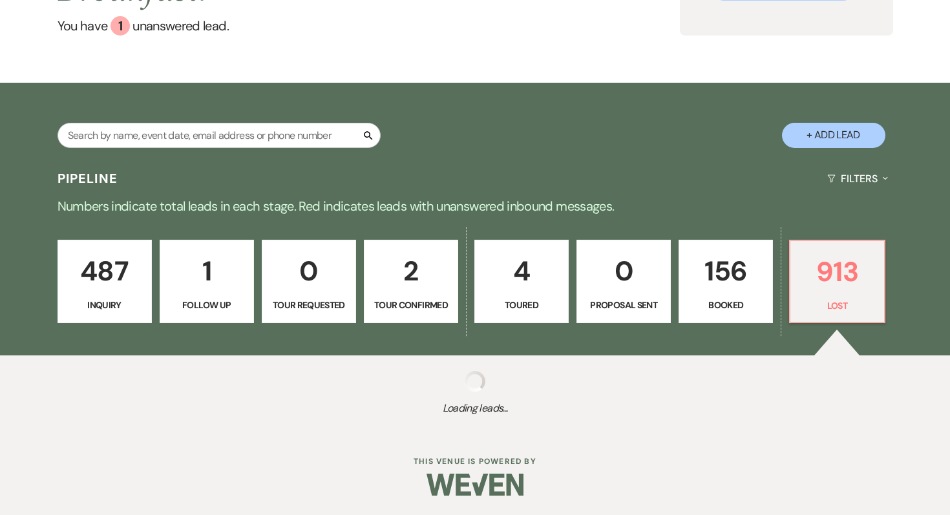
select select "8"
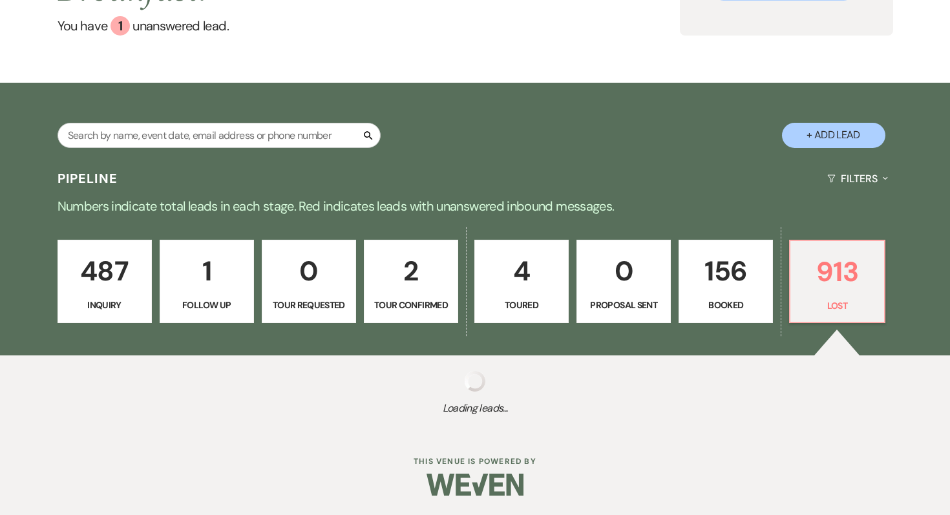
select select "5"
select select "8"
select select "10"
select select "8"
select select "5"
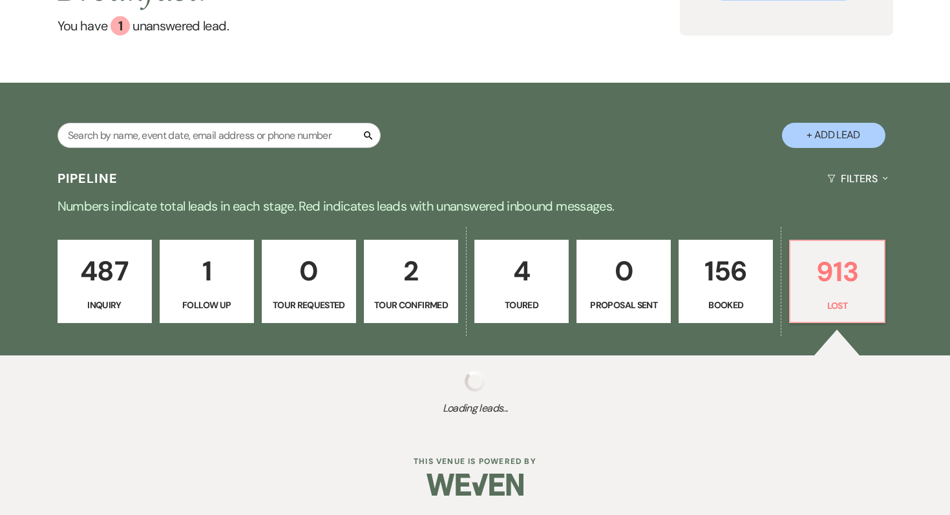
select select "8"
select select "5"
select select "8"
select select "1"
select select "8"
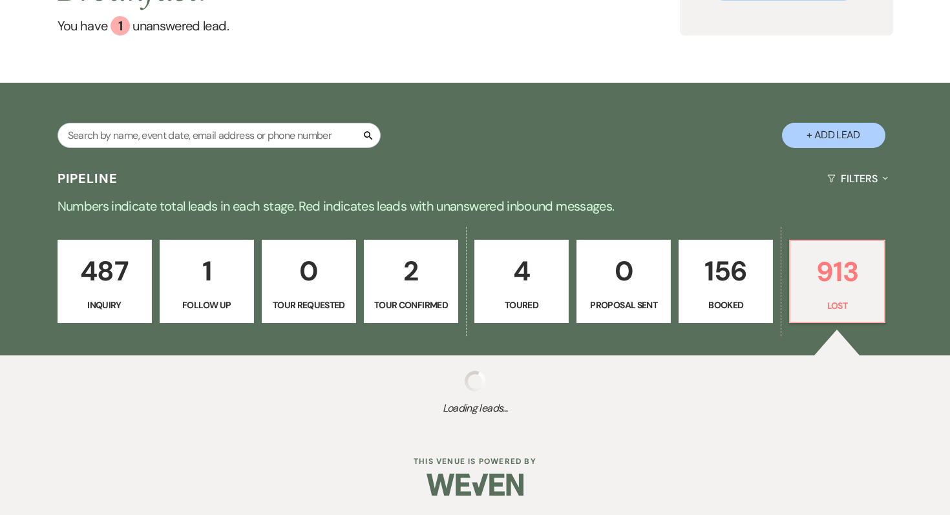
select select "5"
select select "8"
select select "5"
select select "8"
select select "6"
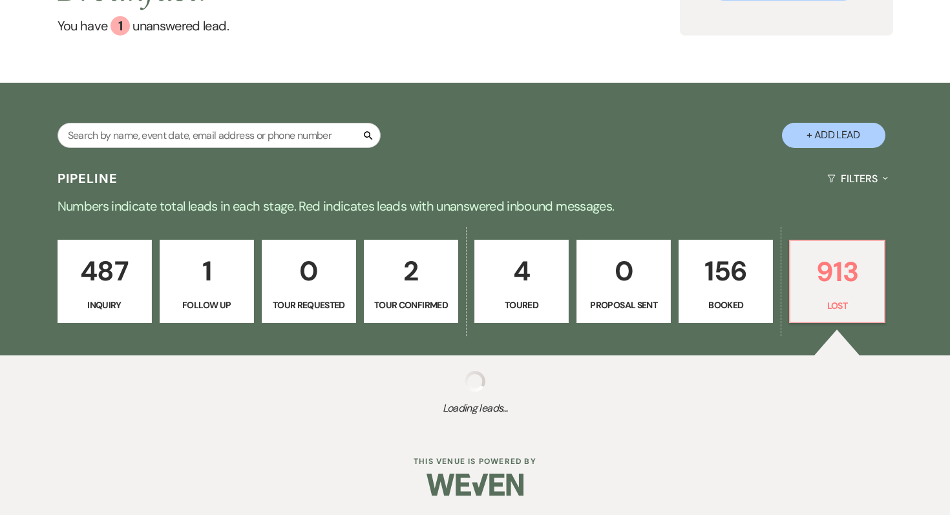
select select "8"
select select "5"
select select "8"
select select "5"
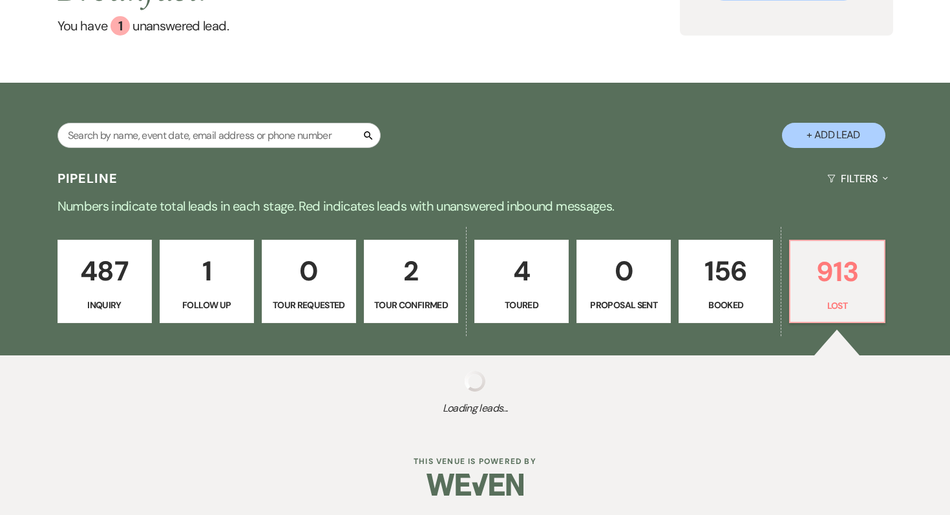
select select "8"
select select "5"
select select "8"
select select "6"
select select "8"
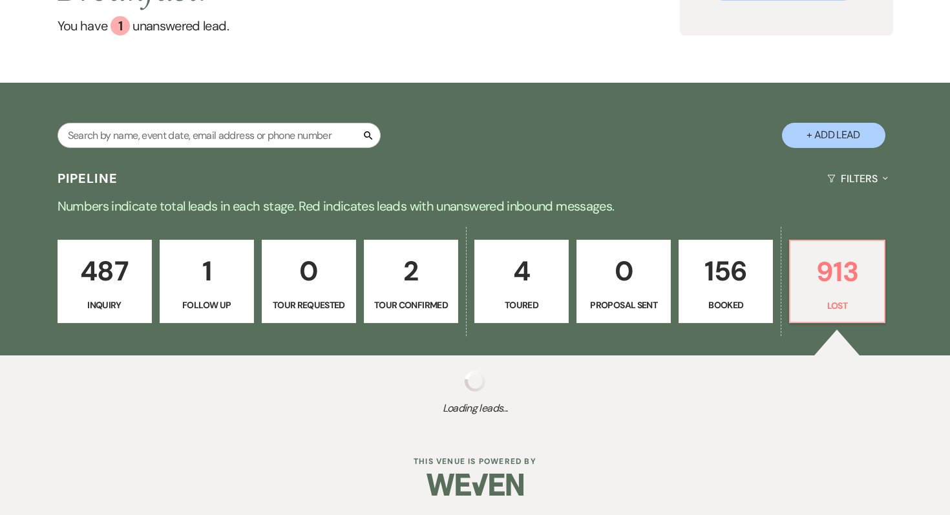
select select "5"
select select "8"
select select "5"
select select "8"
select select "5"
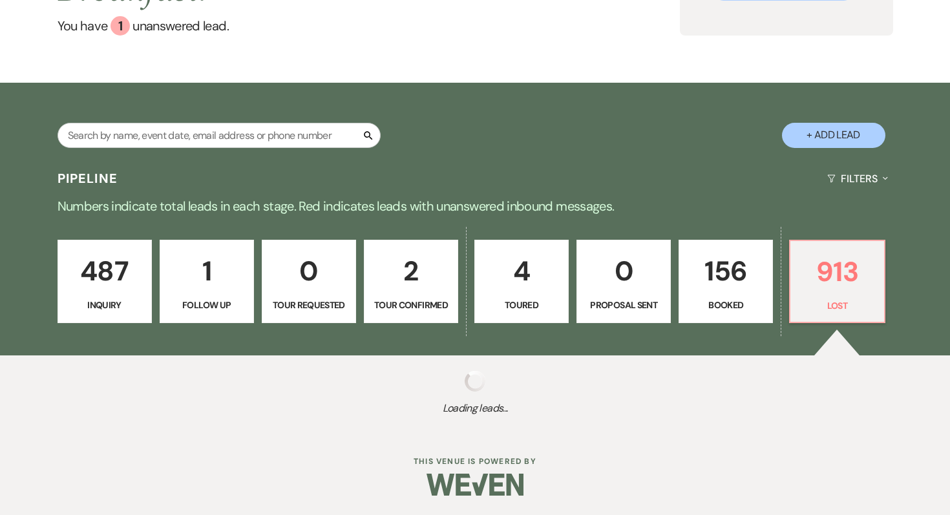
select select "8"
select select "5"
select select "8"
select select "5"
select select "8"
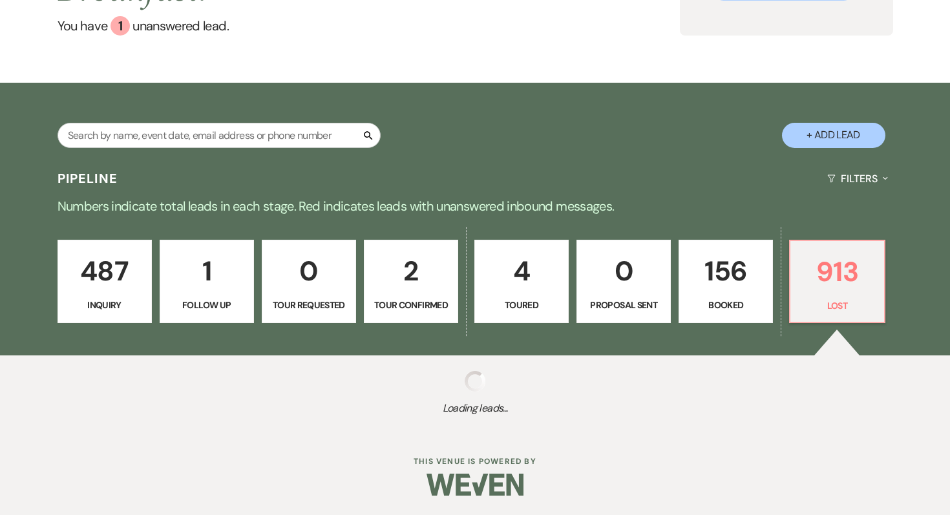
select select "5"
select select "8"
select select "5"
select select "8"
select select "10"
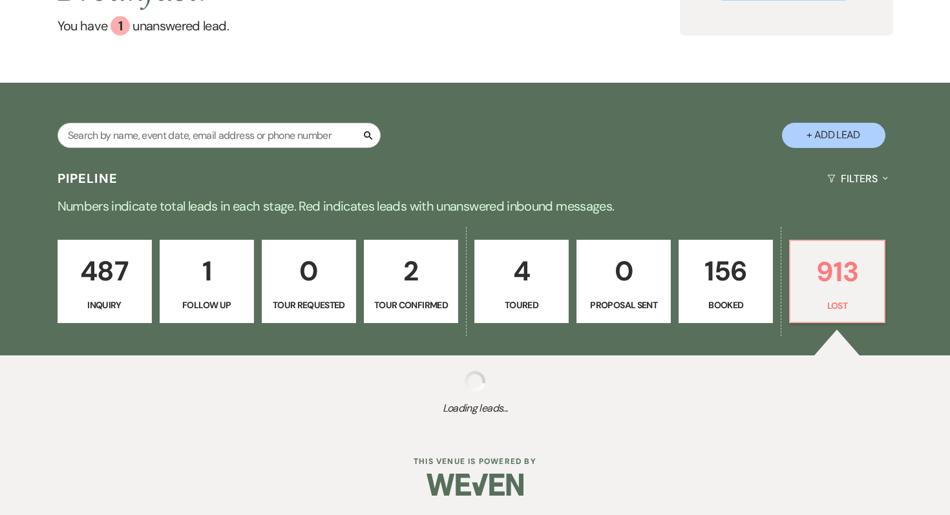
select select "8"
select select "5"
select select "8"
select select "1"
select select "8"
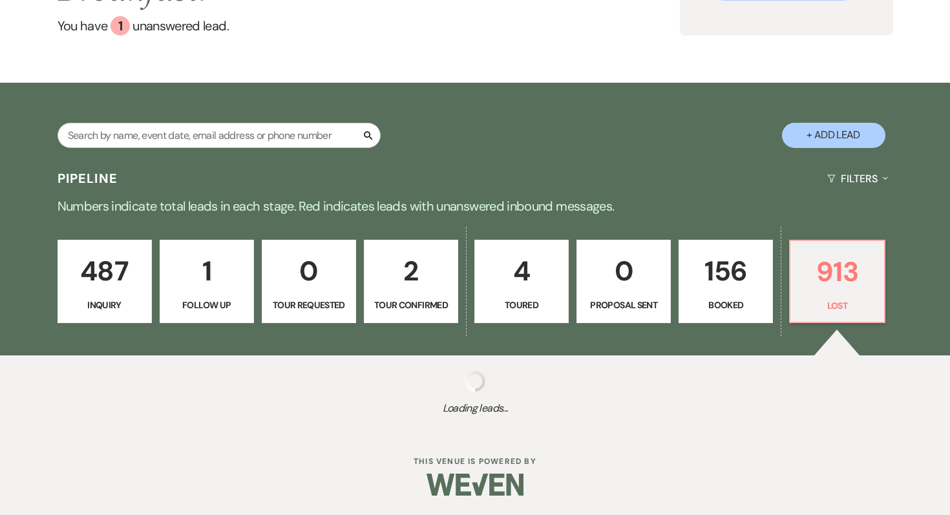
select select "5"
select select "8"
select select "5"
select select "8"
select select "5"
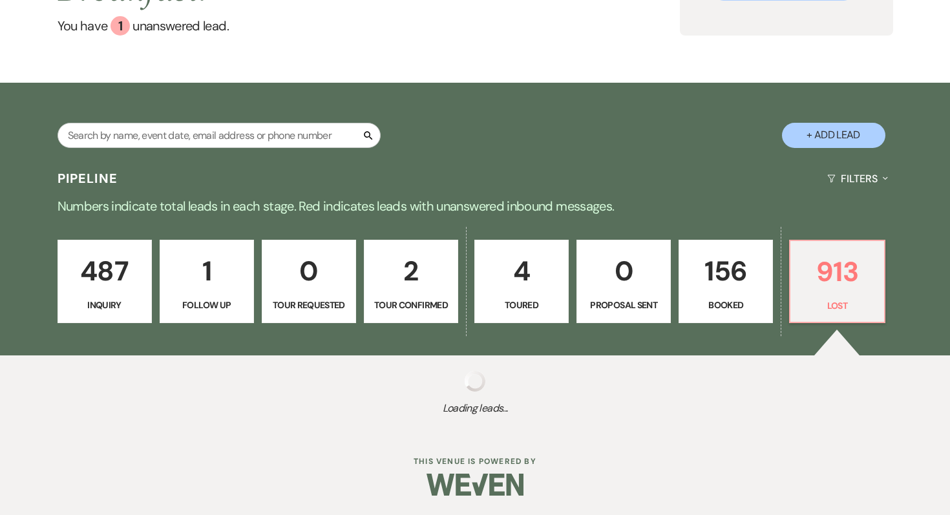
select select "8"
select select "10"
select select "8"
select select "5"
select select "8"
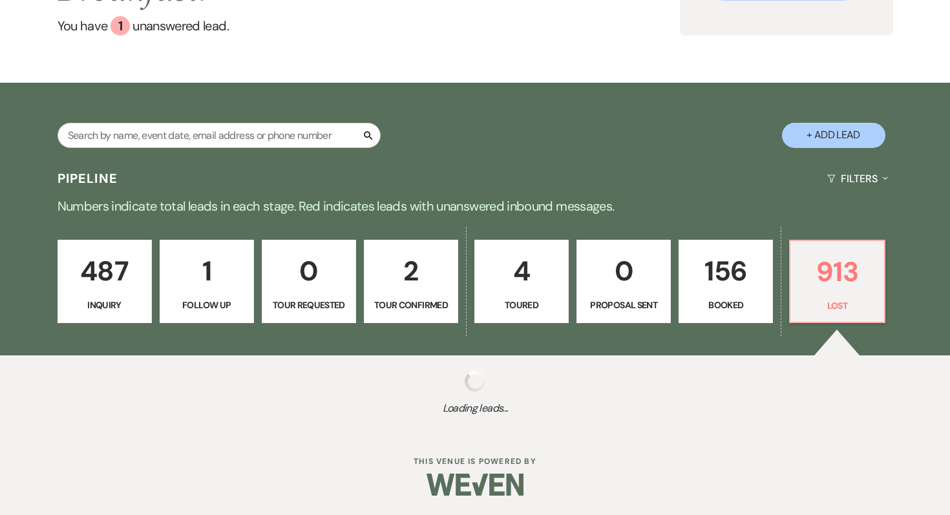
select select "5"
select select "8"
select select "5"
select select "8"
select select "5"
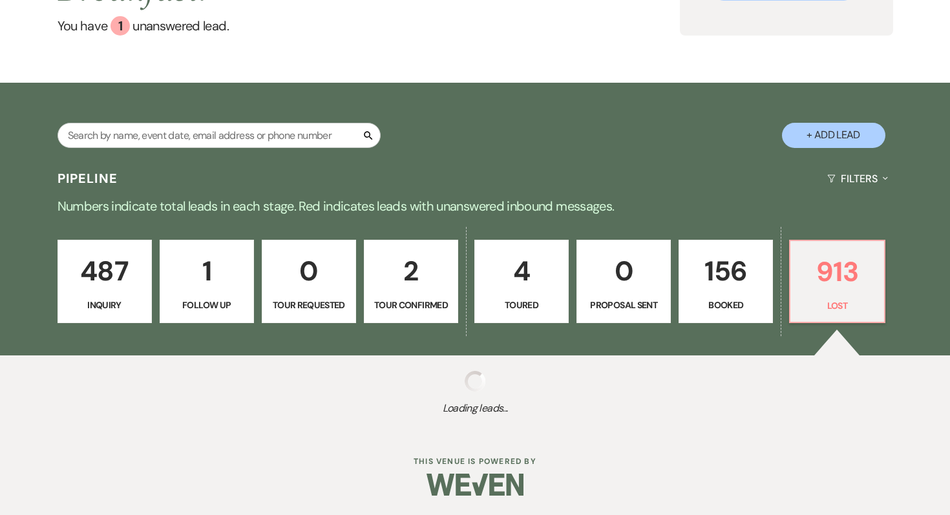
select select "8"
select select "5"
select select "8"
select select "5"
select select "8"
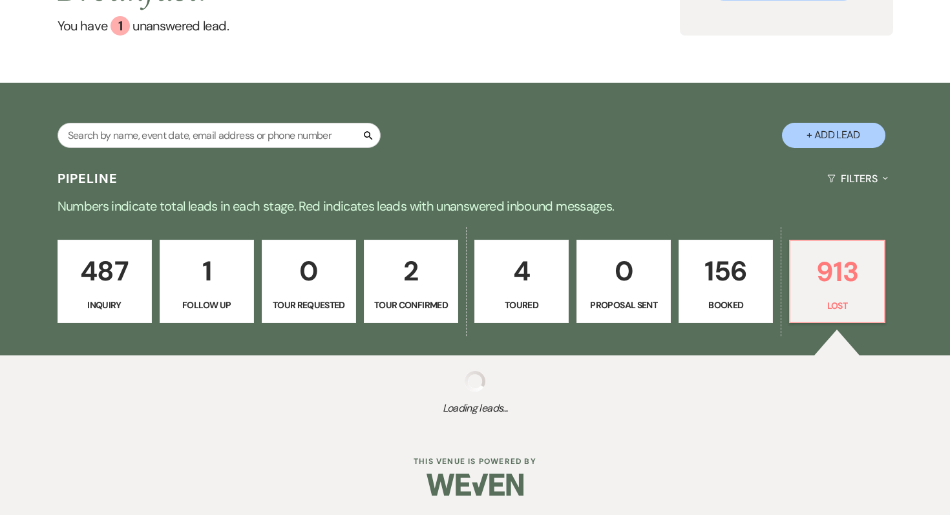
select select "5"
select select "8"
select select "7"
select select "8"
select select "5"
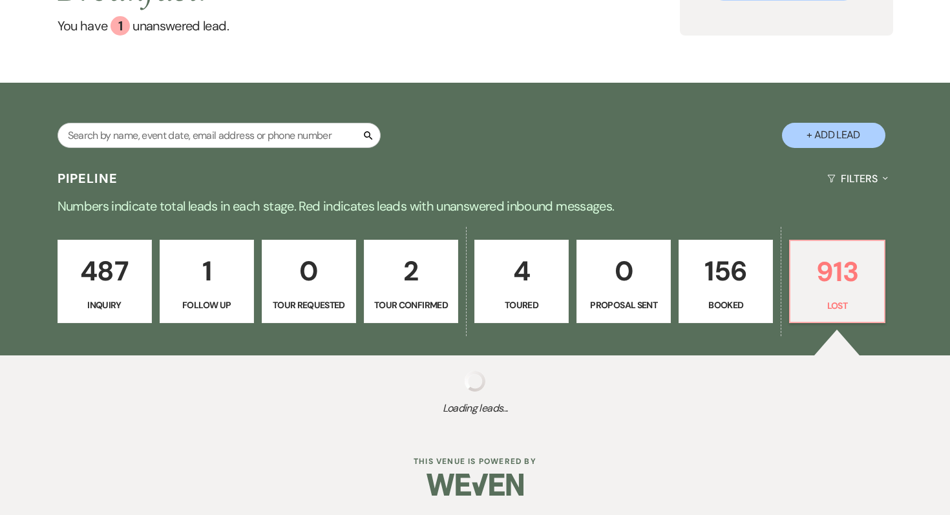
select select "8"
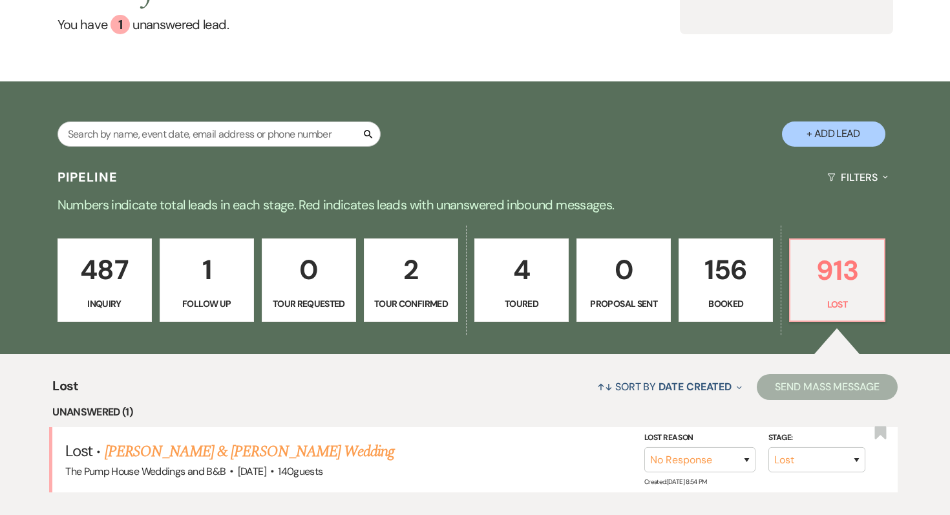
scroll to position [410, 0]
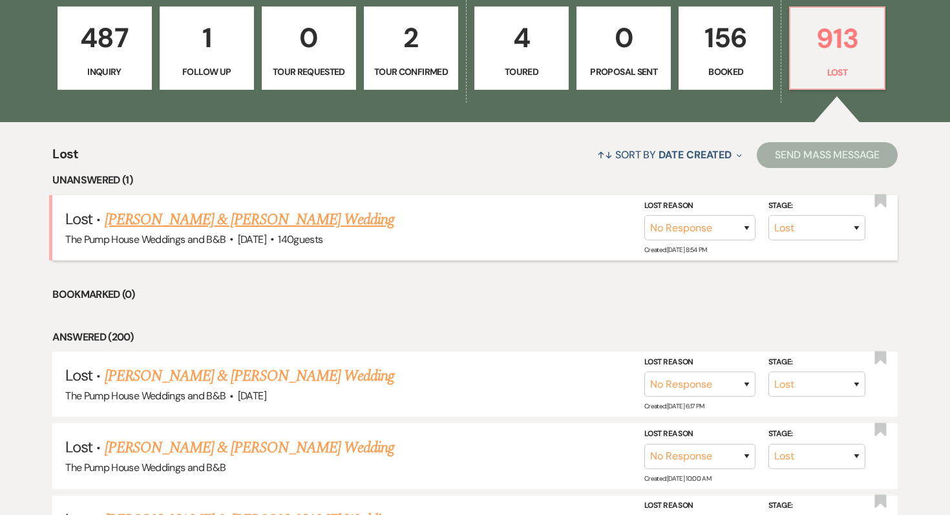
click at [268, 218] on link "[PERSON_NAME] & [PERSON_NAME] Wedding" at bounding box center [250, 219] width 290 height 23
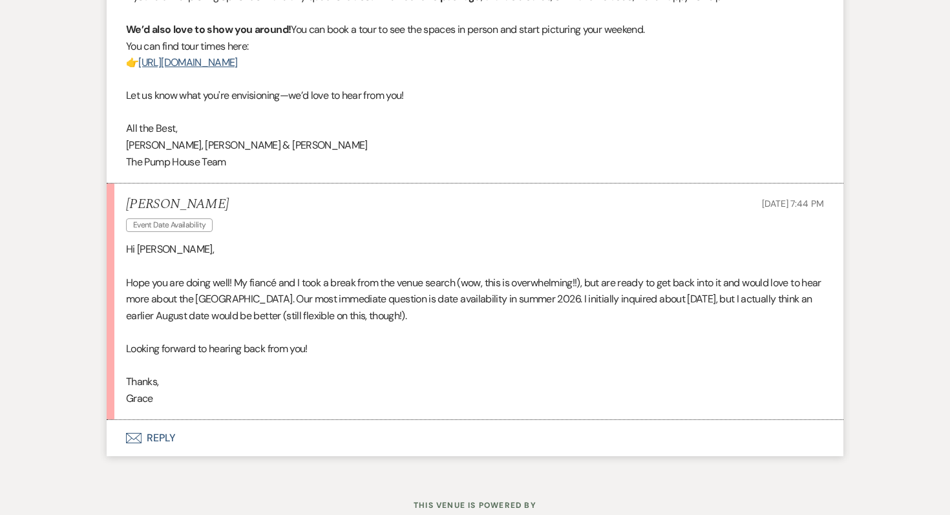
scroll to position [1531, 0]
click at [171, 433] on button "Envelope Reply" at bounding box center [475, 439] width 737 height 36
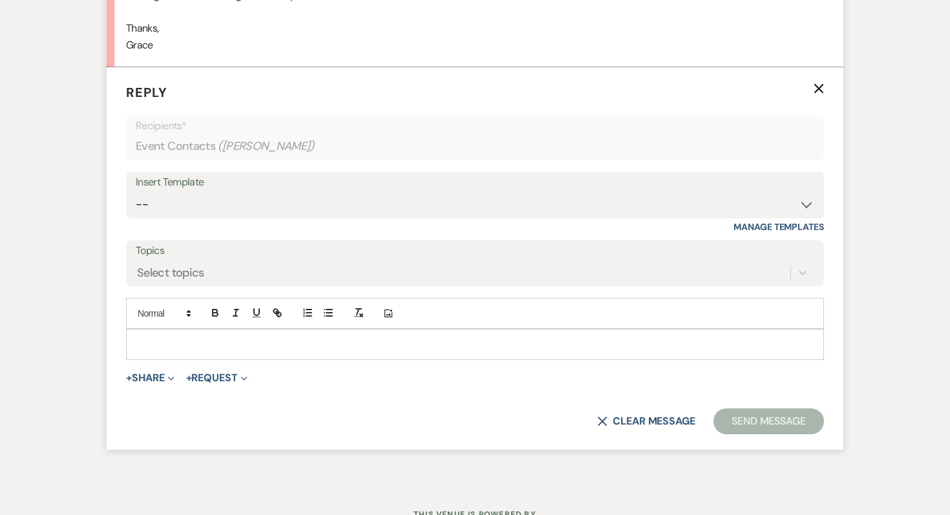
scroll to position [1885, 0]
click at [176, 341] on p "To enrich screen reader interactions, please activate Accessibility in Grammarl…" at bounding box center [474, 344] width 677 height 14
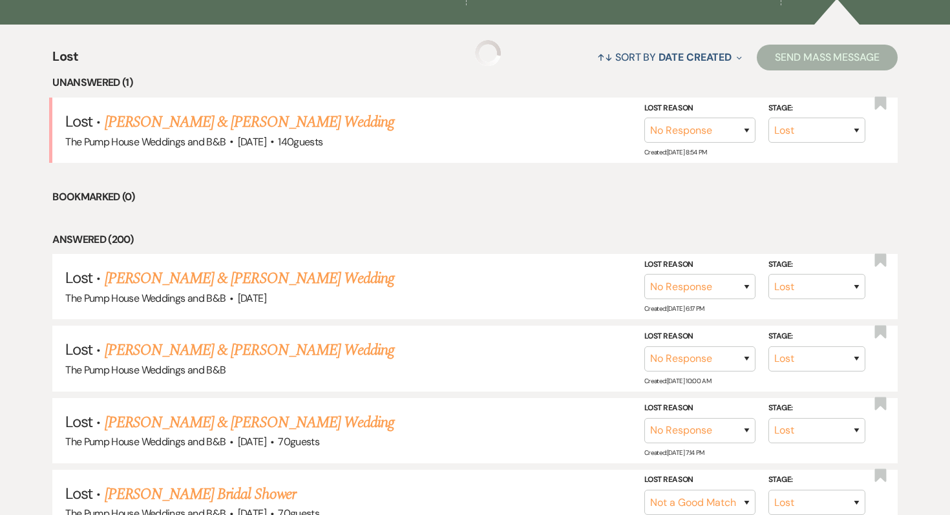
scroll to position [579, 0]
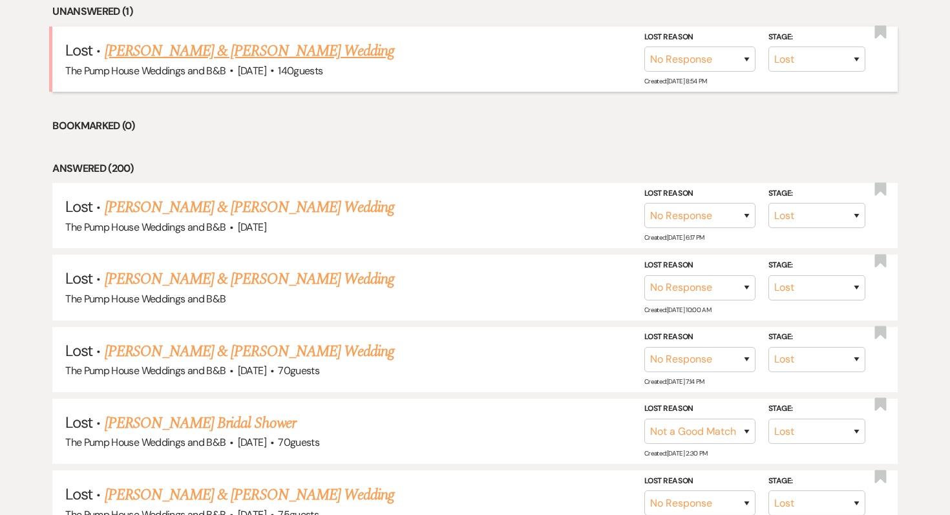
click at [191, 56] on link "[PERSON_NAME] & [PERSON_NAME] Wedding" at bounding box center [250, 50] width 290 height 23
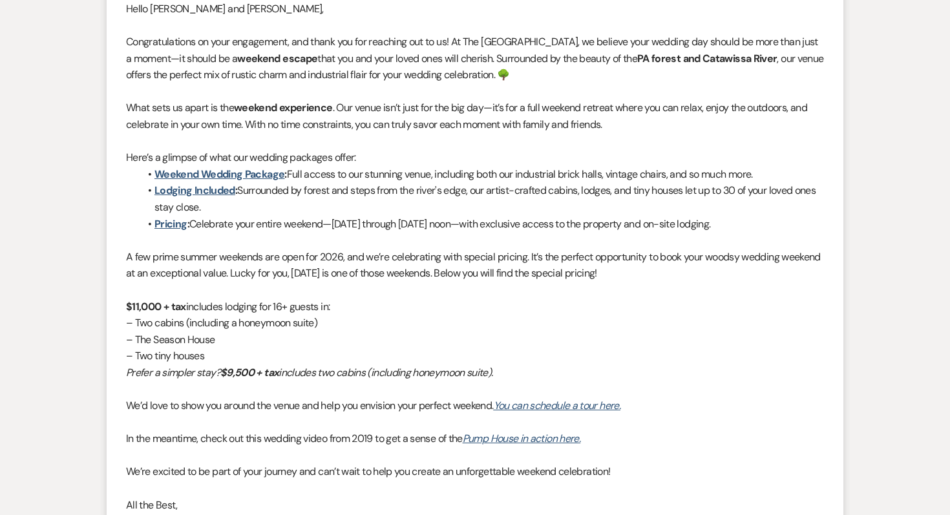
scroll to position [802, 0]
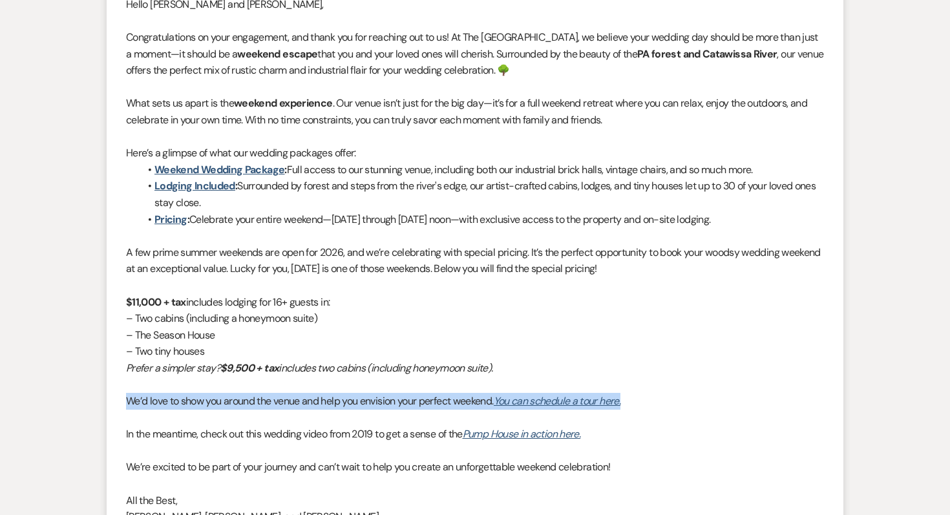
drag, startPoint x: 650, startPoint y: 401, endPoint x: 52, endPoint y: 405, distance: 597.3
click at [52, 405] on div "Messages Tasks Payments Rental Overview Documents Contacts Notes Event Messages…" at bounding box center [475, 364] width 950 height 1683
copy p "We’d love to show you around the venue and help you envision your perfect weeke…"
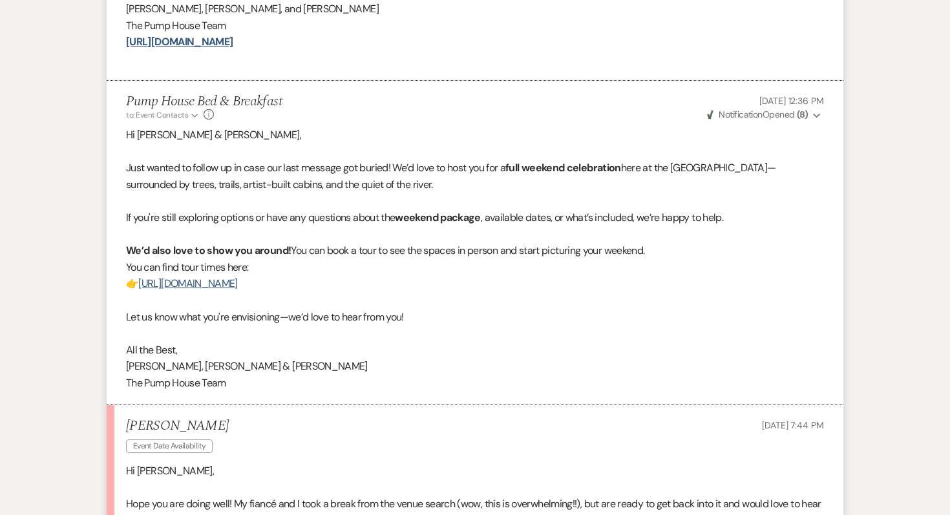
scroll to position [1575, 0]
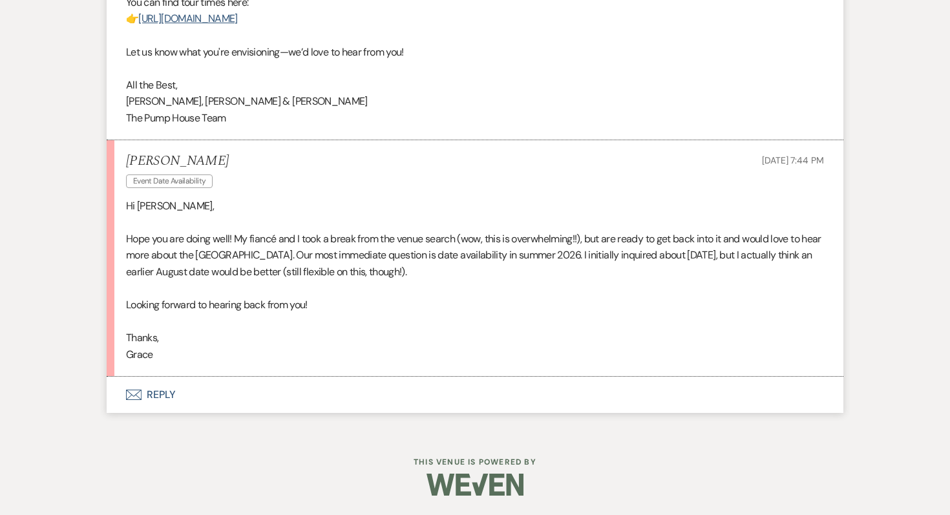
click at [175, 398] on button "Envelope Reply" at bounding box center [475, 395] width 737 height 36
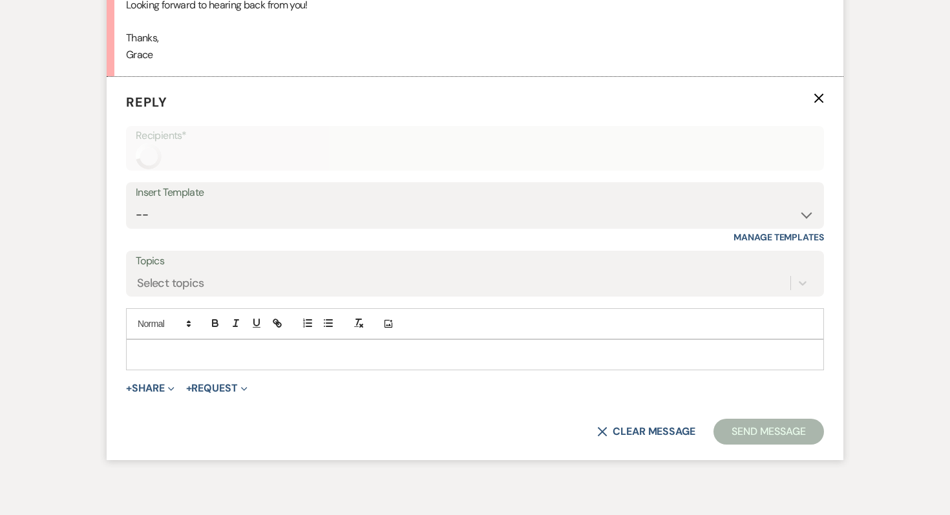
scroll to position [1885, 0]
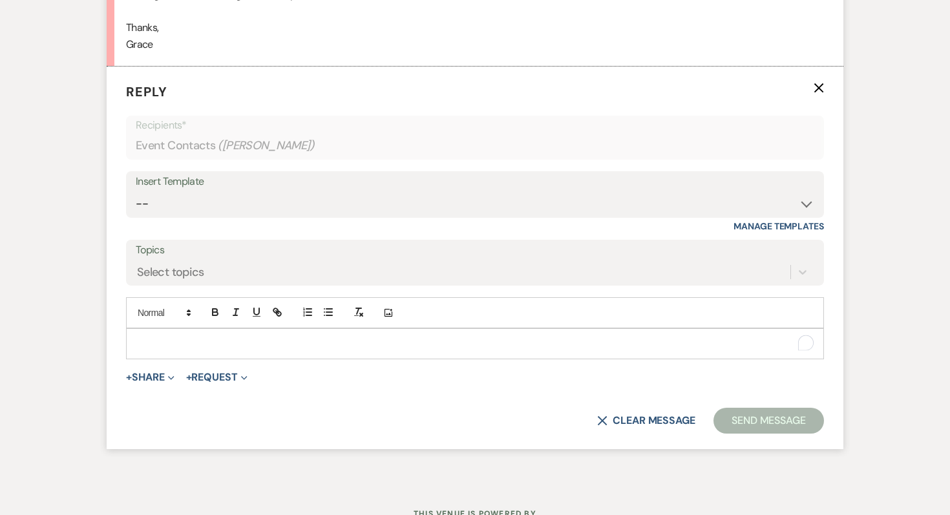
click at [166, 344] on p "To enrich screen reader interactions, please activate Accessibility in Grammarl…" at bounding box center [474, 344] width 677 height 14
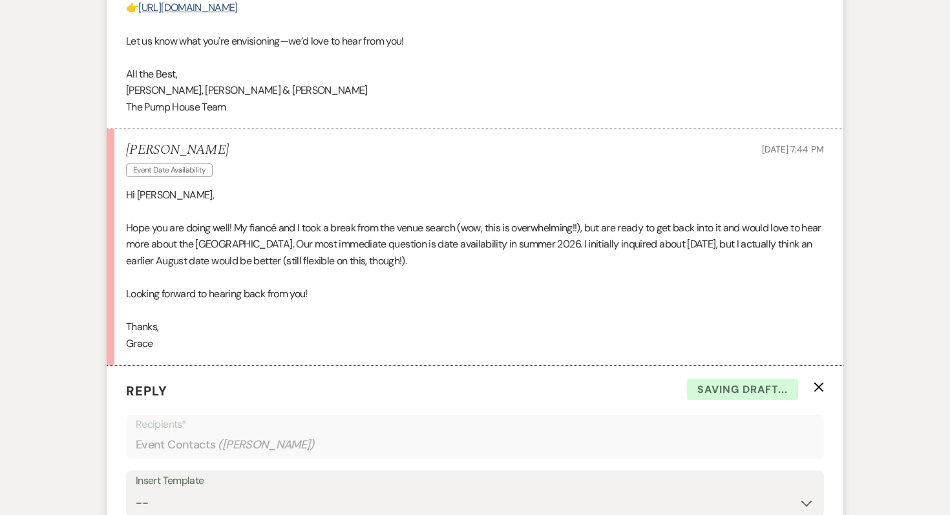
scroll to position [1965, 0]
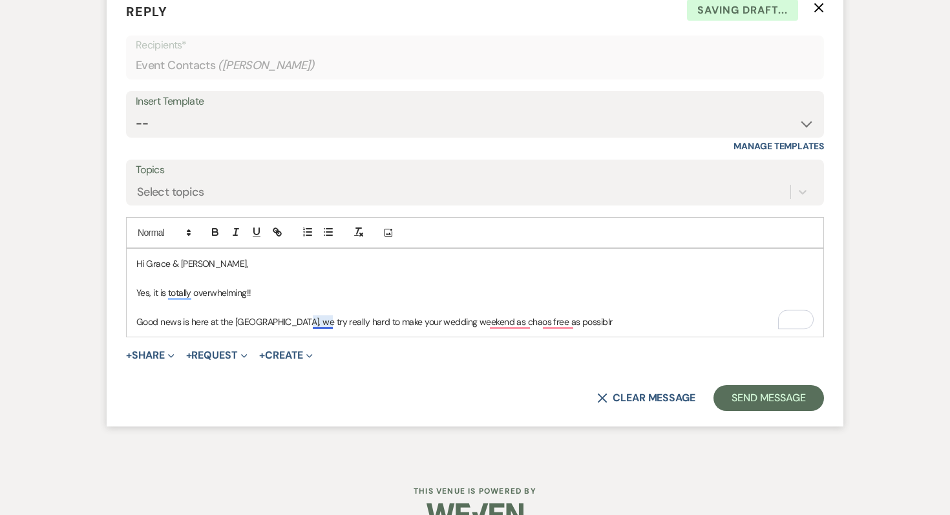
click at [325, 323] on p "Good news is here at the [GEOGRAPHIC_DATA], we try really hard to make your wed…" at bounding box center [474, 322] width 677 height 14
click at [577, 317] on p "Good news is here at the [GEOGRAPHIC_DATA], we try hard to make your wedding we…" at bounding box center [474, 322] width 677 height 14
click at [606, 326] on p "The good news is, here at the [GEOGRAPHIC_DATA], we try hard to make your weddi…" at bounding box center [474, 322] width 677 height 14
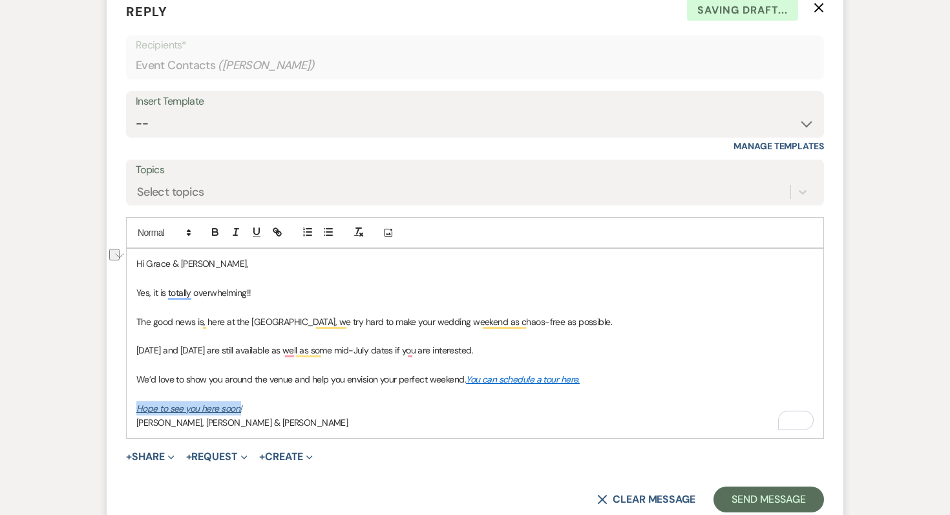
drag, startPoint x: 251, startPoint y: 414, endPoint x: 132, endPoint y: 410, distance: 119.7
click at [132, 410] on div "Hi [PERSON_NAME] & [PERSON_NAME], Yes, it is totally overwhelming!! The good ne…" at bounding box center [475, 343] width 697 height 189
click at [239, 237] on icon "button" at bounding box center [236, 232] width 12 height 12
click at [250, 233] on button "button" at bounding box center [257, 232] width 18 height 16
click at [279, 368] on p "To enrich screen reader interactions, please activate Accessibility in Grammarl…" at bounding box center [474, 365] width 677 height 14
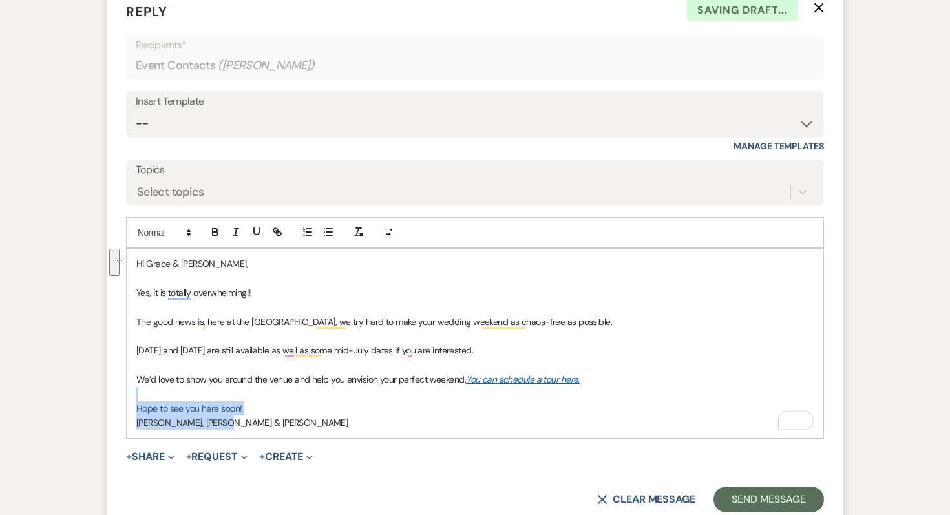
drag, startPoint x: 255, startPoint y: 423, endPoint x: 142, endPoint y: 392, distance: 117.9
click at [142, 392] on div "Hi [PERSON_NAME] & [PERSON_NAME], Yes, it is totally overwhelming!! The good ne…" at bounding box center [475, 343] width 697 height 189
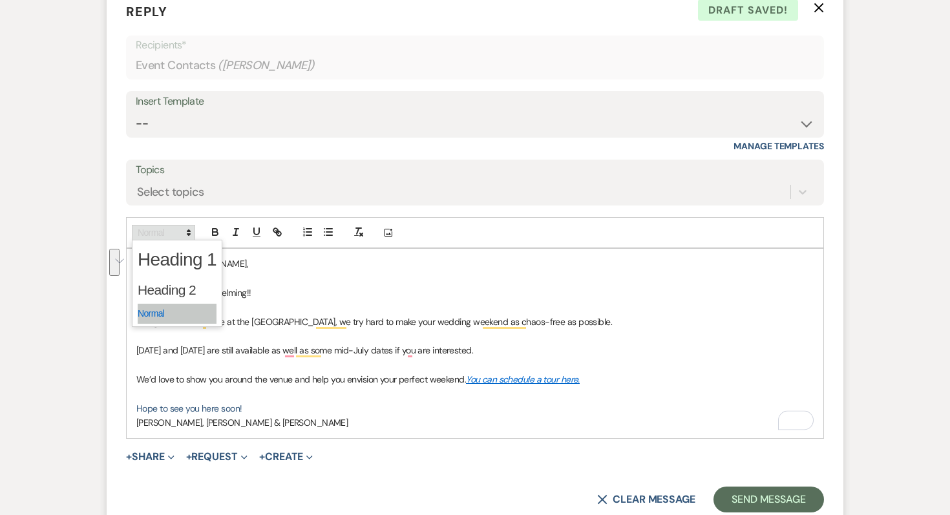
click at [152, 234] on span at bounding box center [163, 233] width 63 height 16
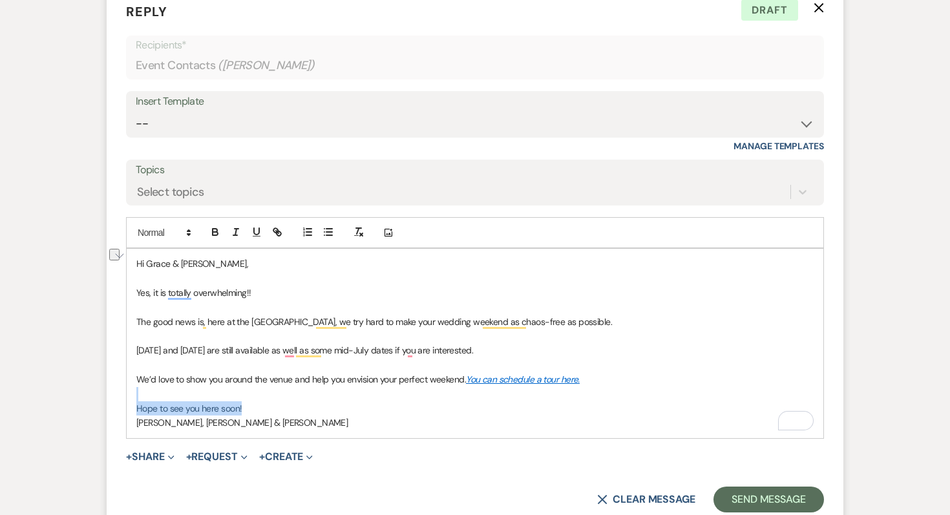
drag, startPoint x: 261, startPoint y: 406, endPoint x: 111, endPoint y: 400, distance: 150.1
click at [111, 400] on form "Reply X Draft Recipients* Event Contacts ( [PERSON_NAME] ) Insert Template -- W…" at bounding box center [475, 257] width 737 height 542
click at [359, 231] on icon "button" at bounding box center [359, 232] width 12 height 12
click at [292, 419] on p "[PERSON_NAME], [PERSON_NAME] & [PERSON_NAME]" at bounding box center [474, 423] width 677 height 14
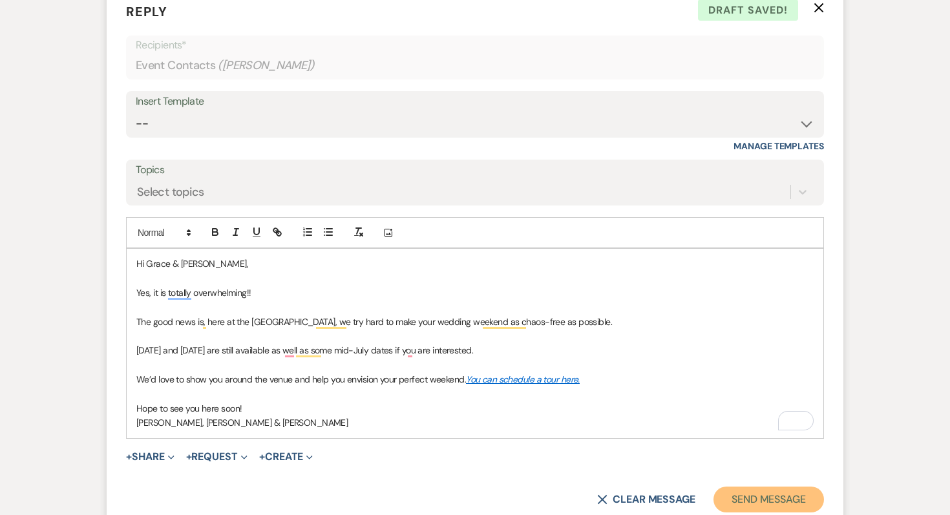
click at [760, 487] on button "Send Message" at bounding box center [769, 500] width 111 height 26
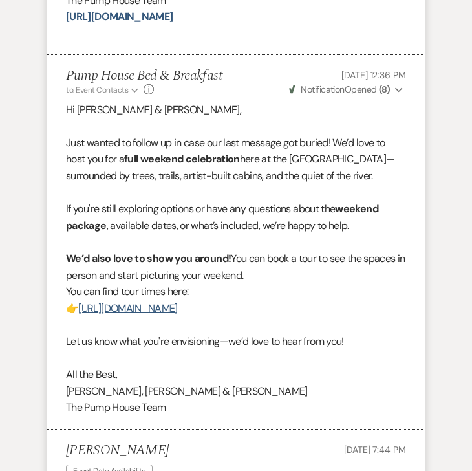
scroll to position [1923, 0]
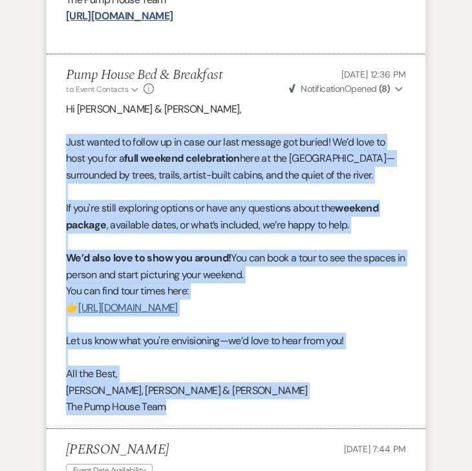
drag, startPoint x: 65, startPoint y: 112, endPoint x: 169, endPoint y: 392, distance: 298.9
click at [169, 392] on li "Pump House Bed & Breakfast to: Event Contacts Expand Info [DATE] 12:36 PM Weven…" at bounding box center [236, 241] width 379 height 374
copy div "Just wanted to follow up in case our last message got buried! We’d love to host…"
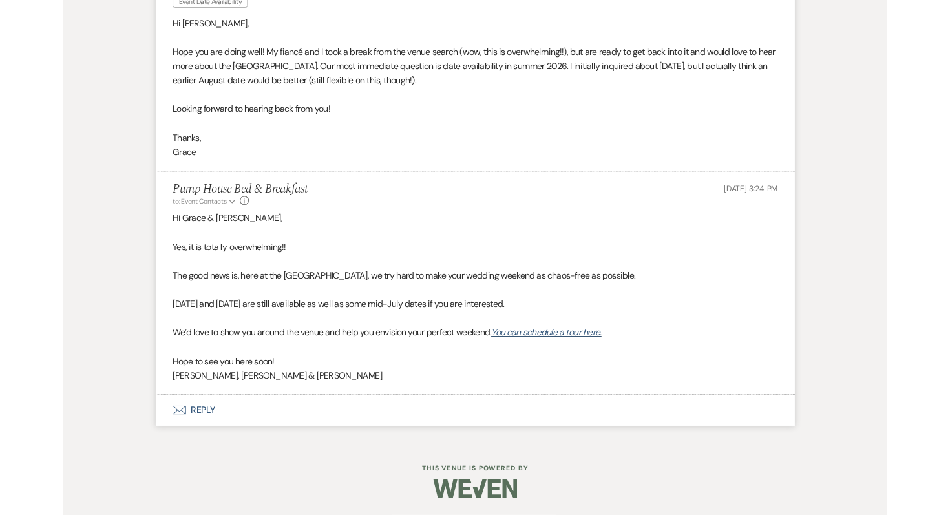
scroll to position [1729, 0]
